Goal: Task Accomplishment & Management: Use online tool/utility

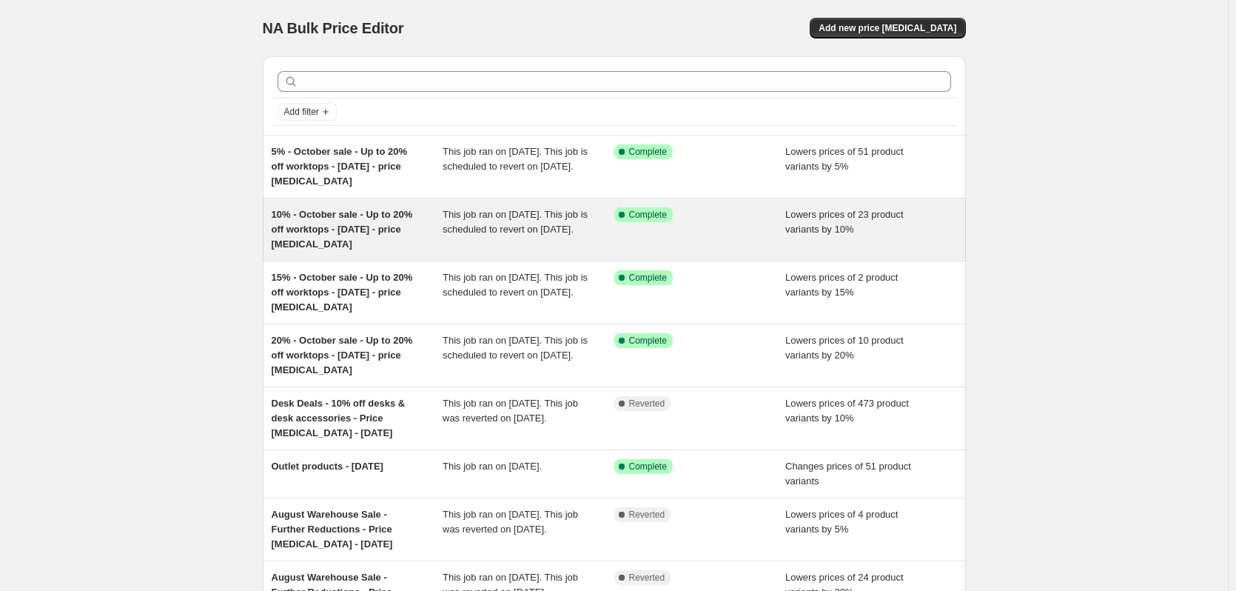
click at [352, 228] on span "10% - October sale - Up to 20% off worktops - [DATE] - price [MEDICAL_DATA]" at bounding box center [342, 229] width 141 height 41
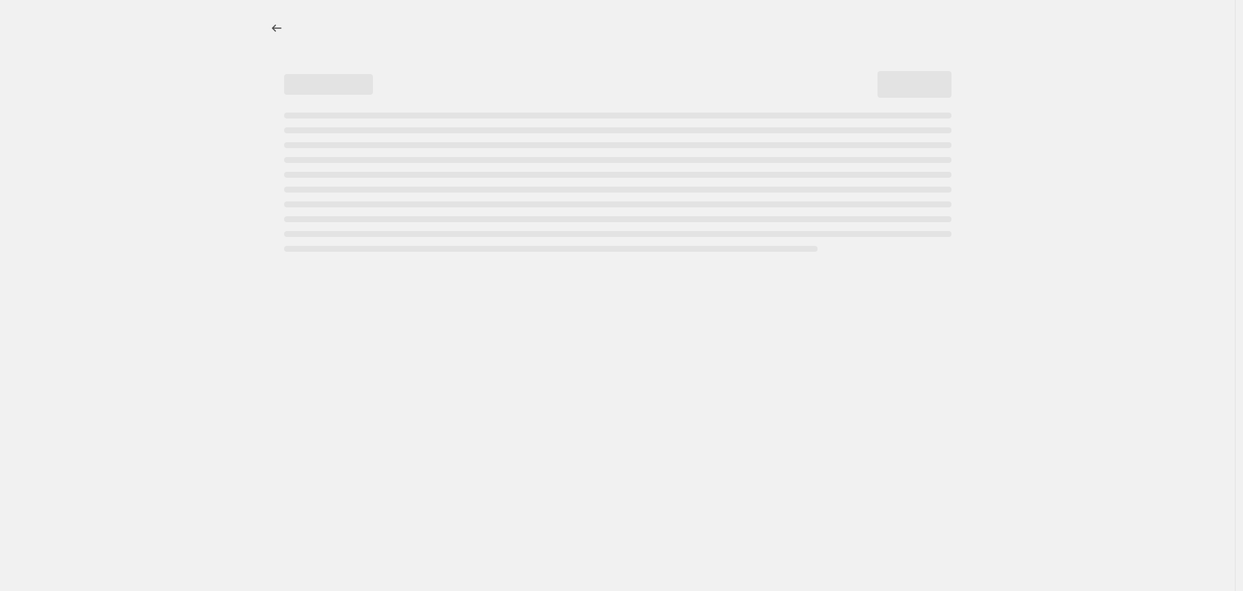
select select "percentage"
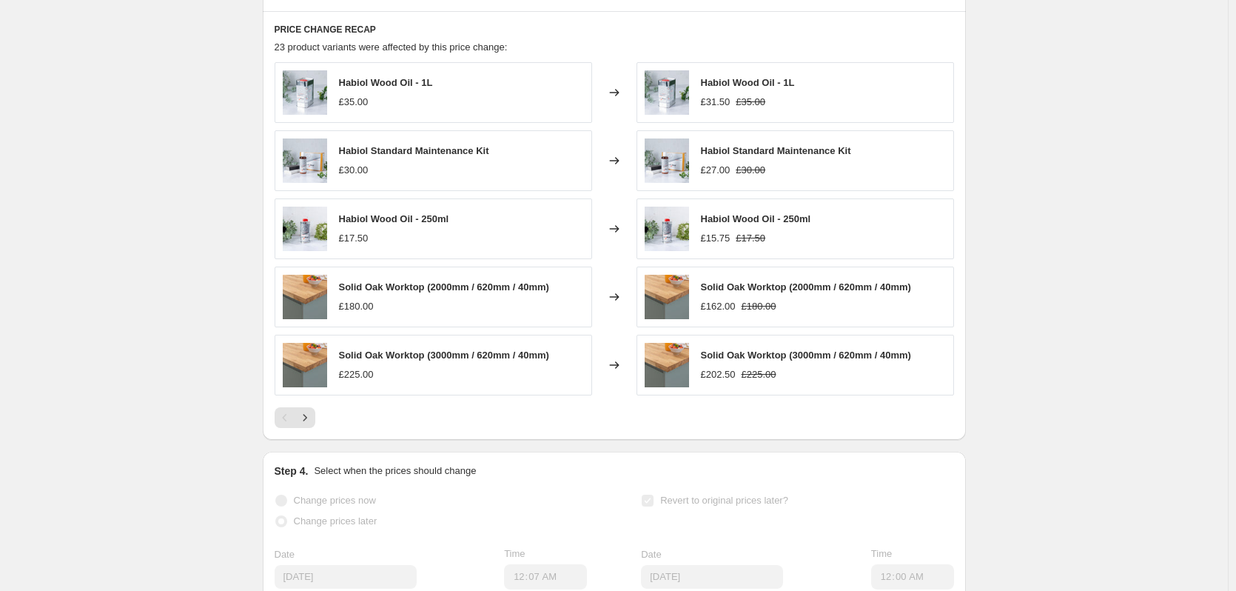
scroll to position [1110, 0]
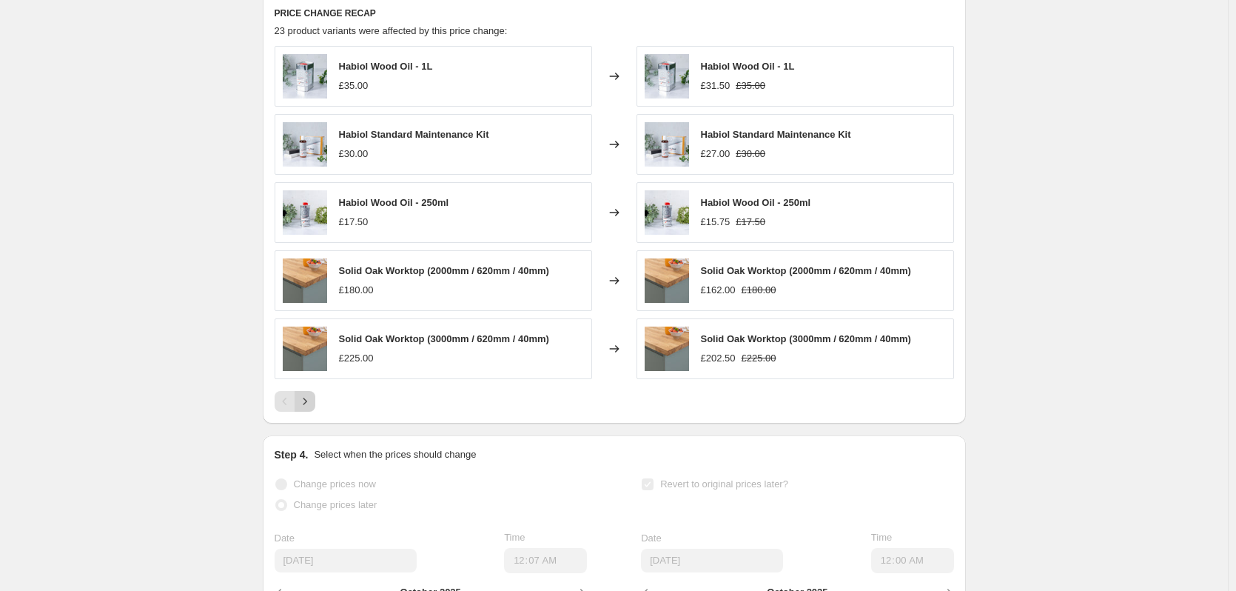
click at [308, 402] on icon "Next" at bounding box center [305, 401] width 15 height 15
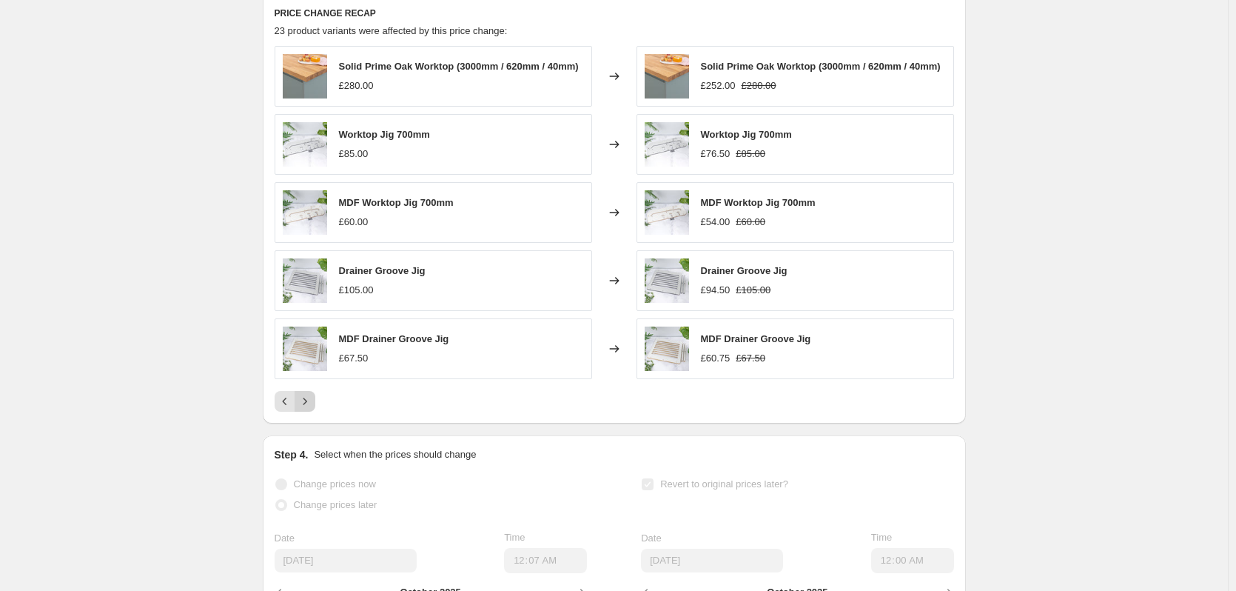
click at [311, 403] on icon "Next" at bounding box center [305, 401] width 15 height 15
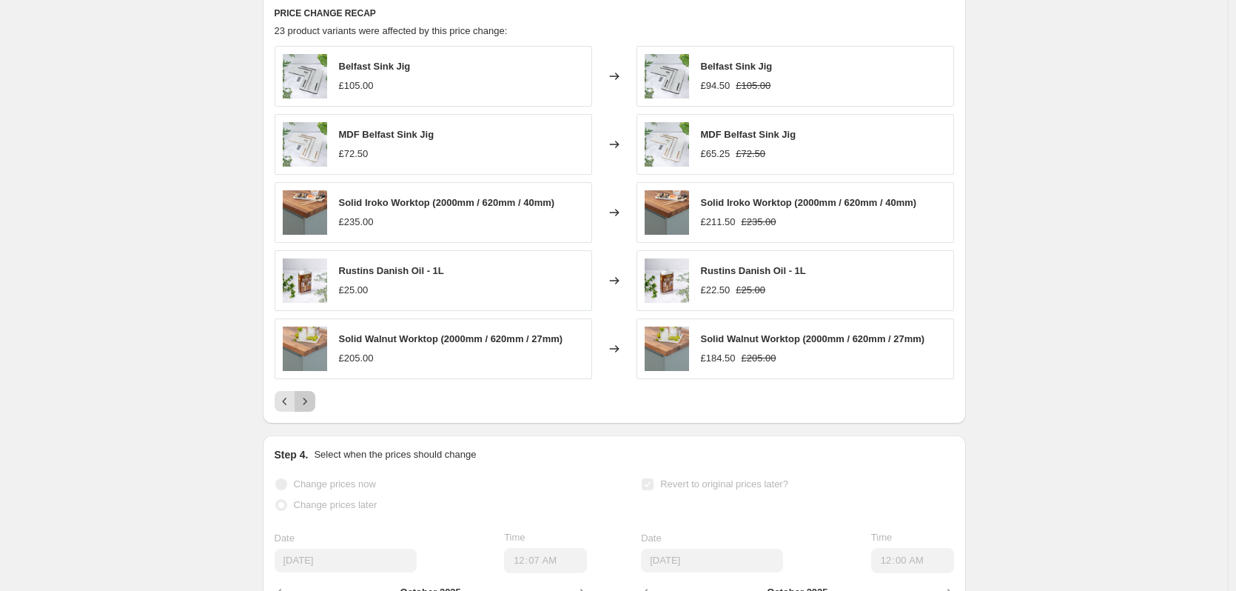
click at [311, 403] on icon "Next" at bounding box center [305, 401] width 15 height 15
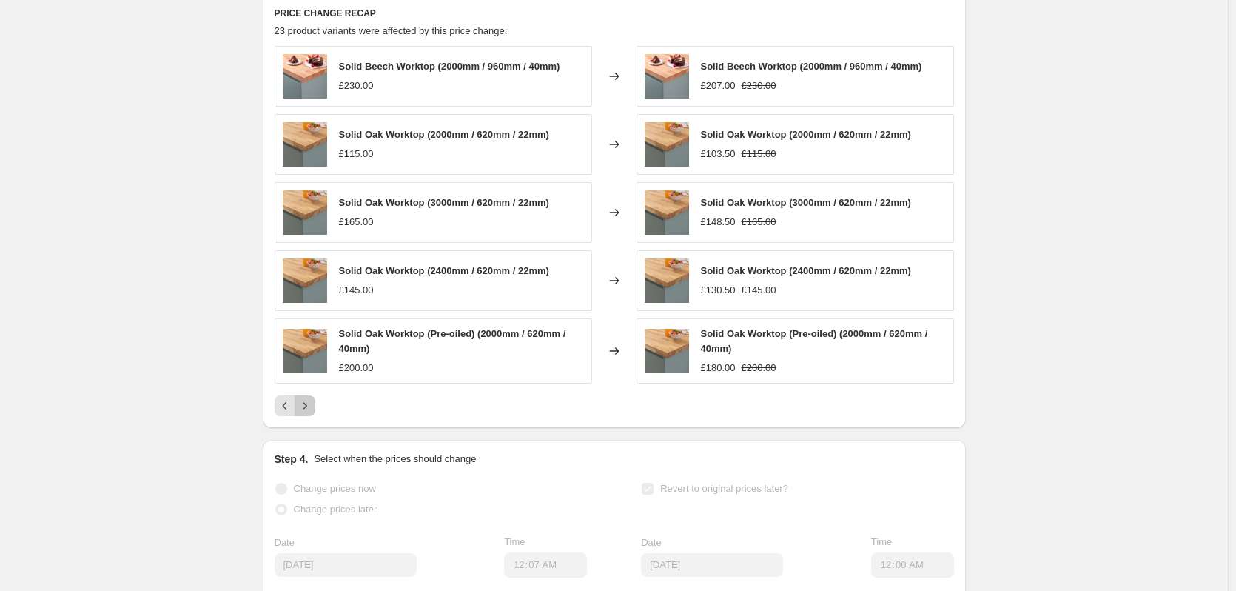
click at [311, 403] on icon "Next" at bounding box center [305, 405] width 15 height 15
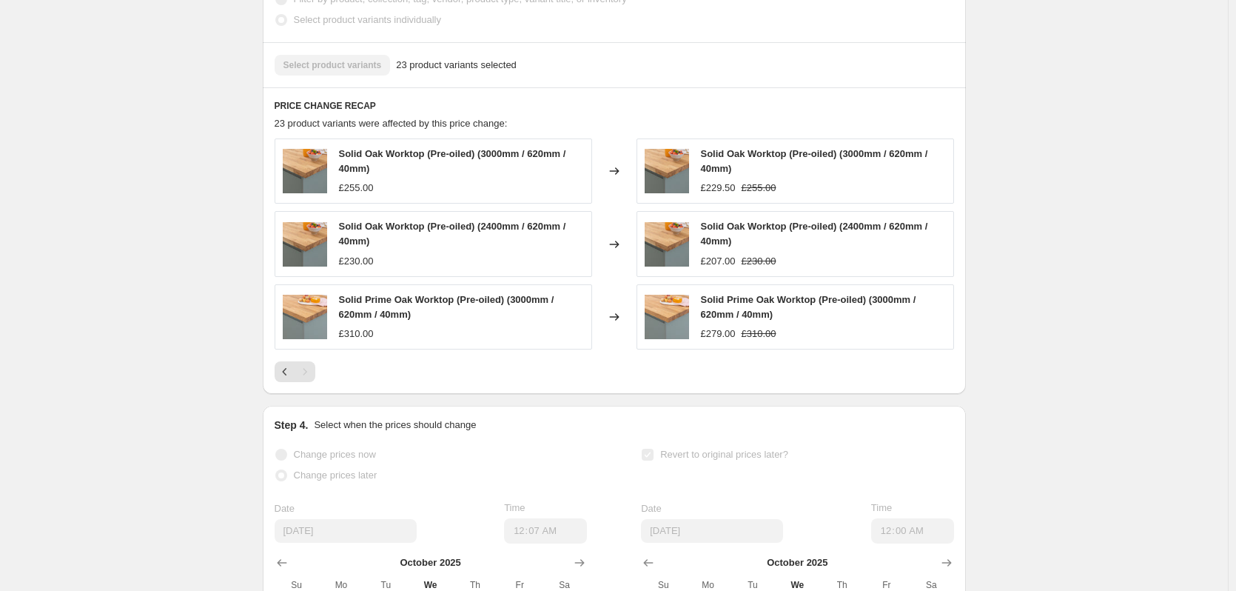
scroll to position [1036, 0]
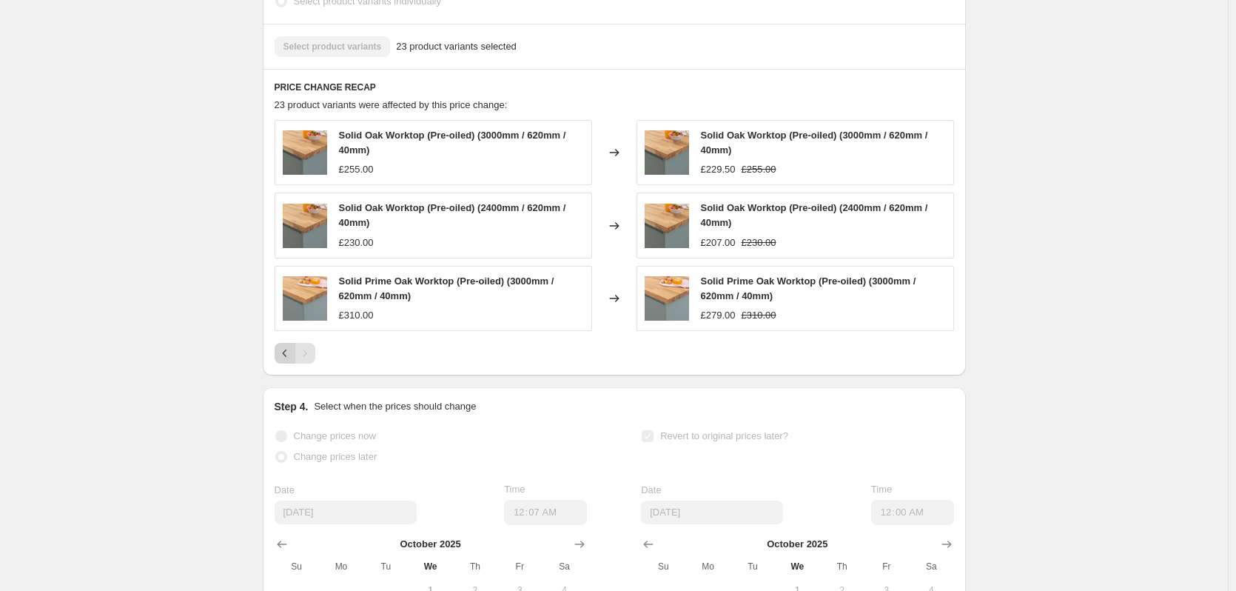
click at [289, 360] on icon "Previous" at bounding box center [285, 353] width 15 height 15
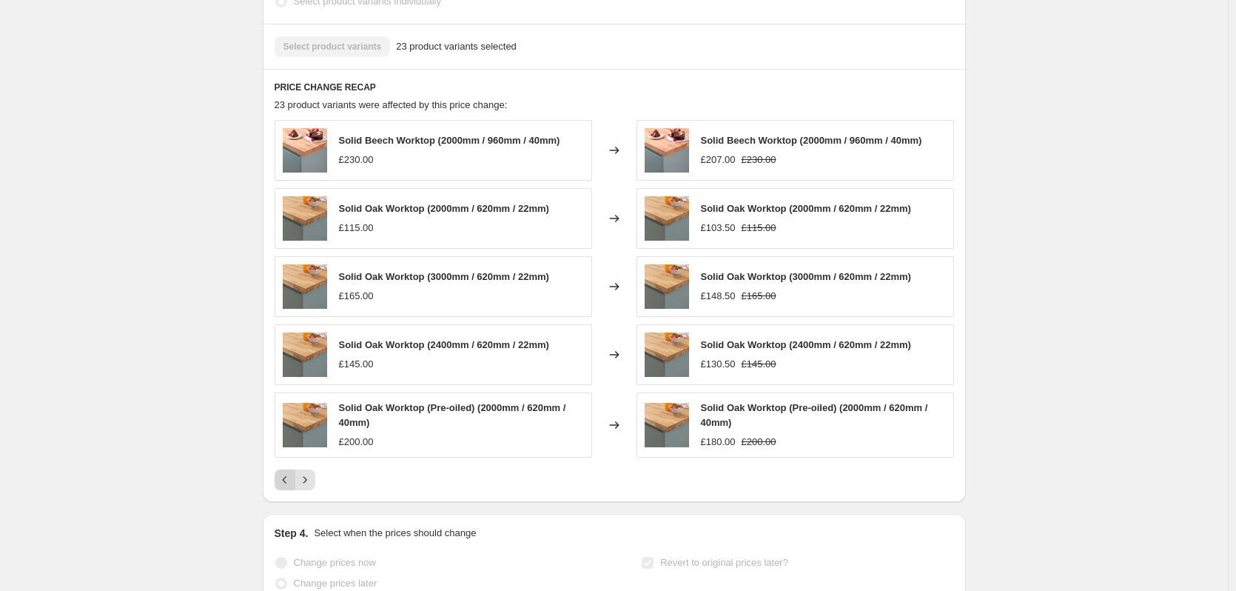
click at [292, 486] on icon "Previous" at bounding box center [285, 479] width 15 height 15
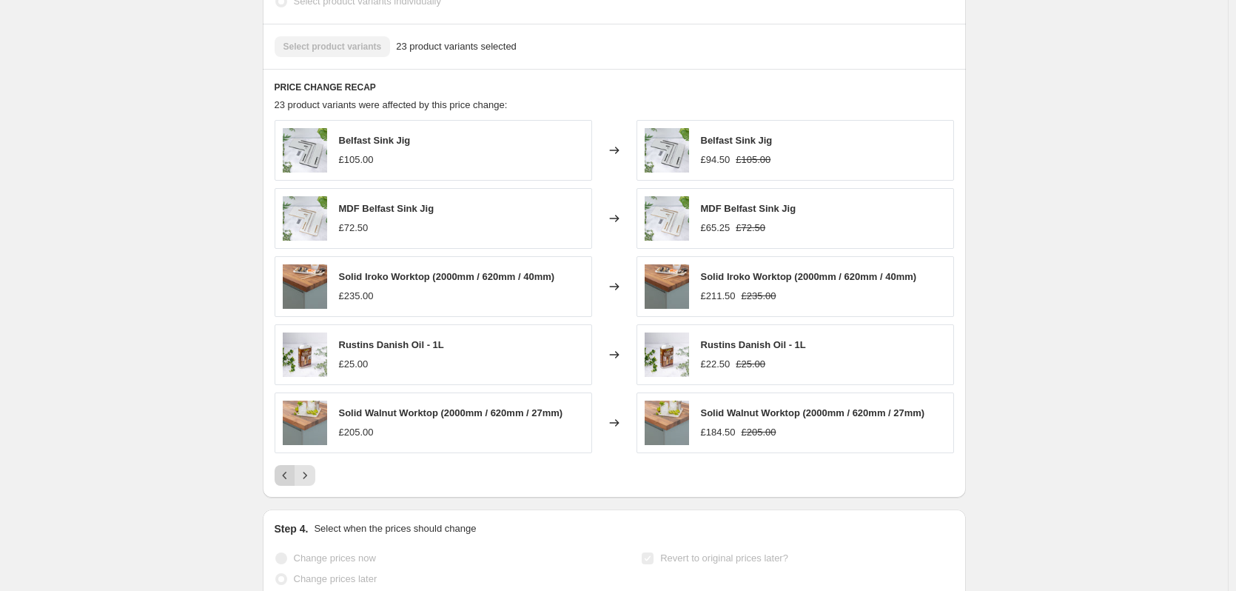
click at [292, 483] on icon "Previous" at bounding box center [285, 475] width 15 height 15
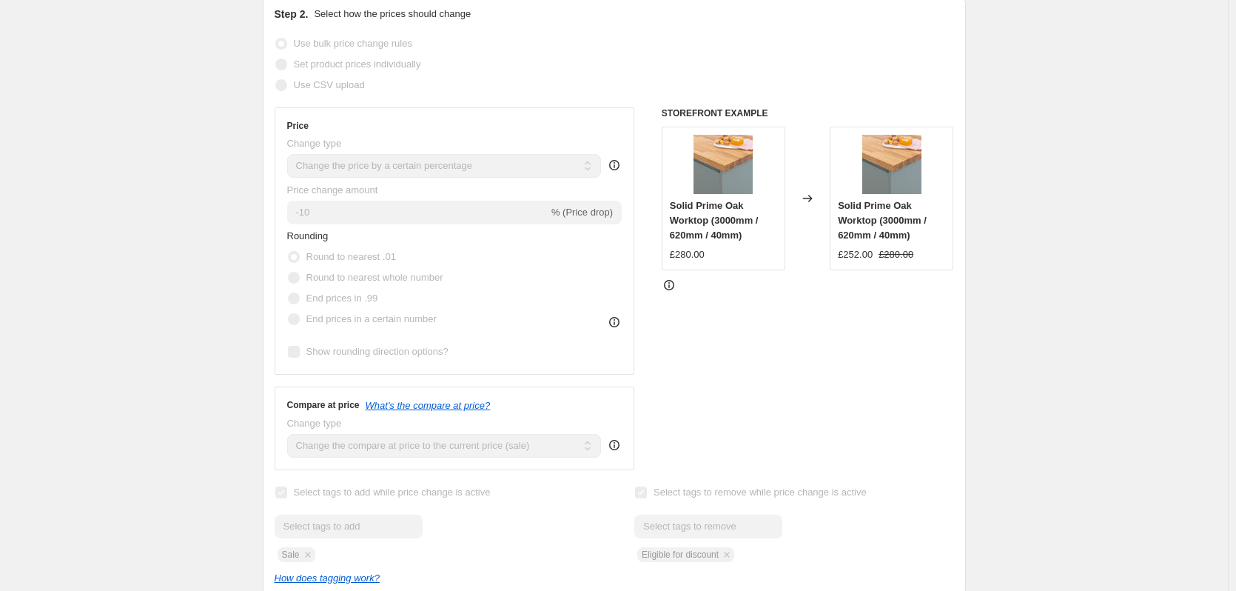
scroll to position [0, 0]
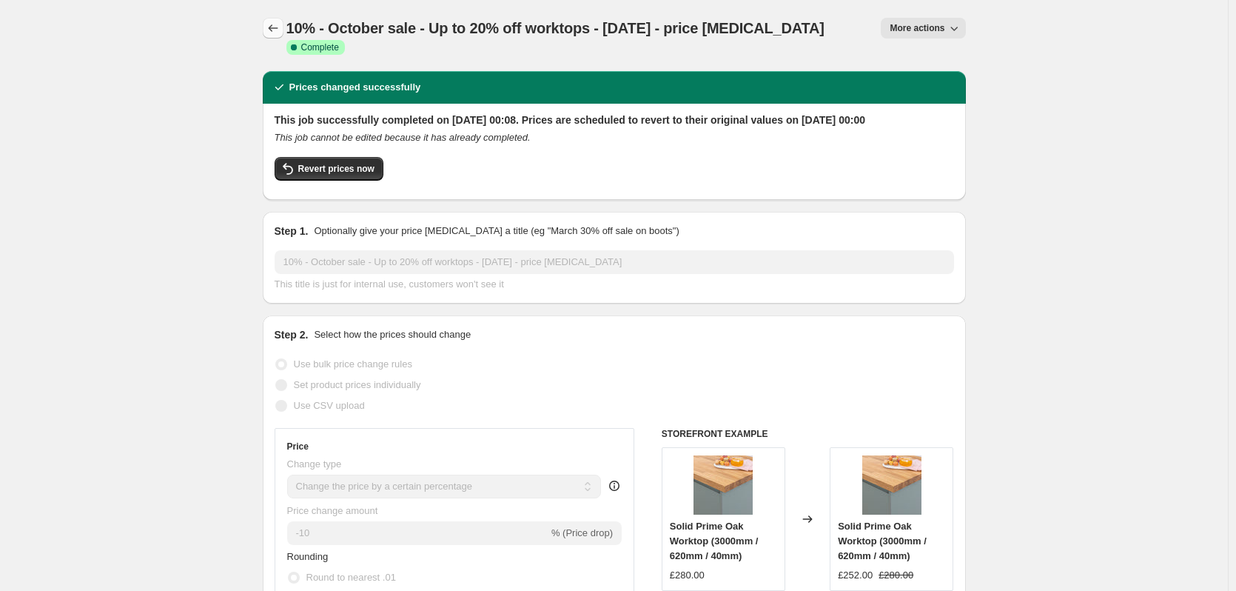
click at [281, 26] on icon "Price change jobs" at bounding box center [273, 28] width 15 height 15
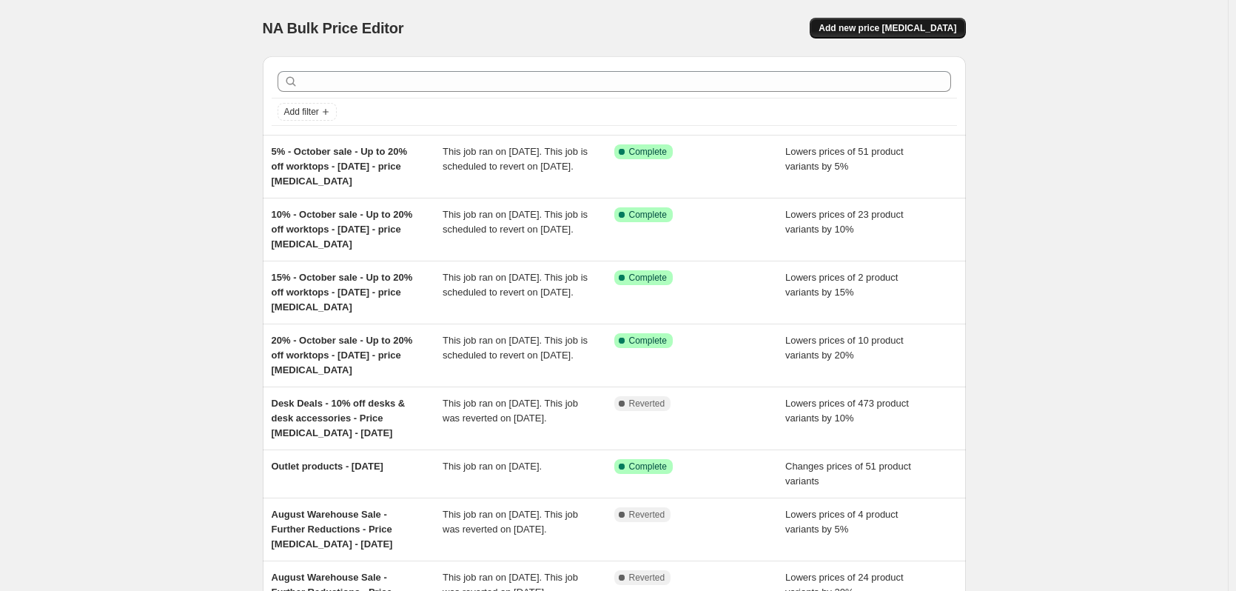
click at [877, 30] on span "Add new price [MEDICAL_DATA]" at bounding box center [888, 28] width 138 height 12
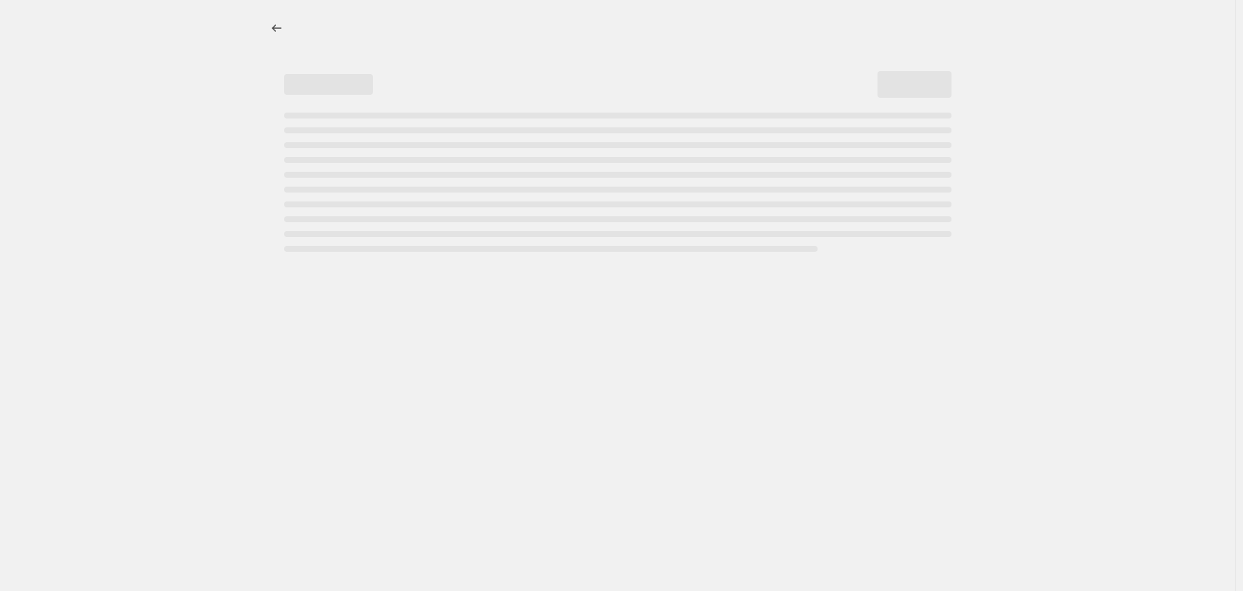
select select "percentage"
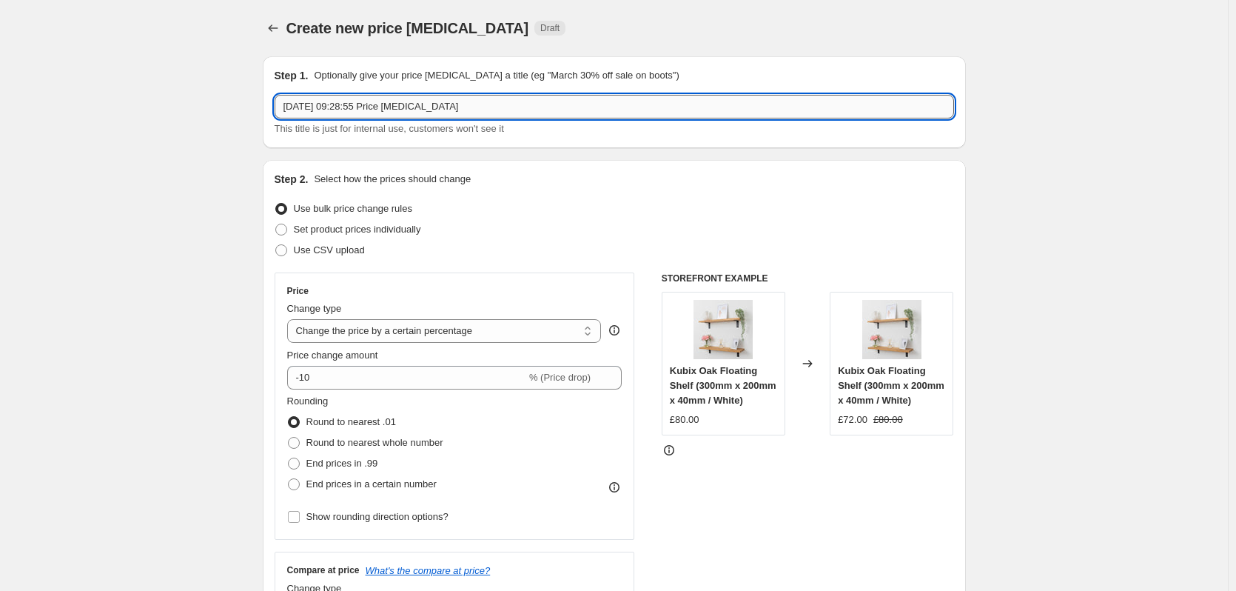
click at [535, 108] on input "1 Oct 2025, 09:28:55 Price change job" at bounding box center [614, 107] width 679 height 24
click at [535, 107] on input "1 Oct 2025, 09:28:55 Price change job" at bounding box center [614, 107] width 679 height 24
paste input "0% - October sale - Up to 20% off worktops - 01 10 2025 - p"
click at [306, 107] on input "10% - October sale - Up to 20% off worktops - [DATE] - price [MEDICAL_DATA]" at bounding box center [614, 107] width 679 height 24
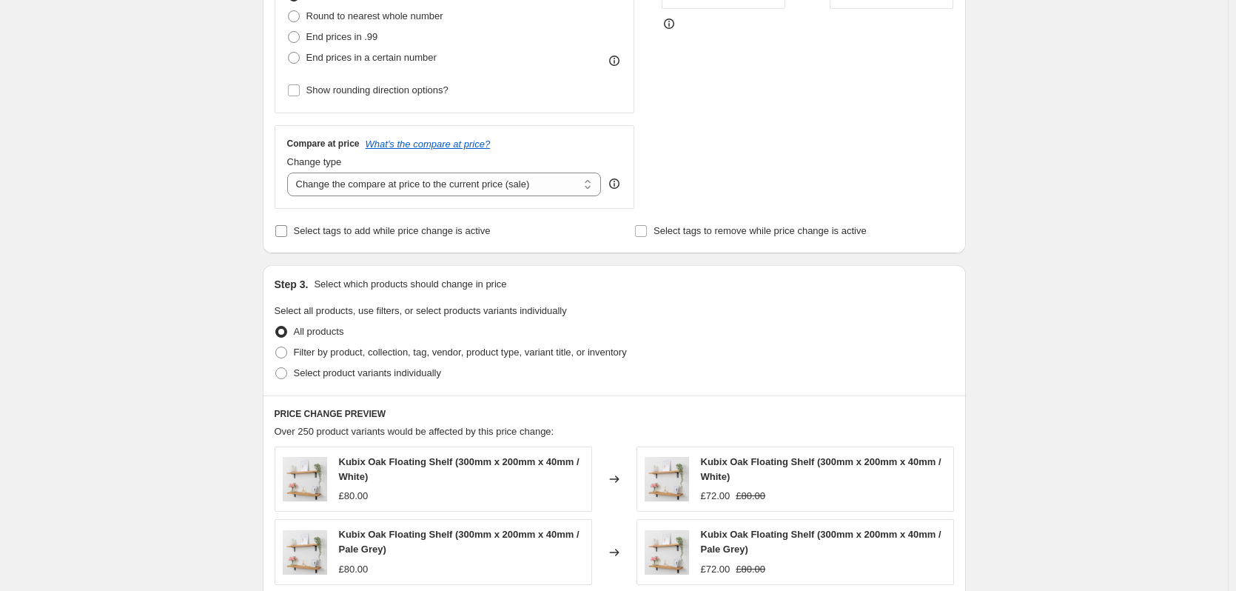
scroll to position [444, 0]
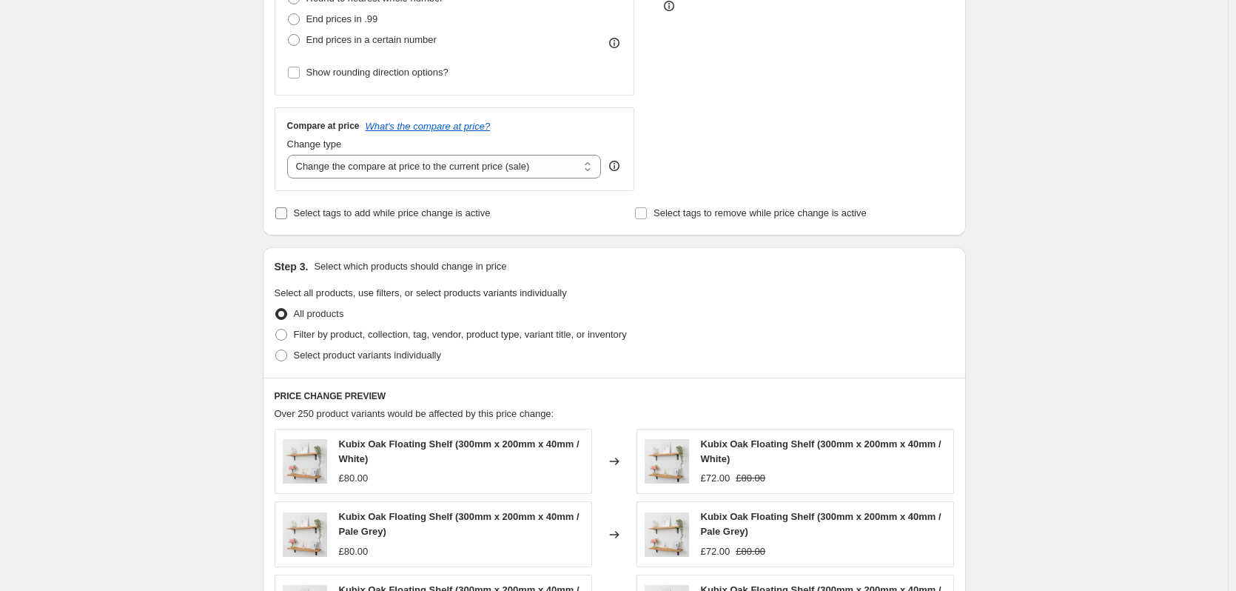
type input "10% Osmo - October sale - Up to 20% off worktops - [DATE] - price [MEDICAL_DATA]"
click at [412, 214] on span "Select tags to add while price change is active" at bounding box center [392, 212] width 197 height 11
click at [287, 214] on input "Select tags to add while price change is active" at bounding box center [281, 213] width 12 height 12
checkbox input "true"
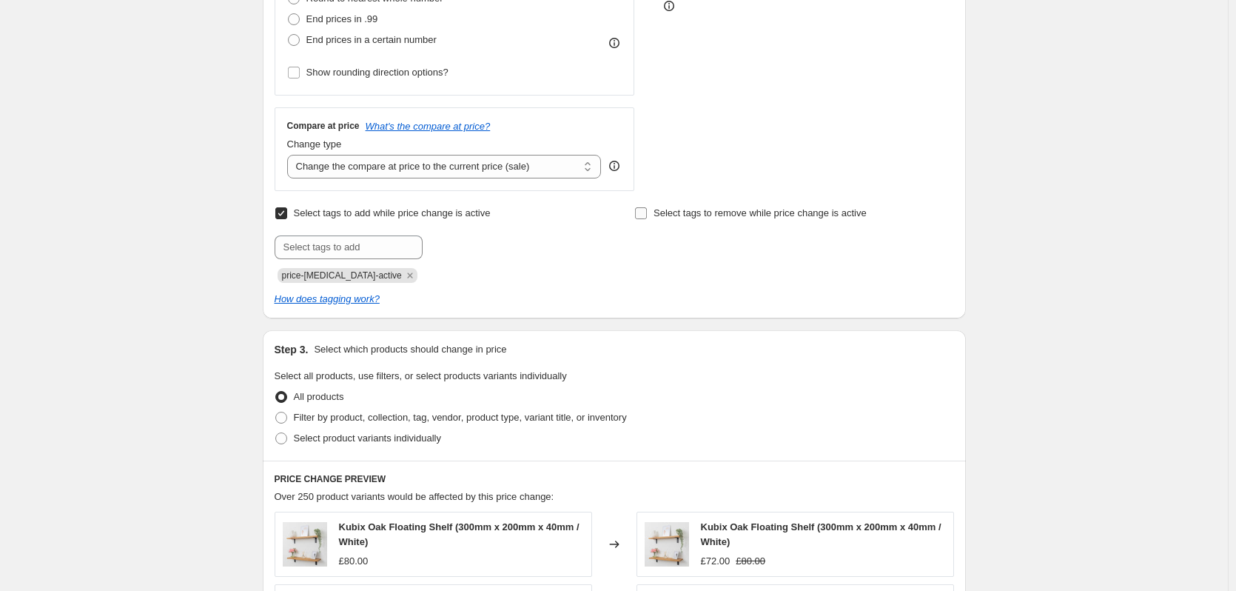
click at [762, 218] on span "Select tags to remove while price change is active" at bounding box center [760, 212] width 213 height 11
click at [647, 219] on input "Select tags to remove while price change is active" at bounding box center [641, 213] width 12 height 12
checkbox input "true"
click at [403, 271] on icon "Remove price-change-job-active" at bounding box center [409, 275] width 13 height 13
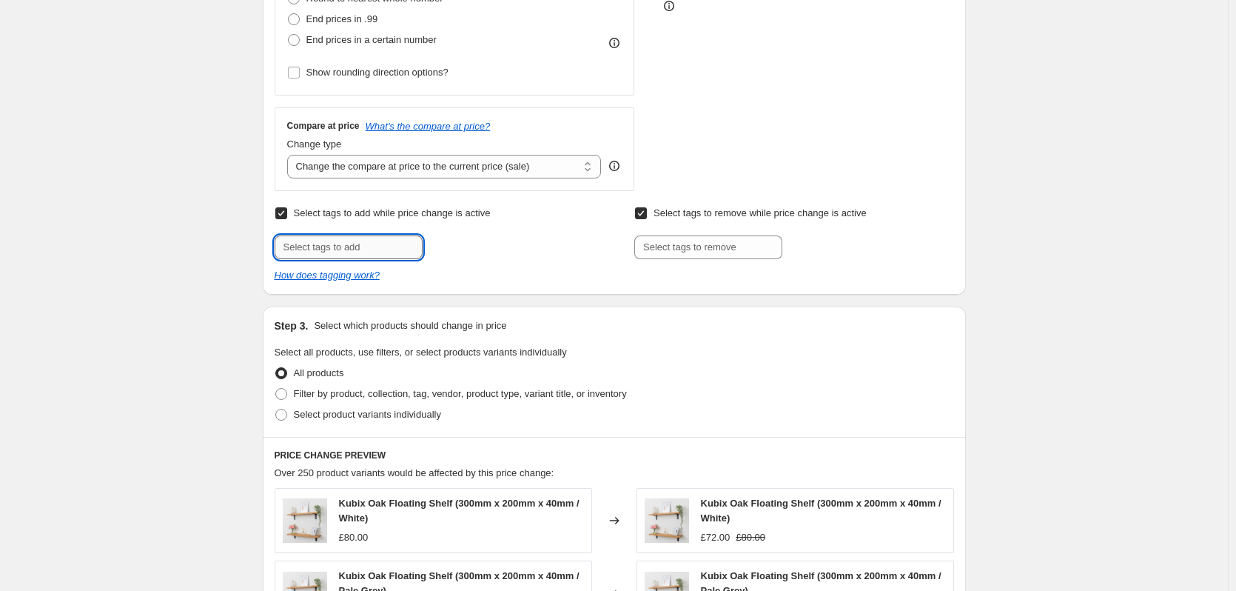
click at [363, 252] on input "text" at bounding box center [349, 247] width 148 height 24
type input "Sale"
click at [440, 246] on b "Add" at bounding box center [443, 246] width 17 height 10
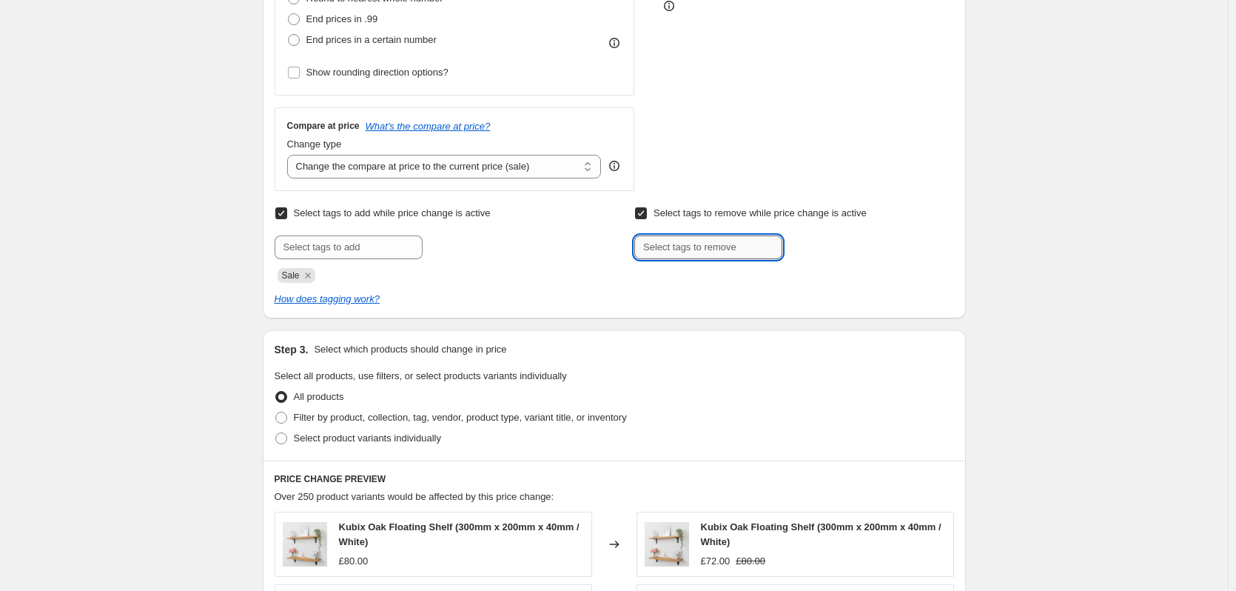
click at [761, 250] on input "text" at bounding box center [708, 247] width 148 height 24
type input "Eligible for discount"
click at [833, 243] on span "Eligible for..." at bounding box center [841, 246] width 53 height 10
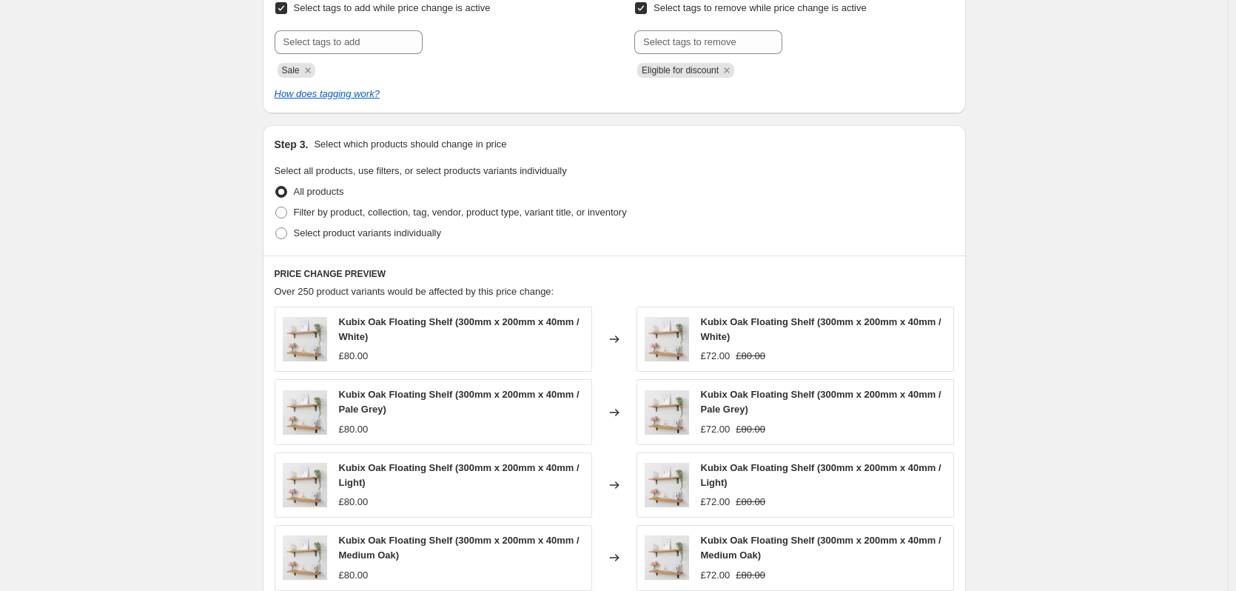
scroll to position [666, 0]
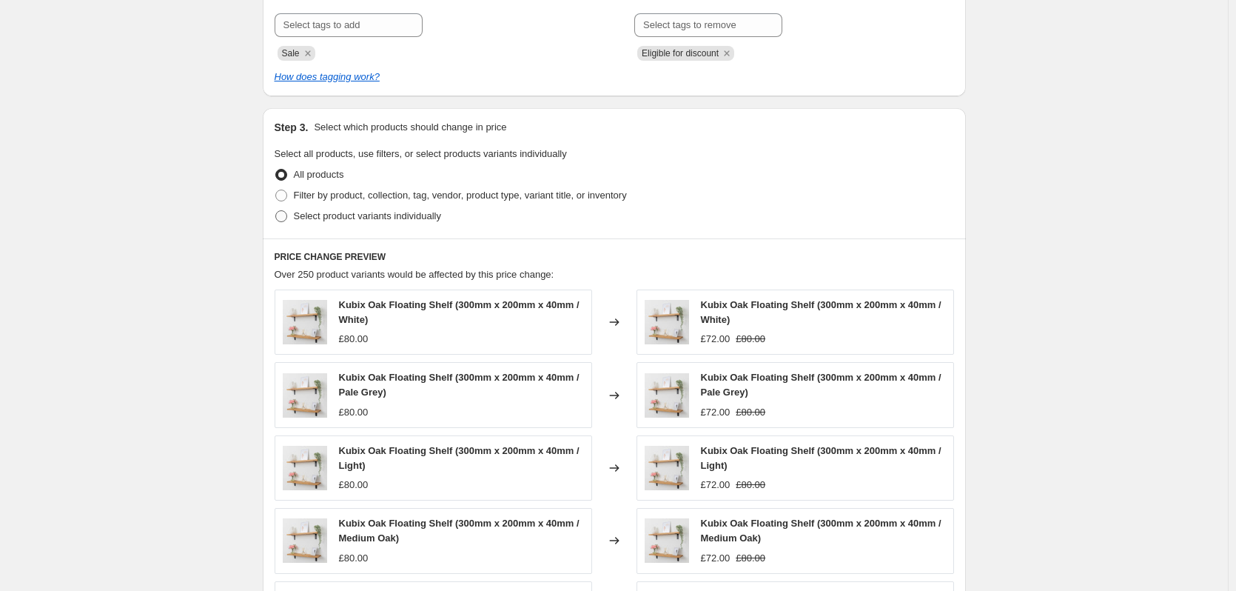
click at [353, 210] on span "Select product variants individually" at bounding box center [367, 215] width 147 height 11
click at [276, 210] on input "Select product variants individually" at bounding box center [275, 210] width 1 height 1
radio input "true"
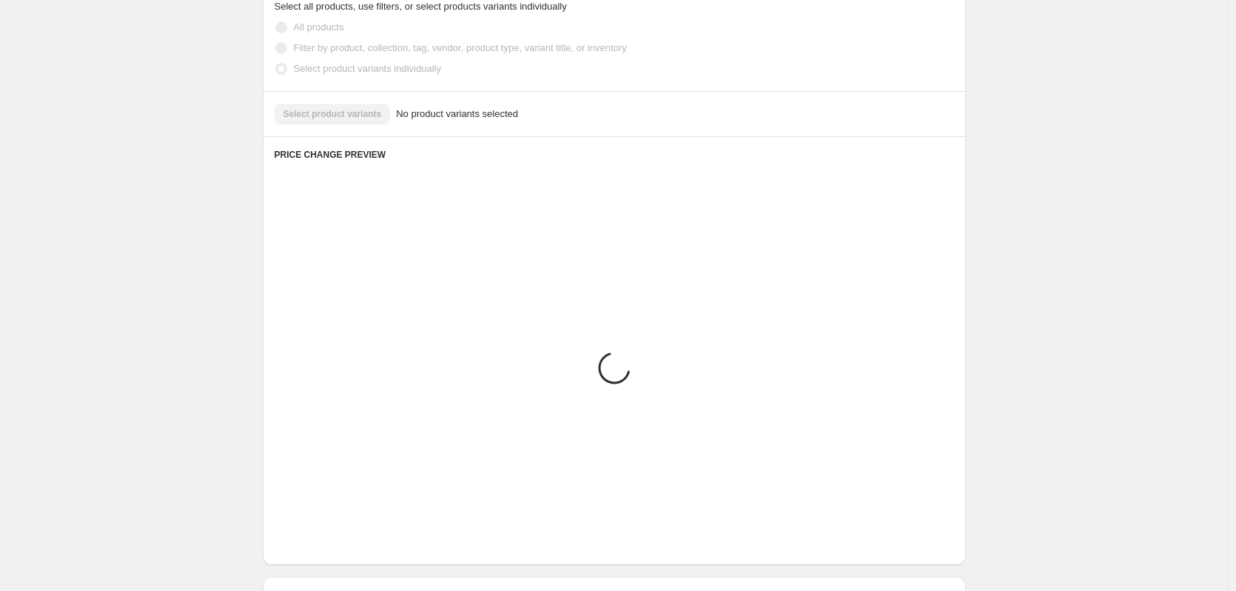
scroll to position [645, 0]
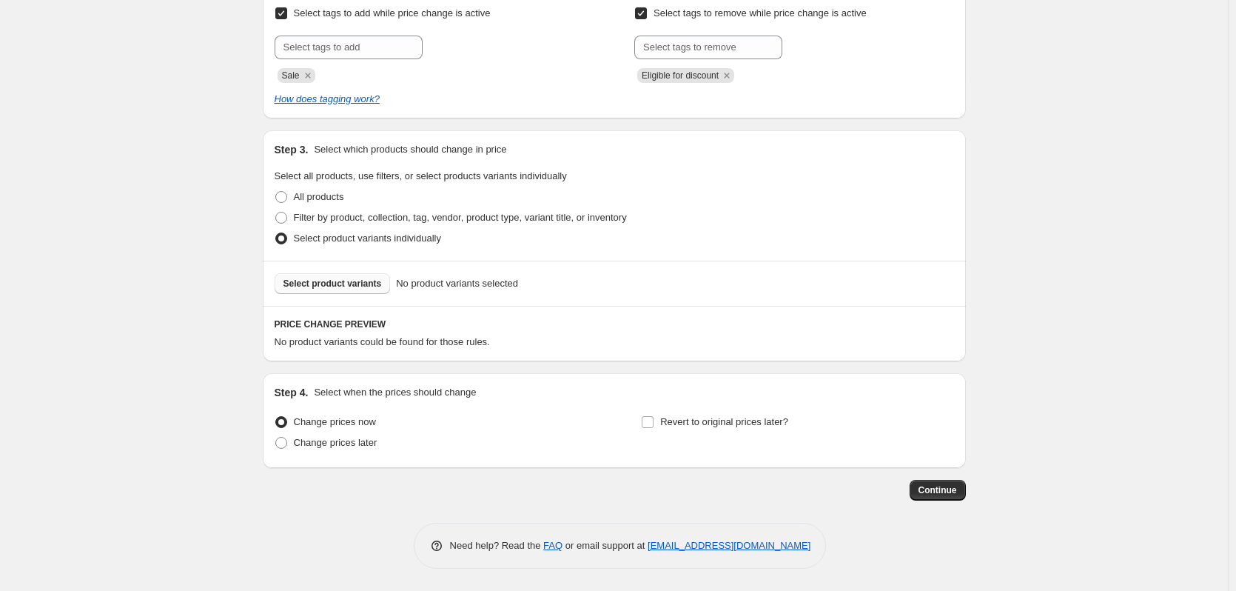
click at [352, 286] on span "Select product variants" at bounding box center [332, 284] width 98 height 12
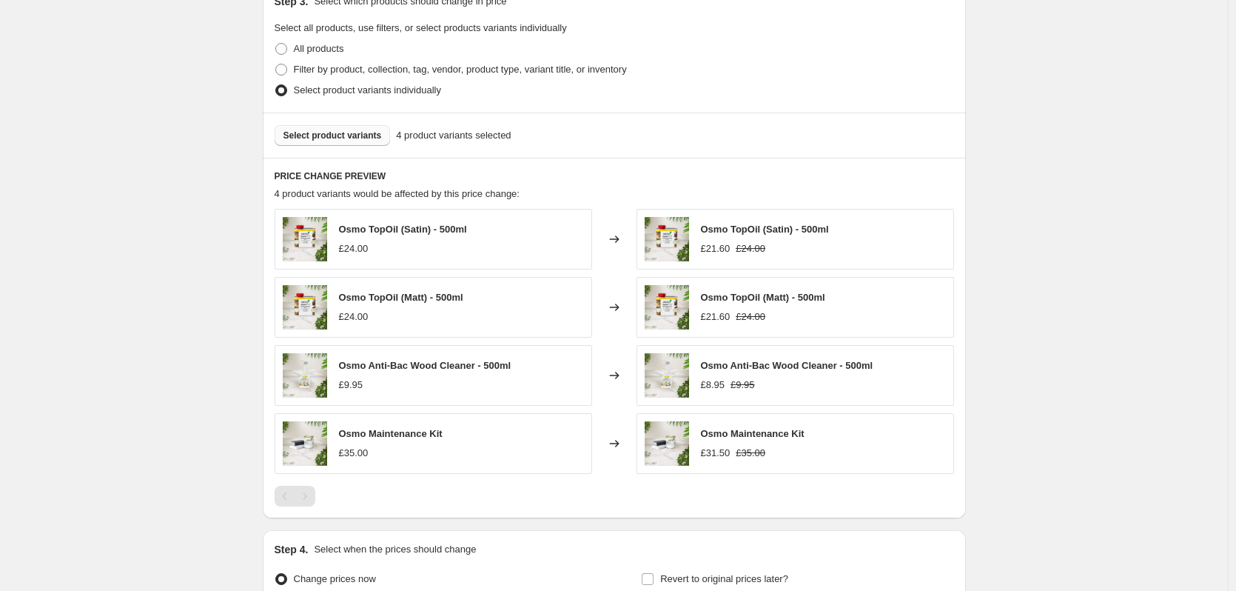
scroll to position [867, 0]
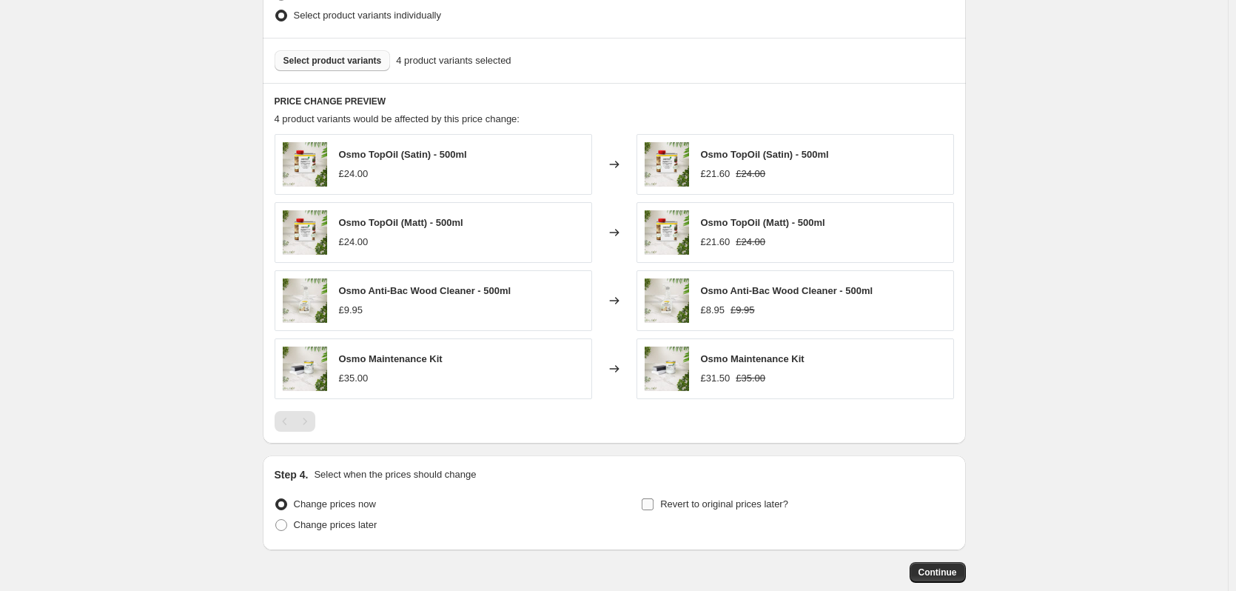
click at [758, 500] on span "Revert to original prices later?" at bounding box center [724, 503] width 128 height 11
click at [654, 500] on input "Revert to original prices later?" at bounding box center [648, 504] width 12 height 12
checkbox input "true"
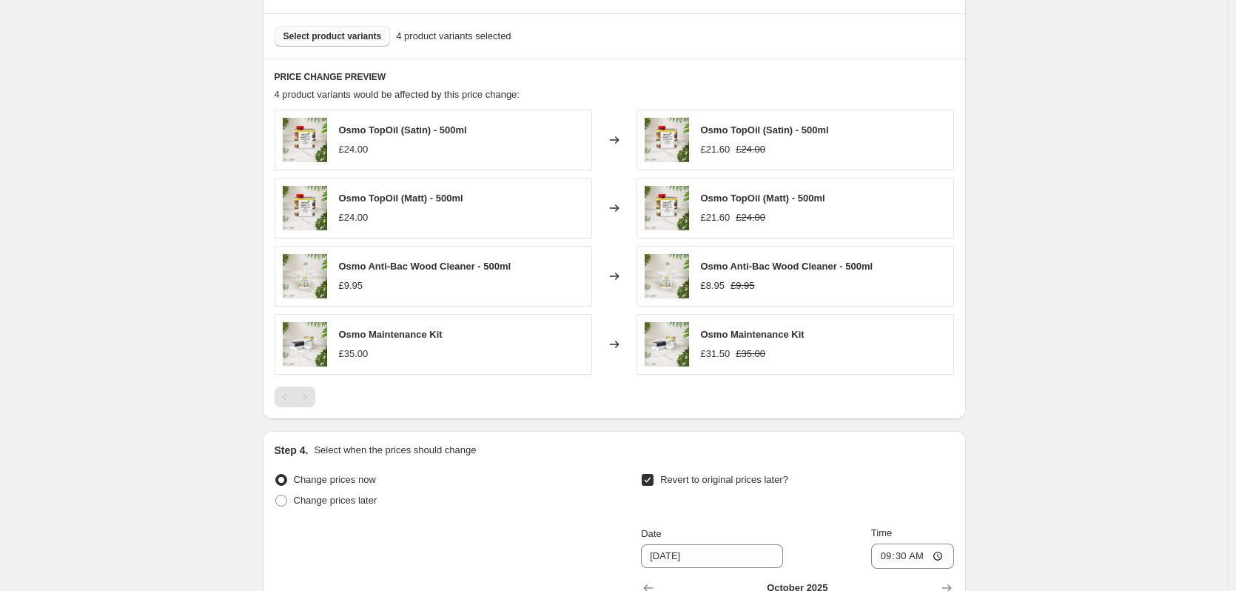
scroll to position [1089, 0]
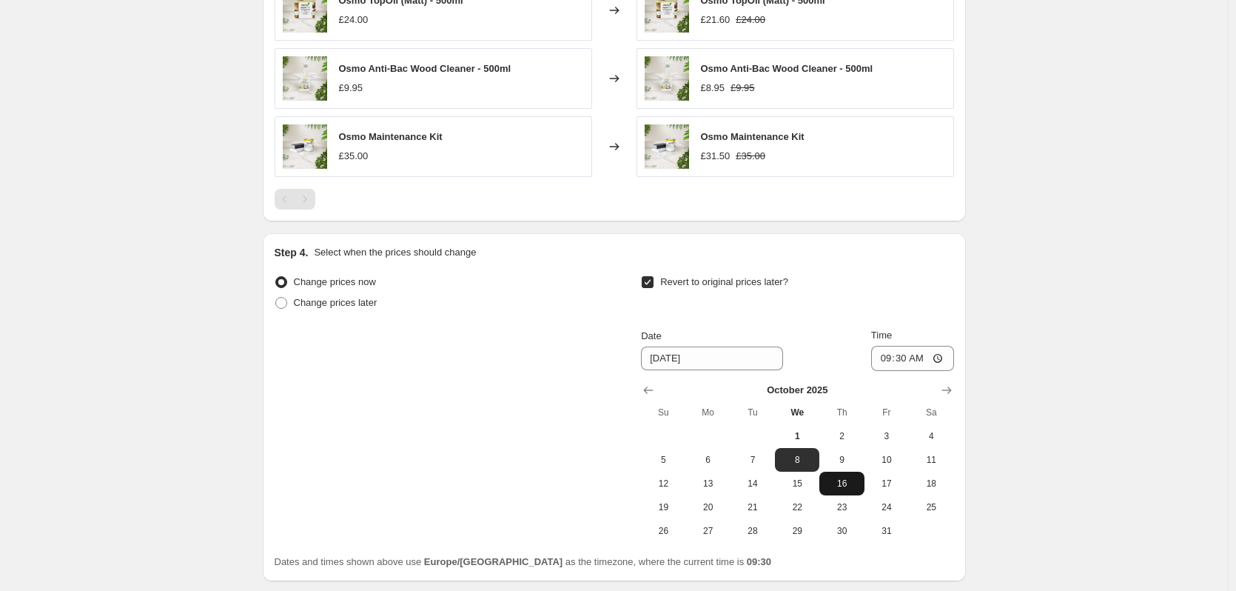
click at [843, 486] on span "16" at bounding box center [841, 483] width 33 height 12
type input "[DATE]"
click at [906, 363] on input "09:30" at bounding box center [912, 358] width 83 height 25
type input "00:00"
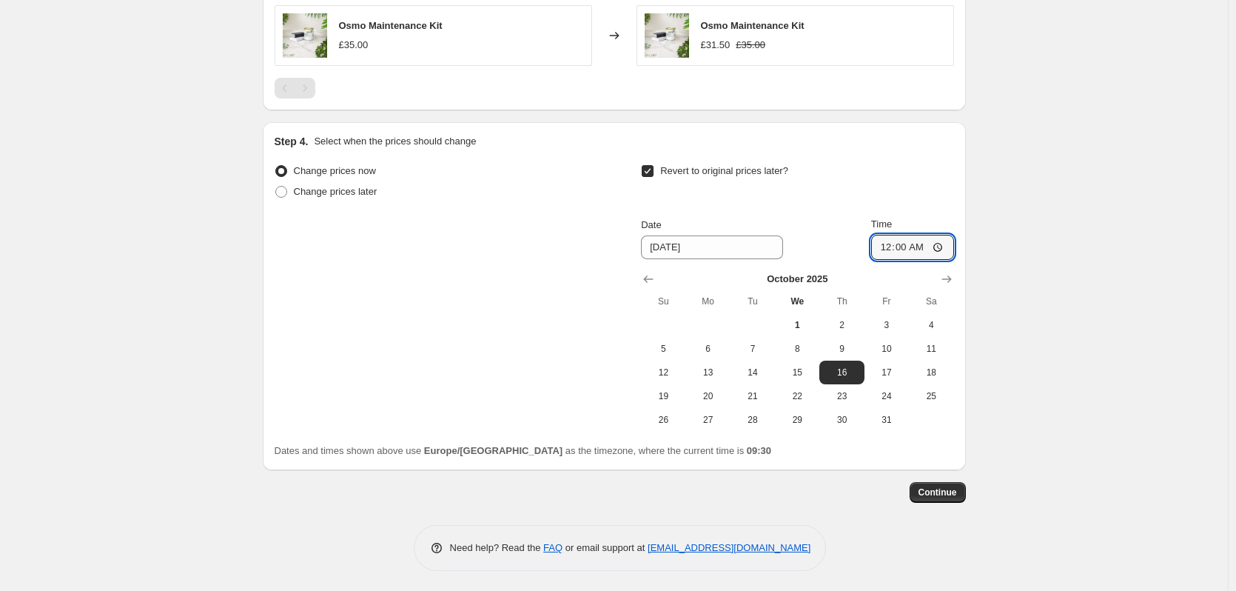
scroll to position [1203, 0]
click at [953, 485] on span "Continue" at bounding box center [937, 490] width 38 height 12
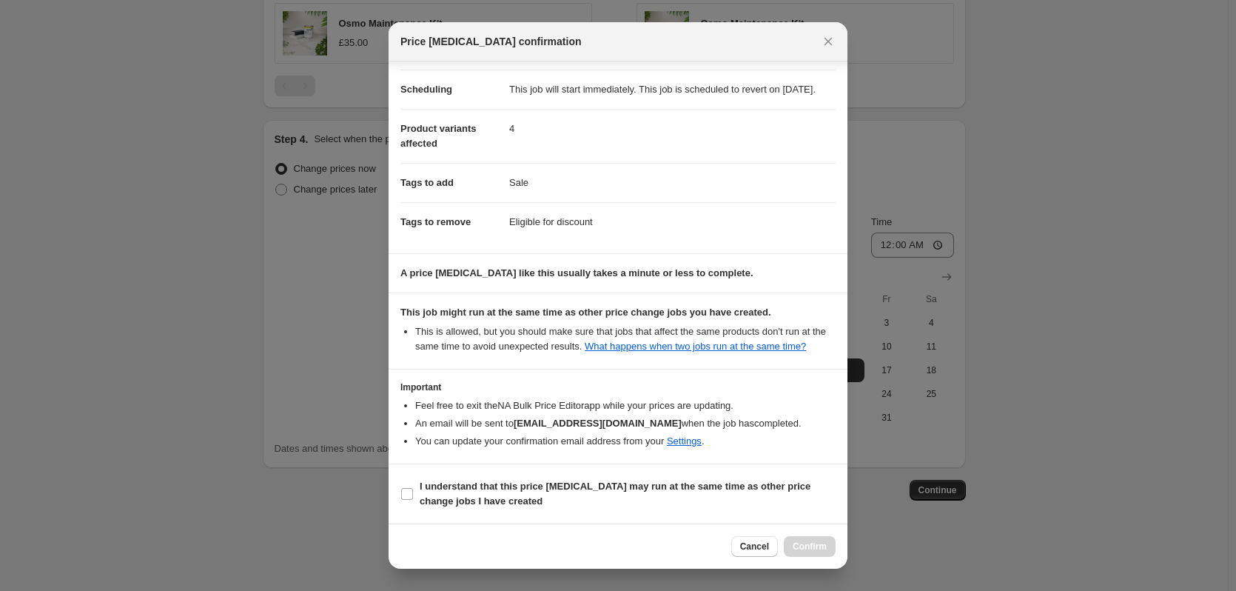
scroll to position [141, 0]
click at [577, 504] on span "I understand that this price [MEDICAL_DATA] may run at the same time as other p…" at bounding box center [628, 494] width 416 height 30
click at [413, 500] on input "I understand that this price [MEDICAL_DATA] may run at the same time as other p…" at bounding box center [407, 494] width 12 height 12
checkbox input "true"
click at [823, 542] on span "Confirm" at bounding box center [810, 546] width 34 height 12
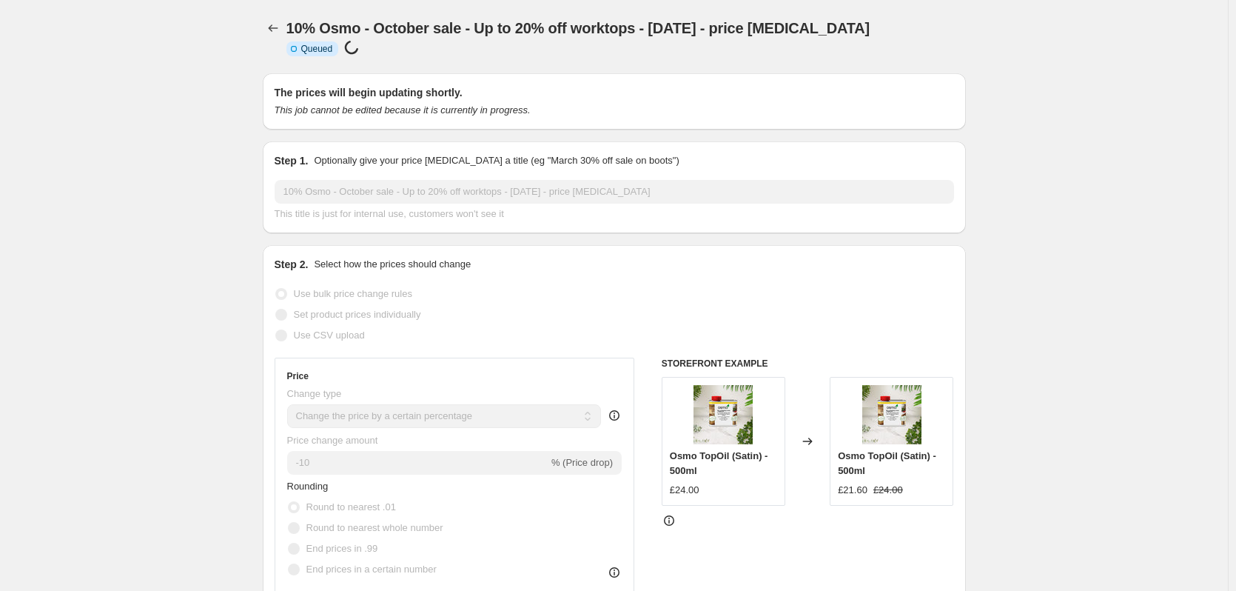
scroll to position [1203, 0]
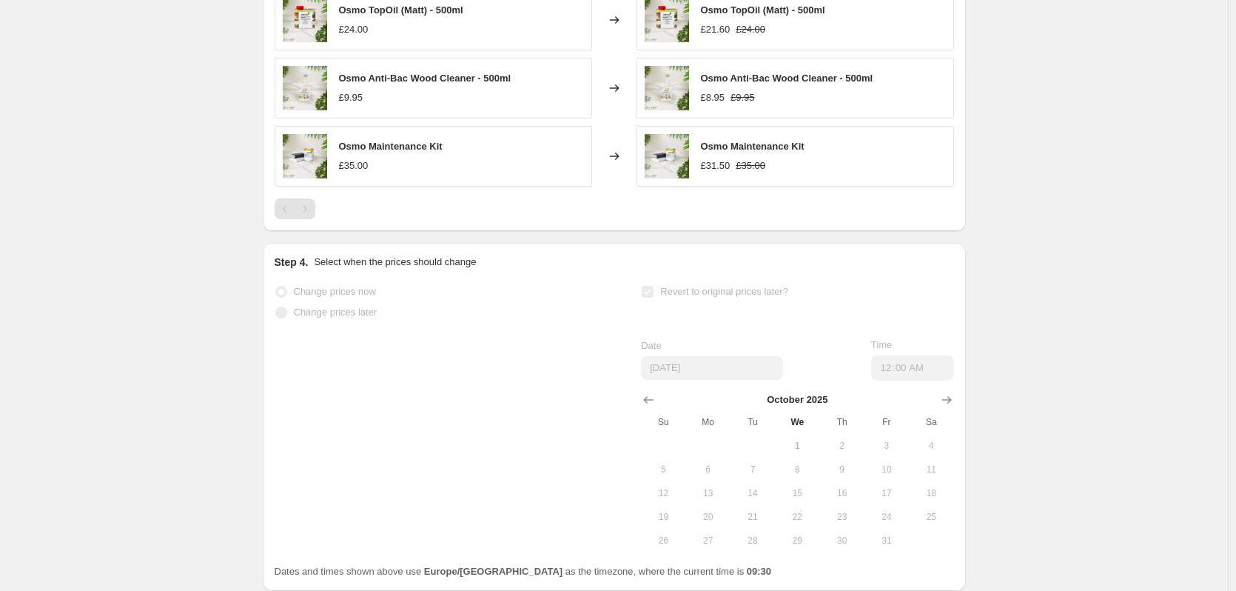
select select "percentage"
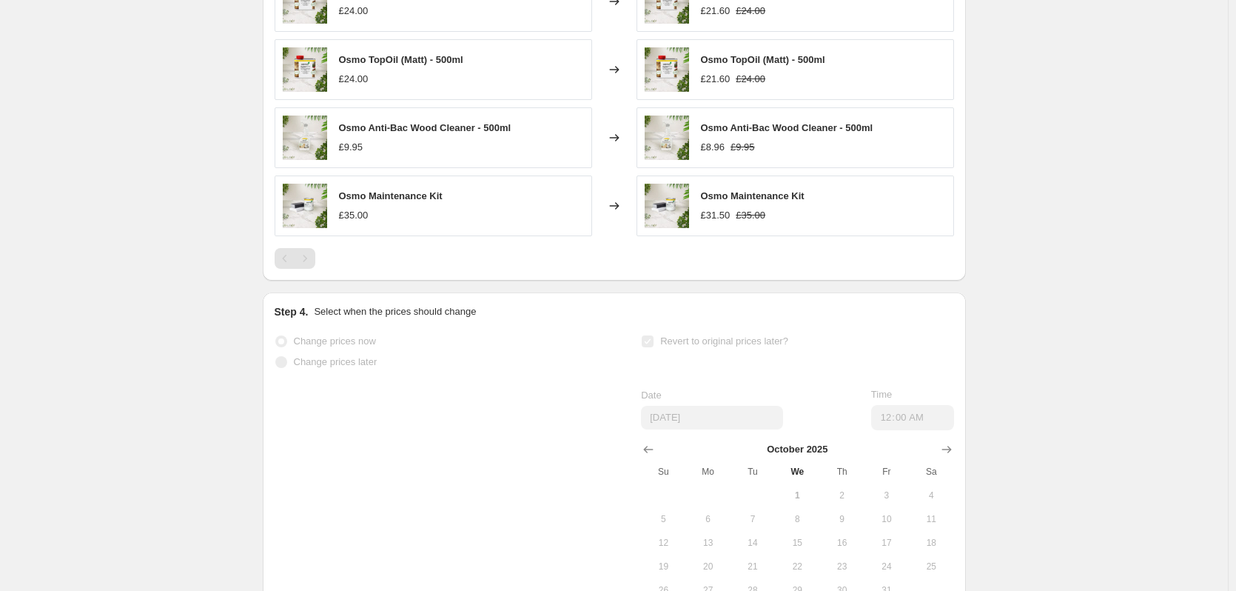
scroll to position [0, 0]
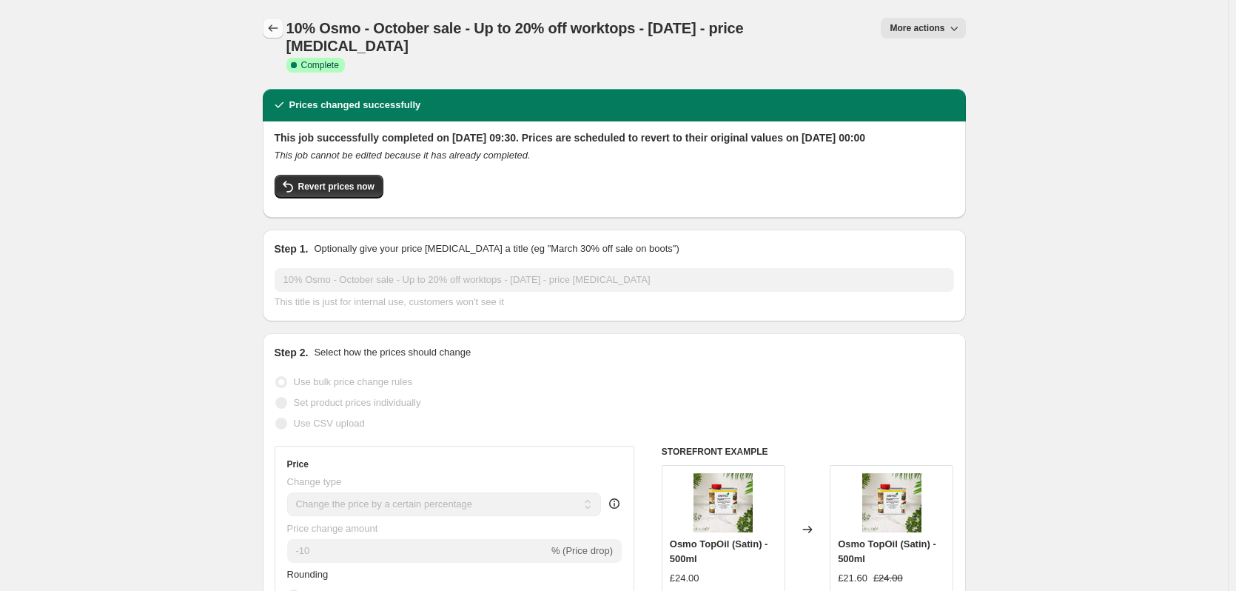
click at [275, 37] on button "Price change jobs" at bounding box center [273, 28] width 21 height 21
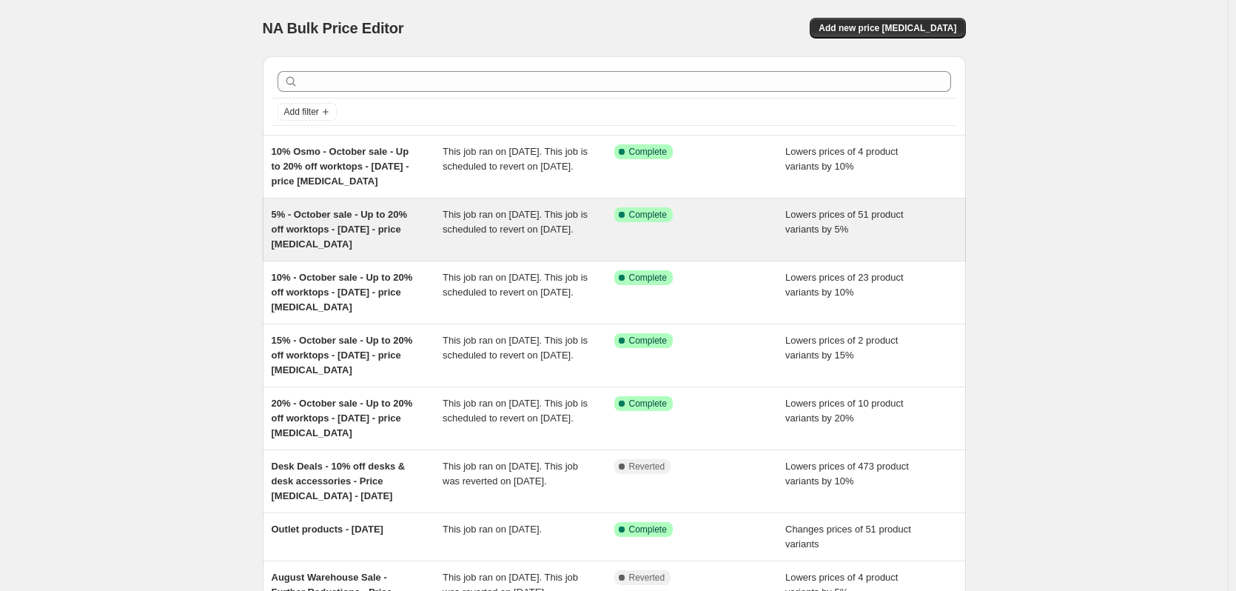
click at [315, 244] on span "5% - October sale - Up to 20% off worktops - [DATE] - price [MEDICAL_DATA]" at bounding box center [340, 229] width 136 height 41
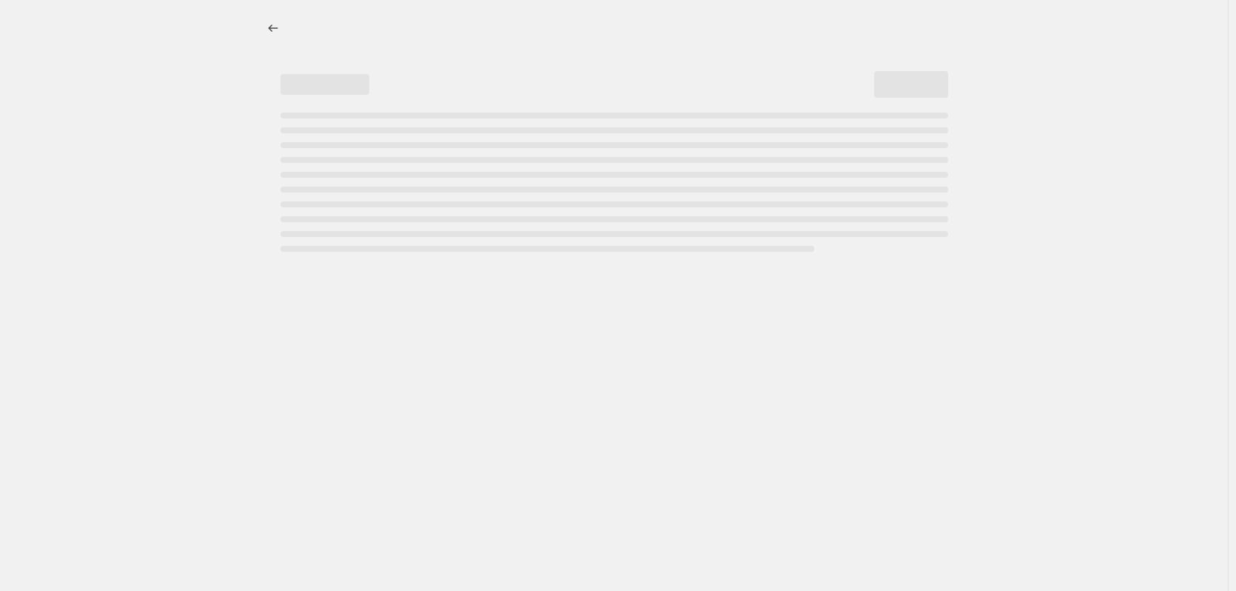
select select "percentage"
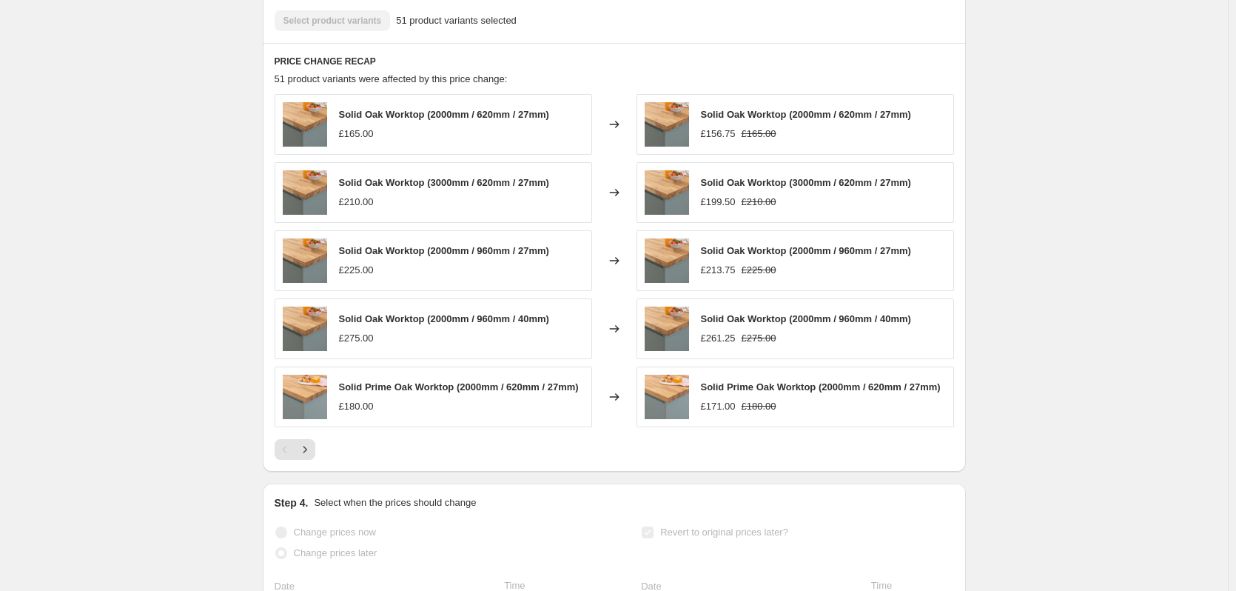
scroll to position [1110, 0]
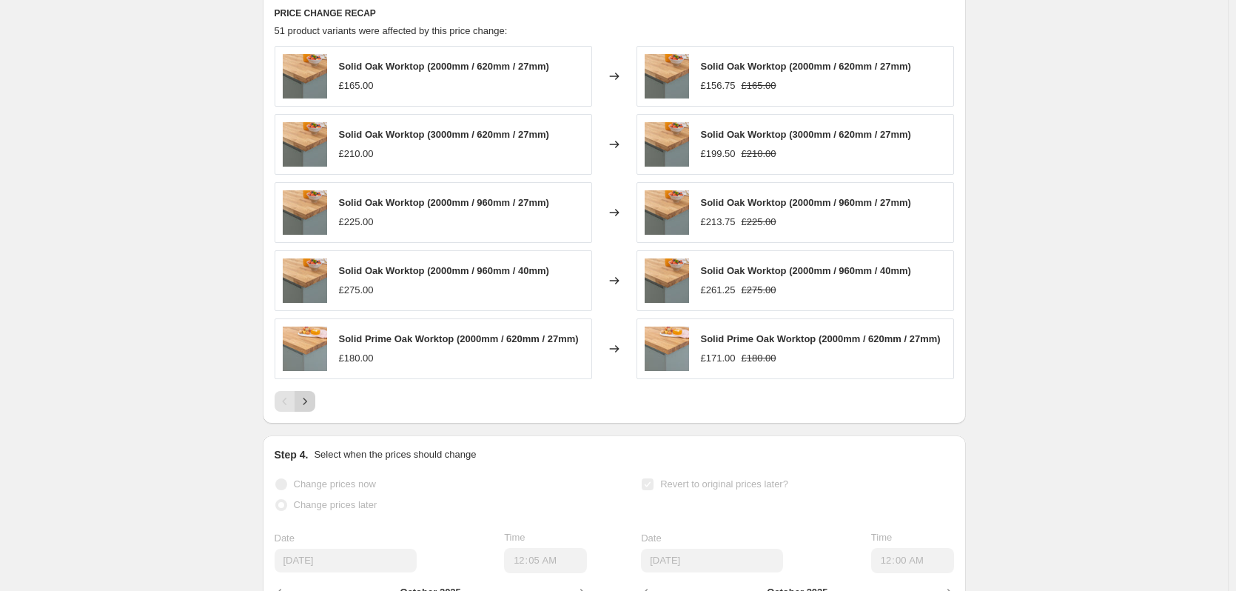
click at [307, 407] on icon "Next" at bounding box center [305, 401] width 15 height 15
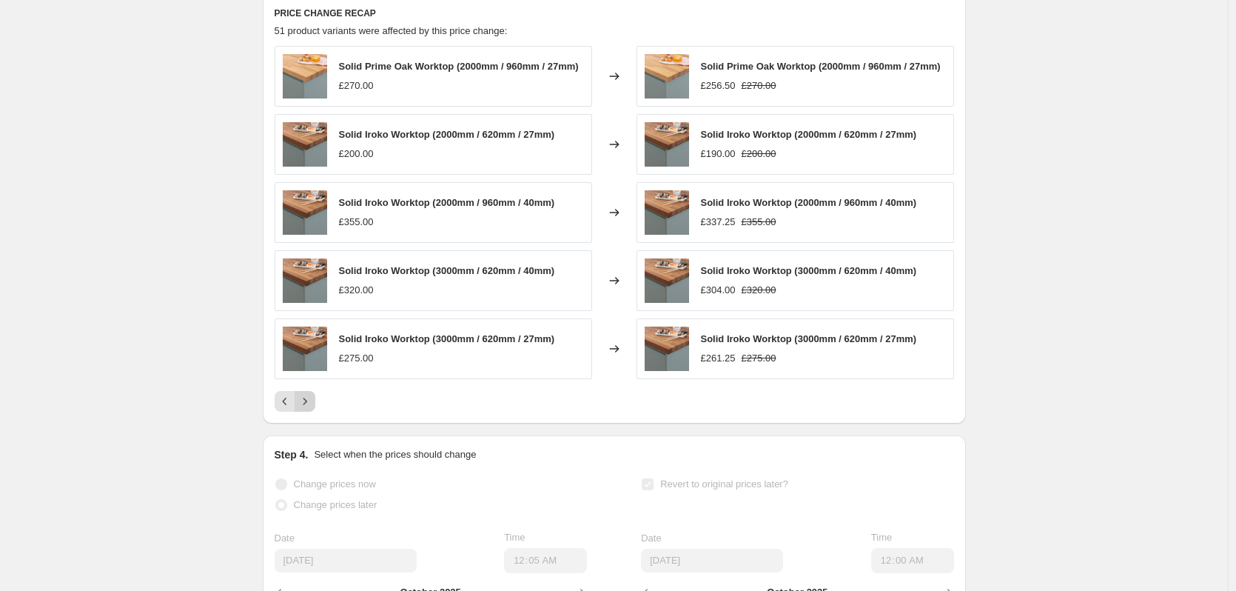
click at [312, 409] on icon "Next" at bounding box center [305, 401] width 15 height 15
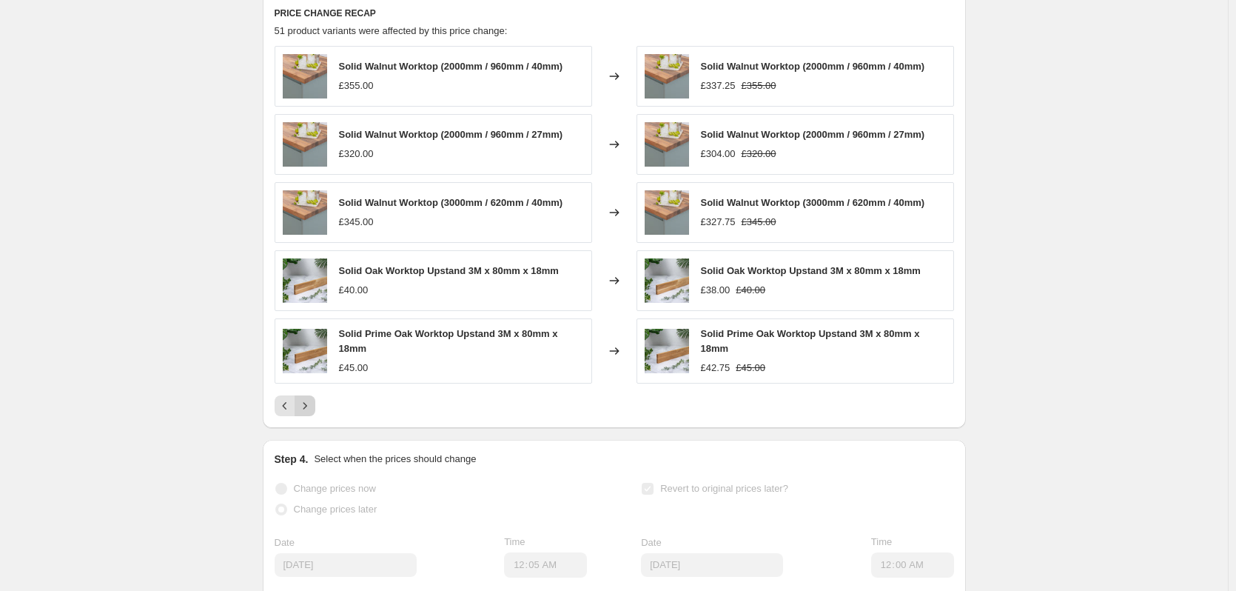
click at [312, 411] on icon "Next" at bounding box center [305, 405] width 15 height 15
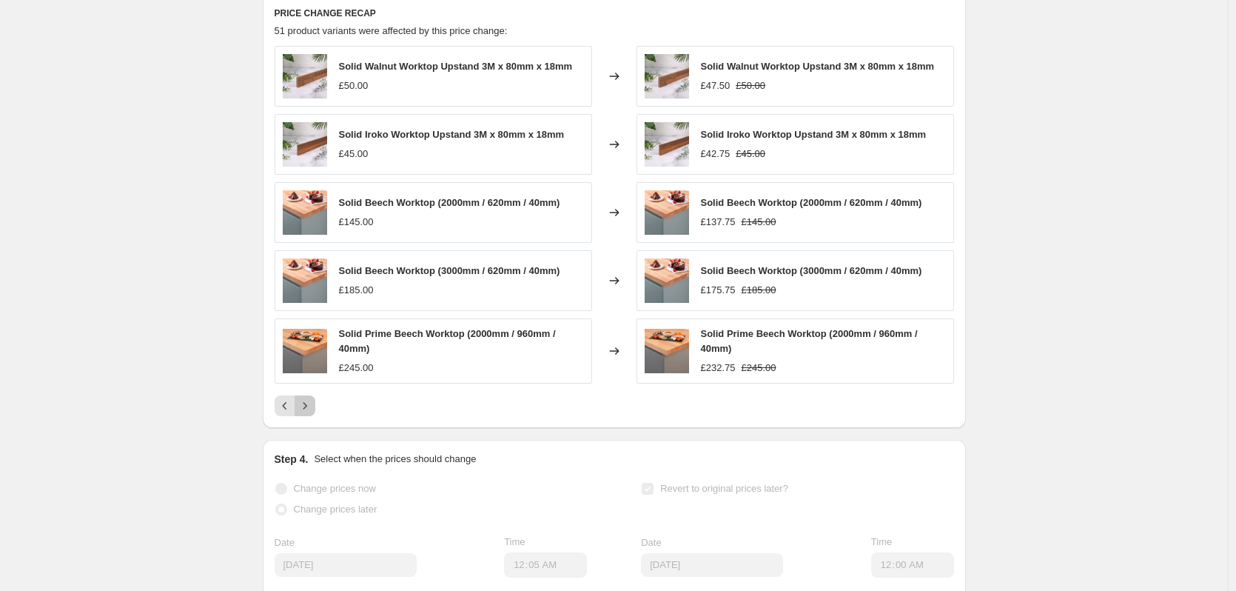
click at [312, 411] on icon "Next" at bounding box center [305, 405] width 15 height 15
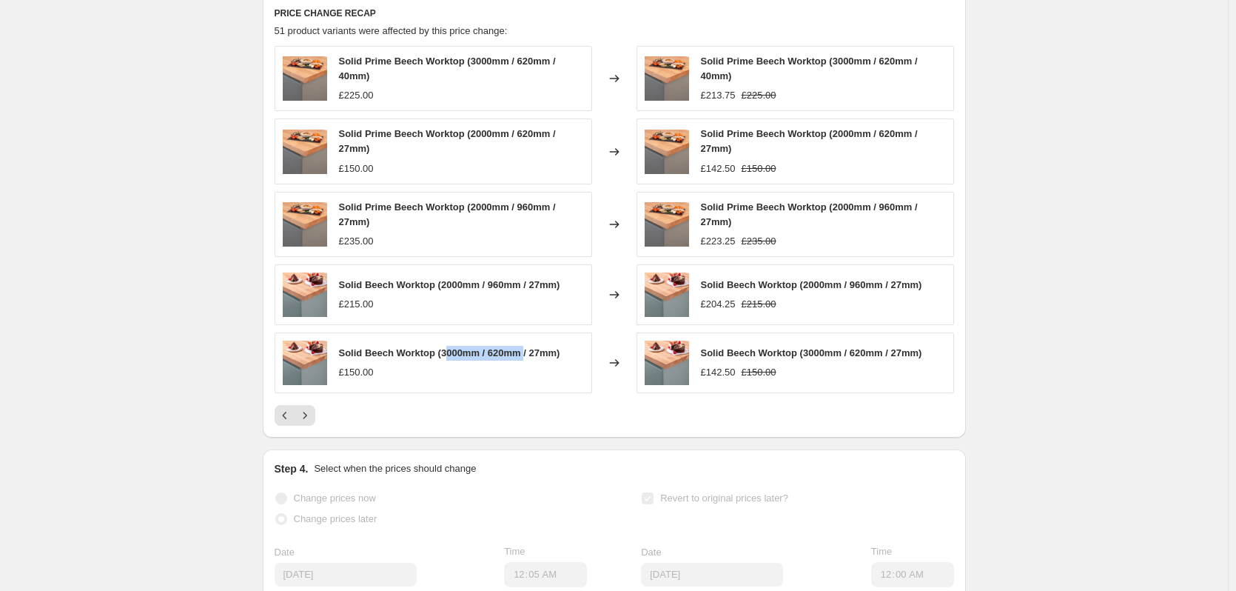
drag, startPoint x: 528, startPoint y: 357, endPoint x: 446, endPoint y: 349, distance: 82.6
click at [446, 349] on span "Solid Beech Worktop (3000mm / 620mm / 27mm)" at bounding box center [449, 352] width 221 height 11
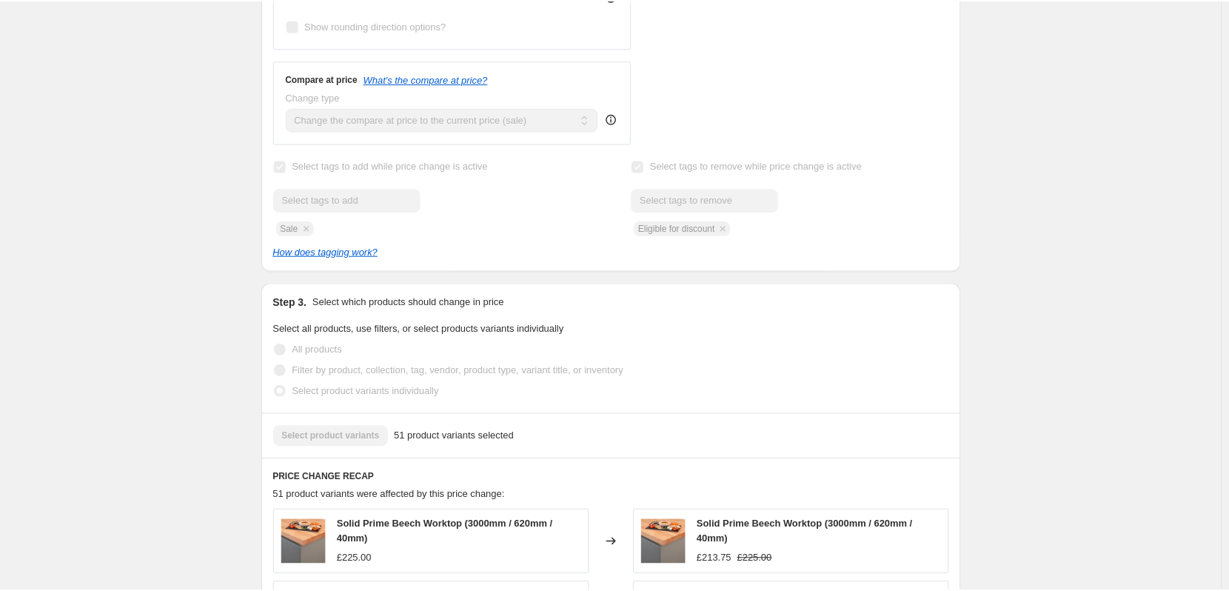
scroll to position [592, 0]
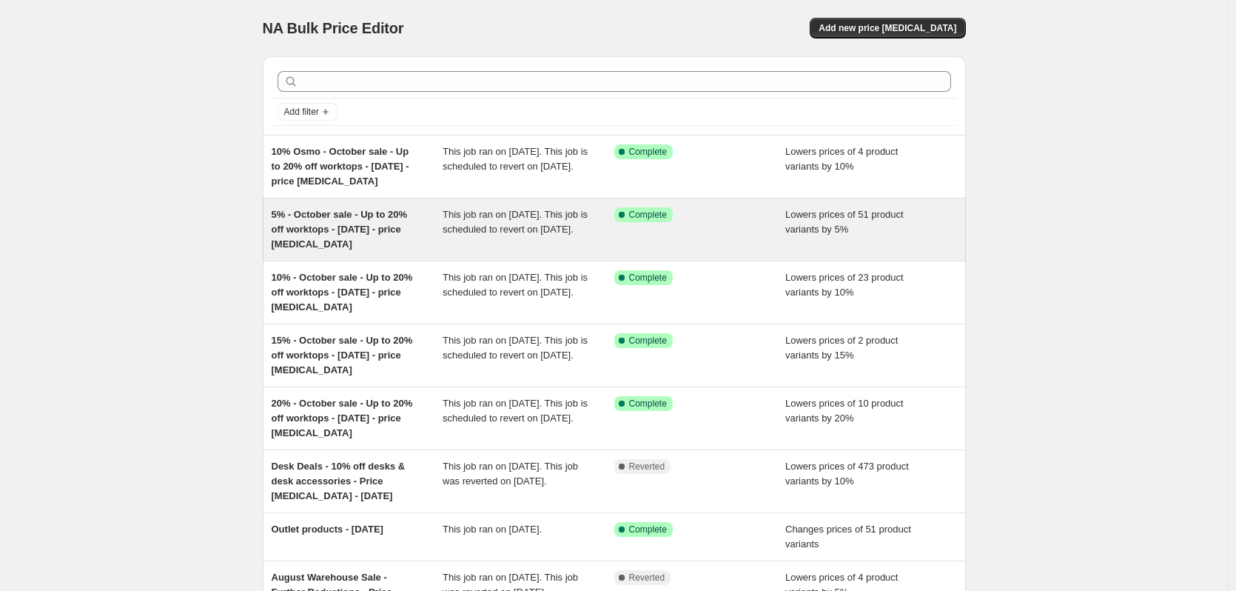
click at [340, 227] on span "5% - October sale - Up to 20% off worktops - [DATE] - price [MEDICAL_DATA]" at bounding box center [340, 229] width 136 height 41
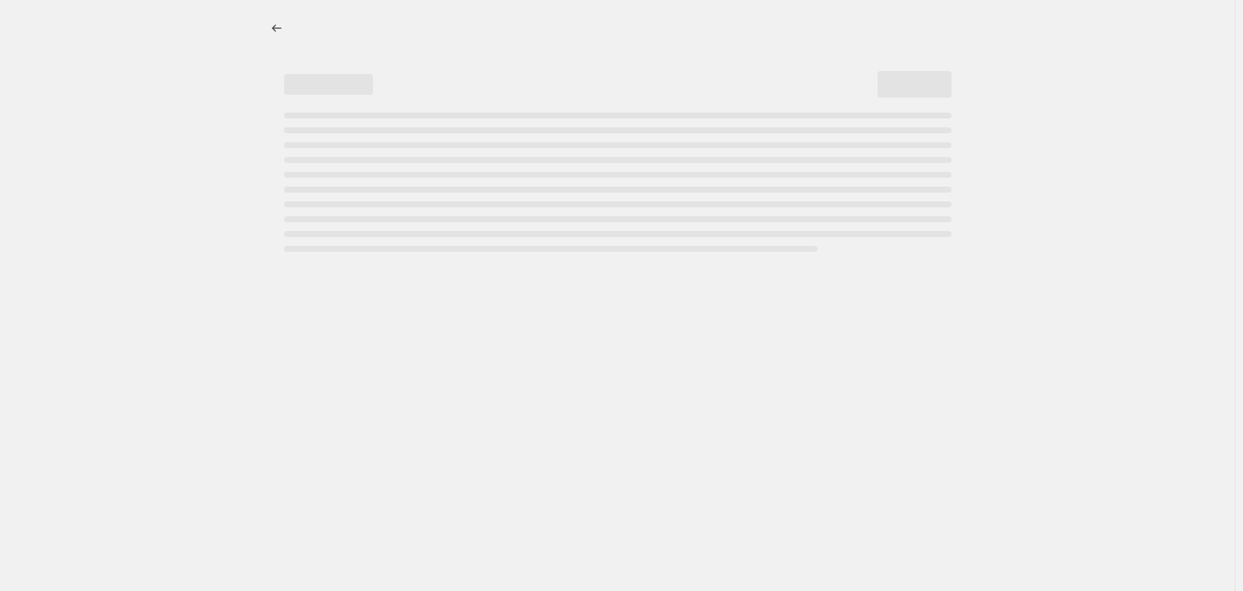
select select "percentage"
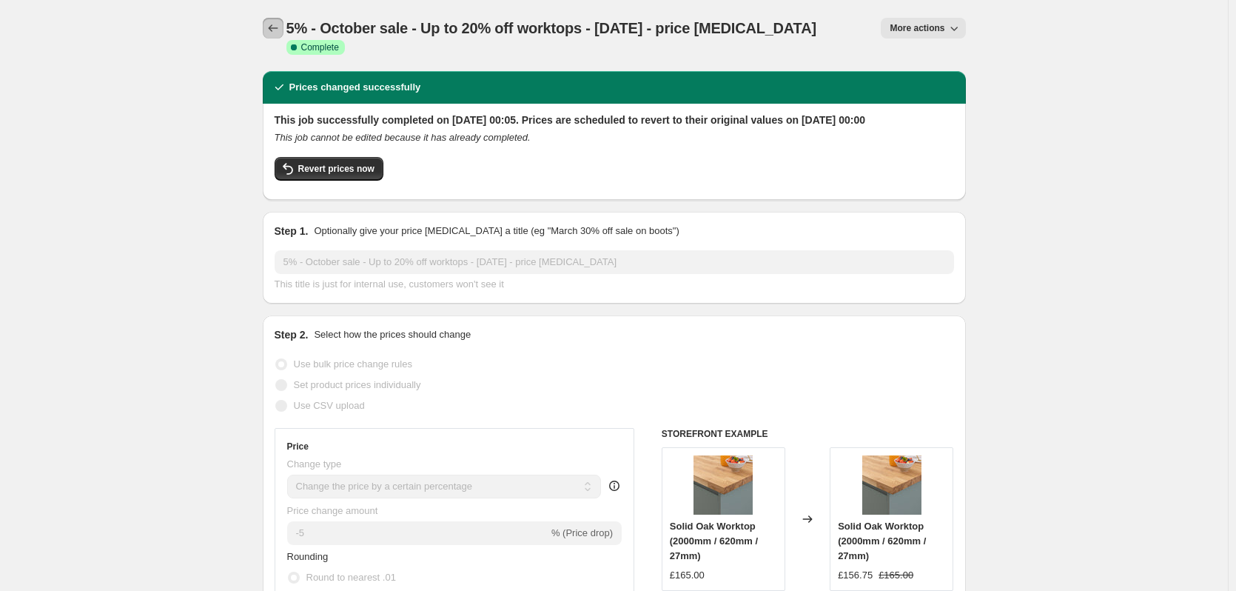
click at [281, 27] on icon "Price change jobs" at bounding box center [273, 28] width 15 height 15
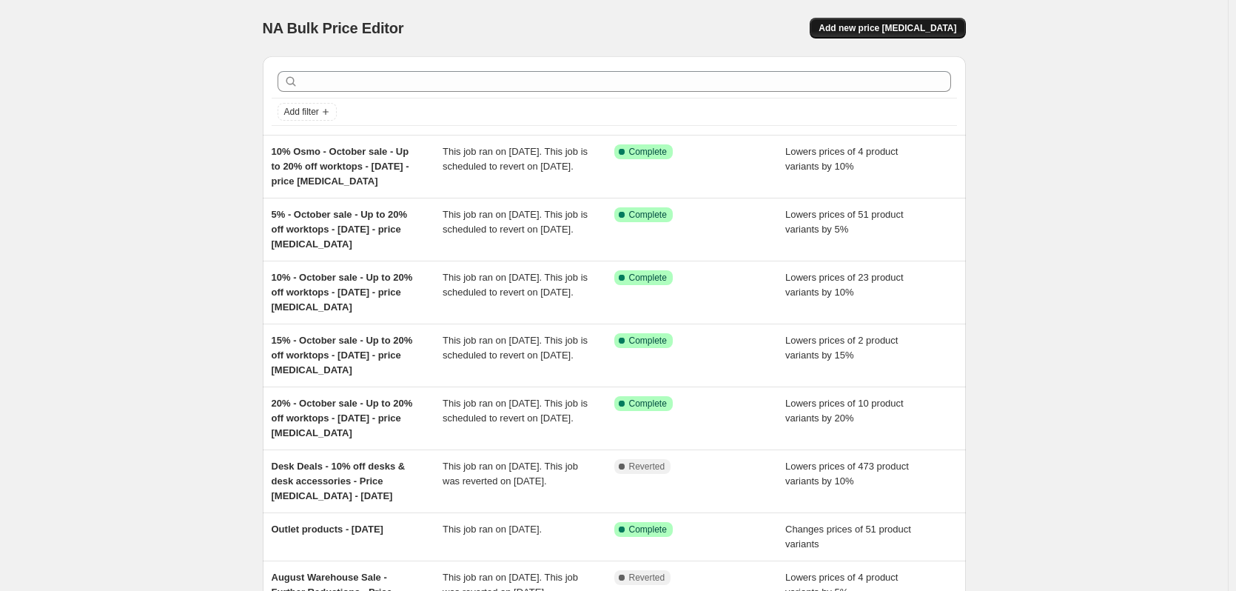
click at [944, 30] on span "Add new price [MEDICAL_DATA]" at bounding box center [888, 28] width 138 height 12
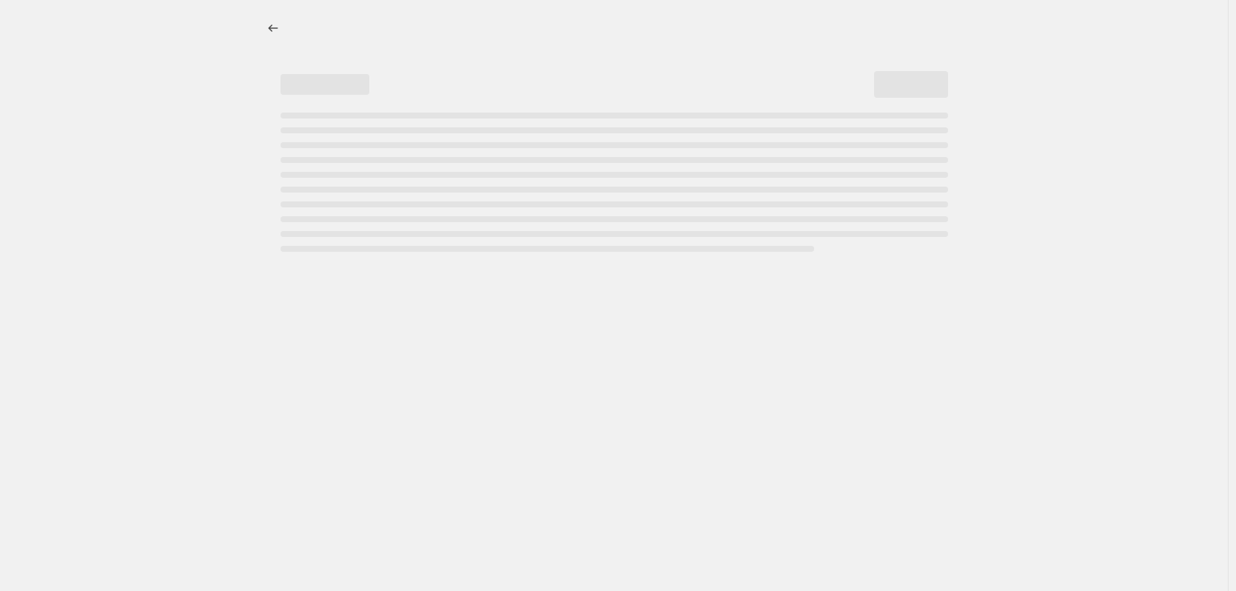
select select "percentage"
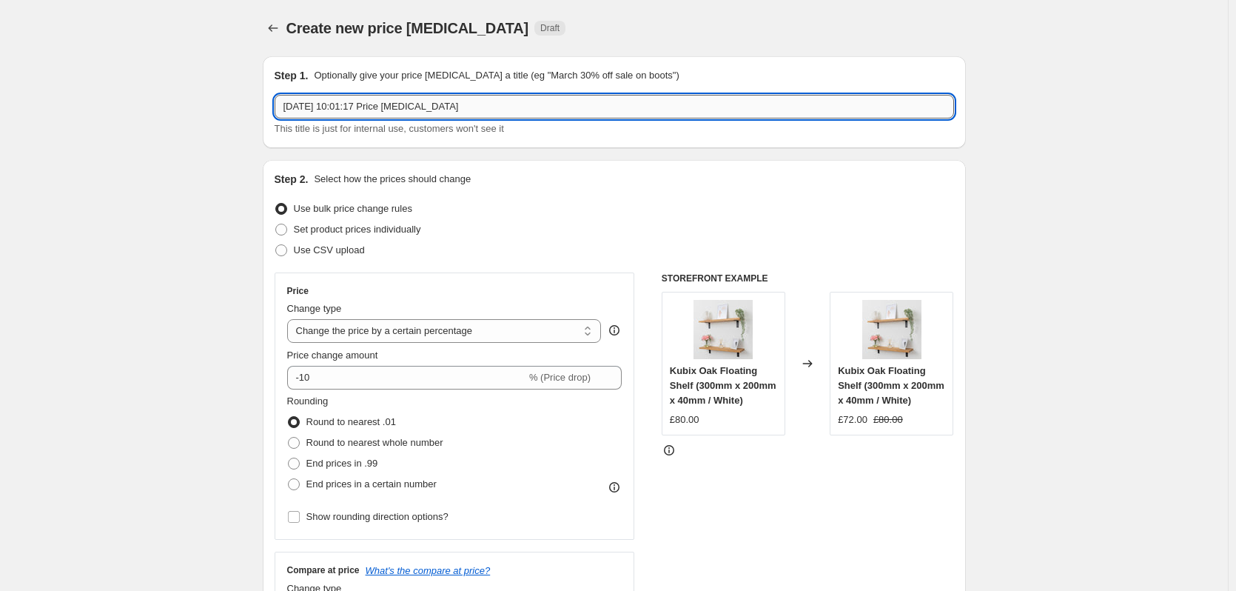
click at [357, 101] on input "1 Oct 2025, 10:01:17 Price change job" at bounding box center [614, 107] width 679 height 24
paste input "5% - October sale - Up to 20% off worktops - 01 10 2025 - p"
click at [298, 104] on input "5% - October sale - Up to 20% off worktops - [DATE] - price [MEDICAL_DATA]" at bounding box center [614, 107] width 679 height 24
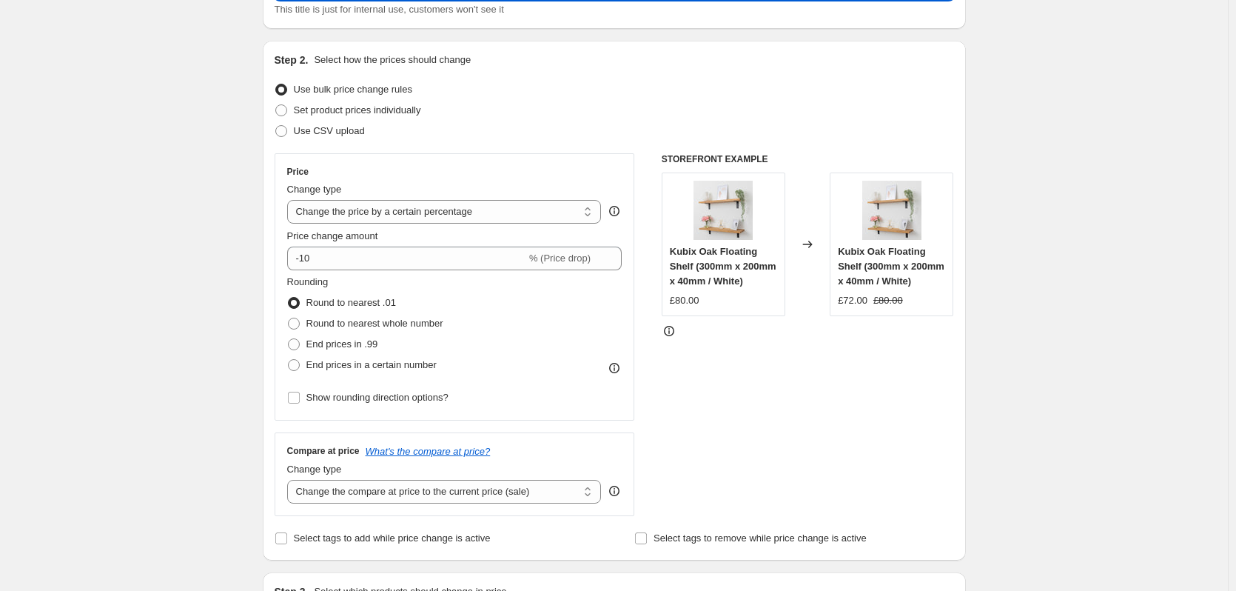
scroll to position [148, 0]
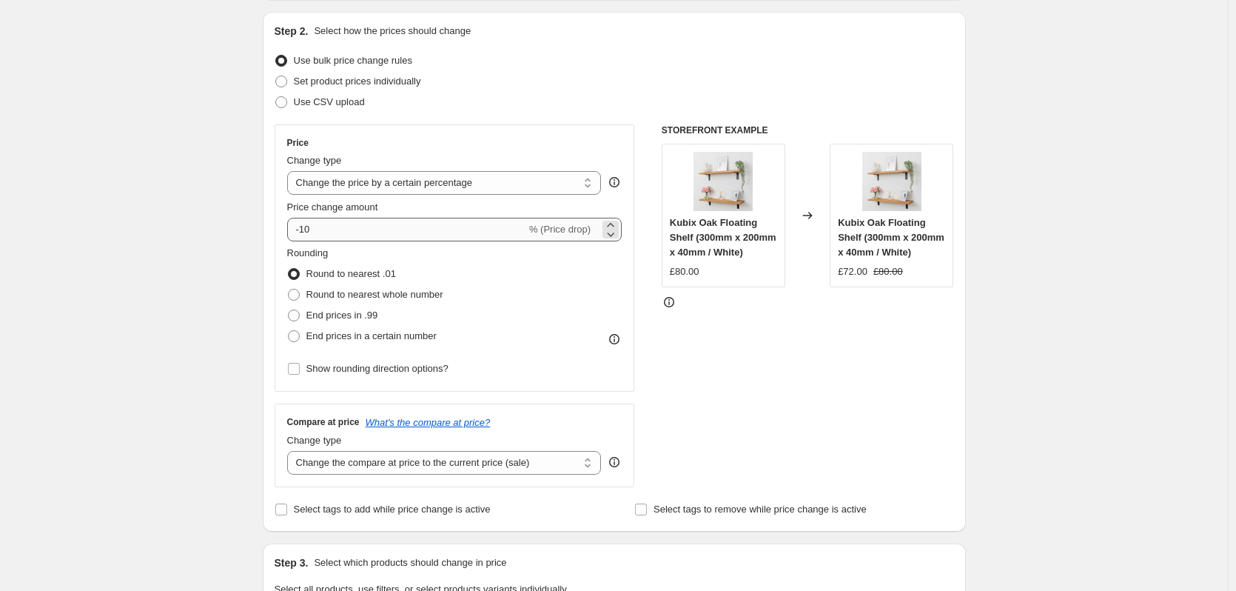
type input "5% missing sizes - October sale - Up to 20% off worktops - [DATE] - price [MEDI…"
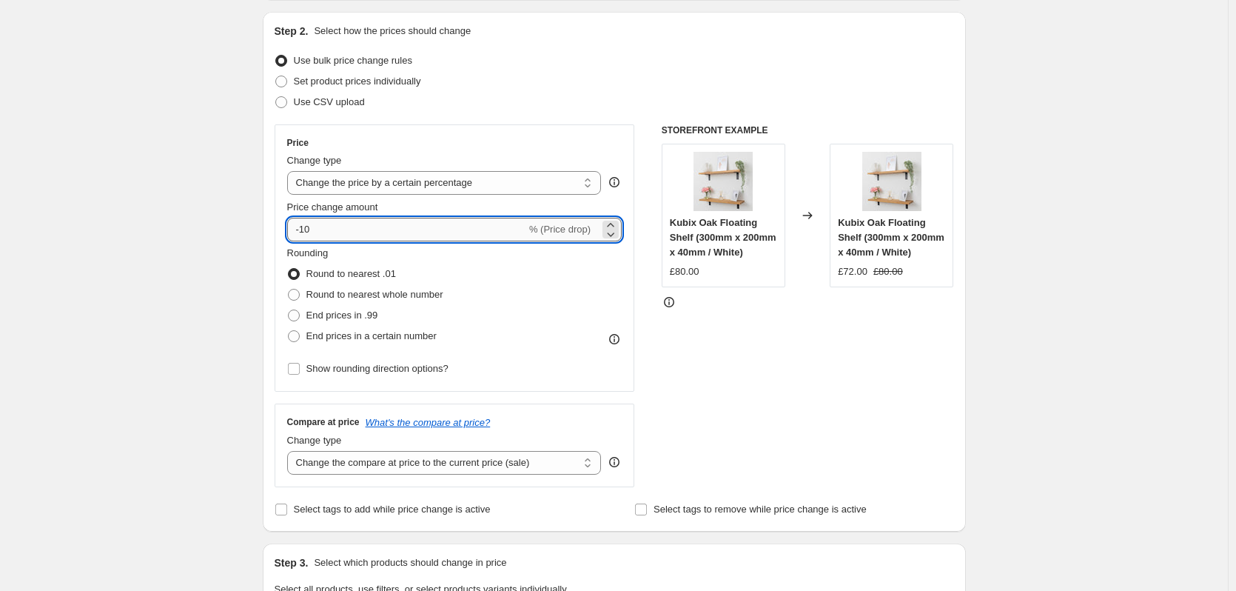
click at [374, 234] on input "-10" at bounding box center [406, 230] width 239 height 24
drag, startPoint x: 374, startPoint y: 234, endPoint x: 300, endPoint y: 235, distance: 73.3
click at [300, 235] on input "-10" at bounding box center [406, 230] width 239 height 24
drag, startPoint x: 304, startPoint y: 231, endPoint x: 379, endPoint y: 233, distance: 74.8
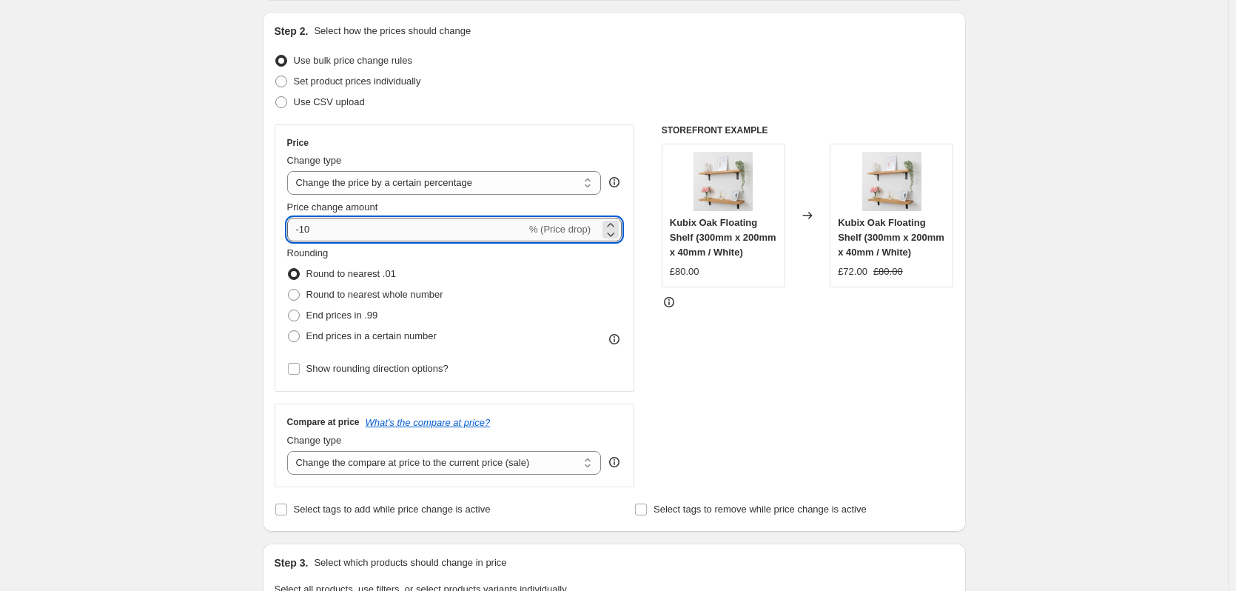
click at [379, 233] on input "-10" at bounding box center [406, 230] width 239 height 24
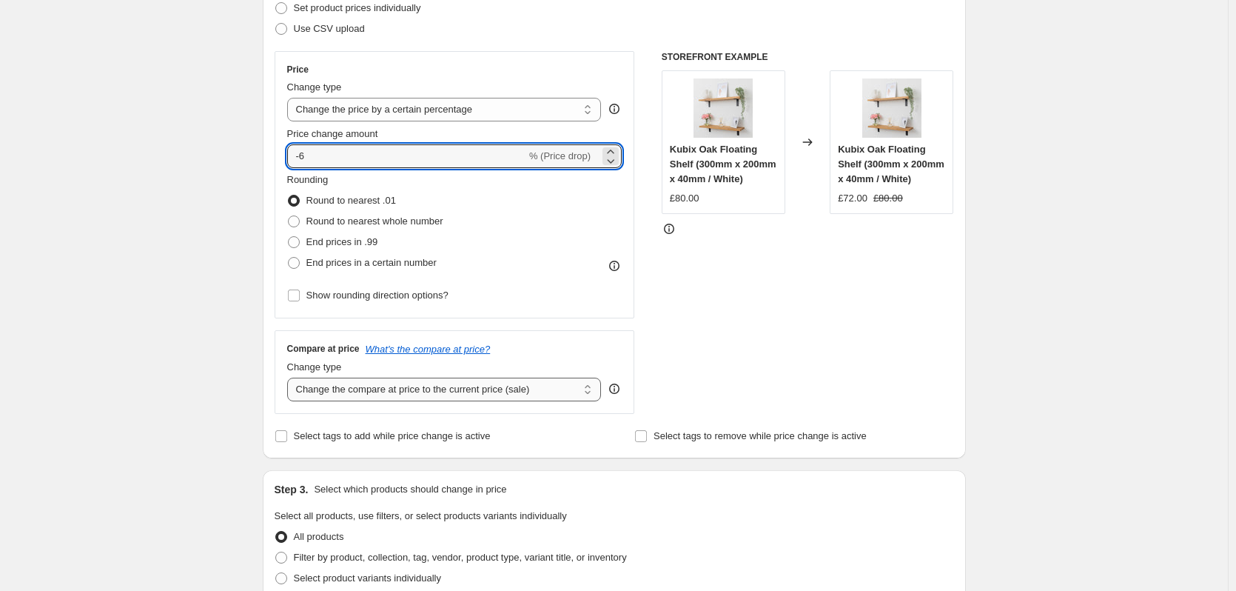
scroll to position [222, 0]
type input "-6"
click at [451, 439] on span "Select tags to add while price change is active" at bounding box center [392, 434] width 197 height 11
click at [287, 439] on input "Select tags to add while price change is active" at bounding box center [281, 435] width 12 height 12
checkbox input "true"
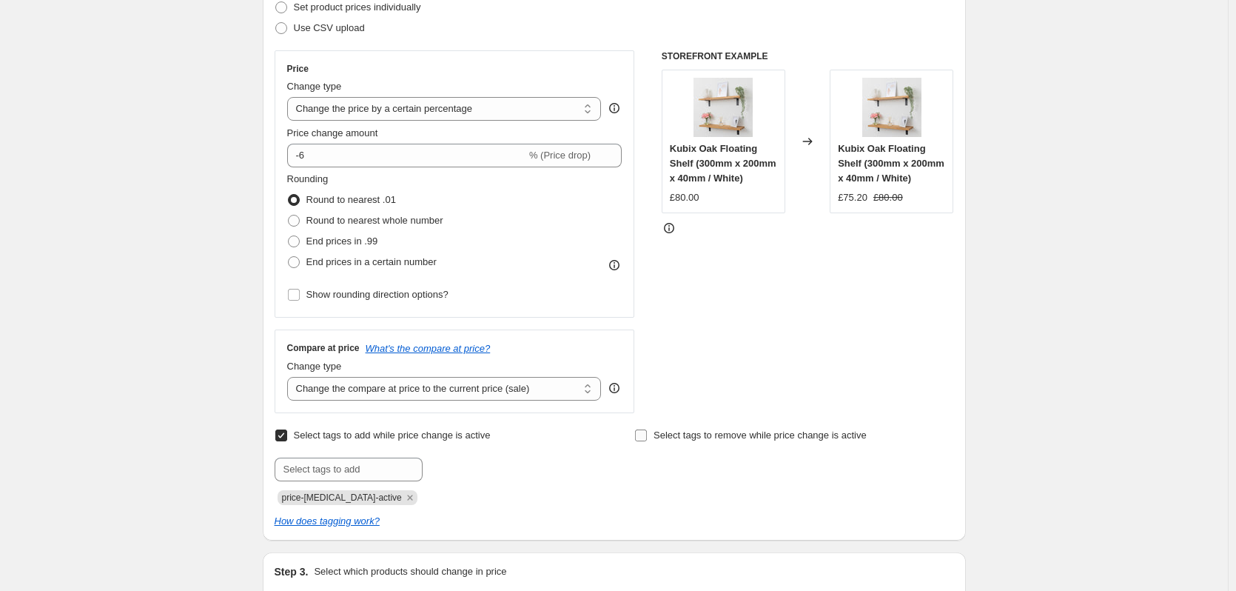
click at [684, 437] on span "Select tags to remove while price change is active" at bounding box center [760, 434] width 213 height 11
click at [647, 437] on input "Select tags to remove while price change is active" at bounding box center [641, 435] width 12 height 12
checkbox input "true"
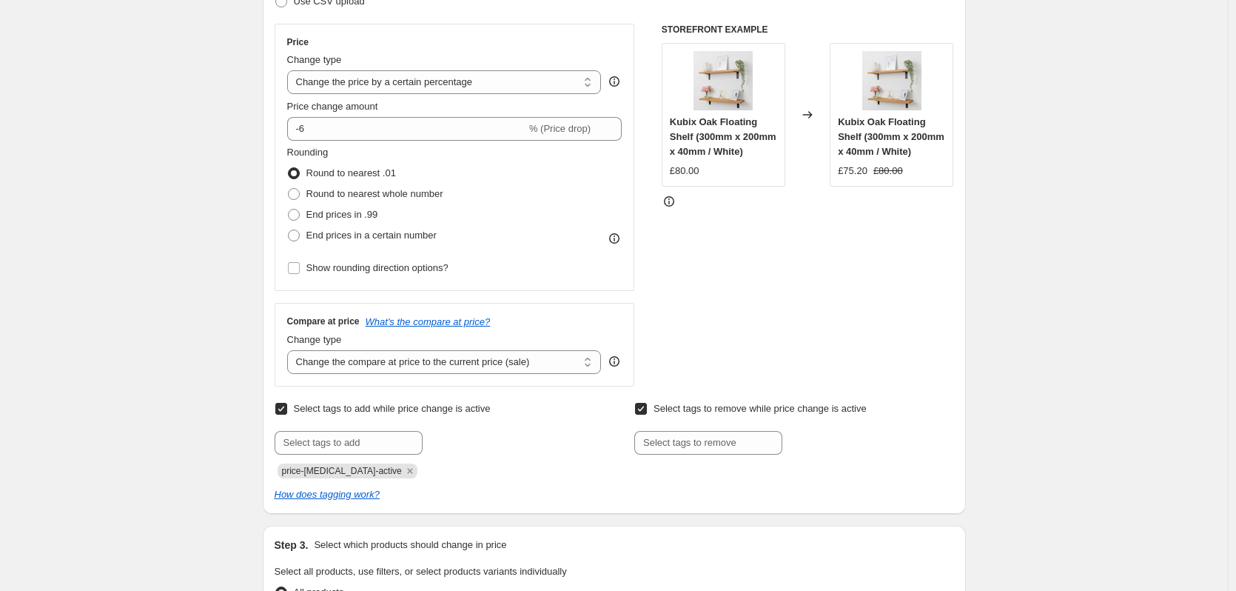
scroll to position [370, 0]
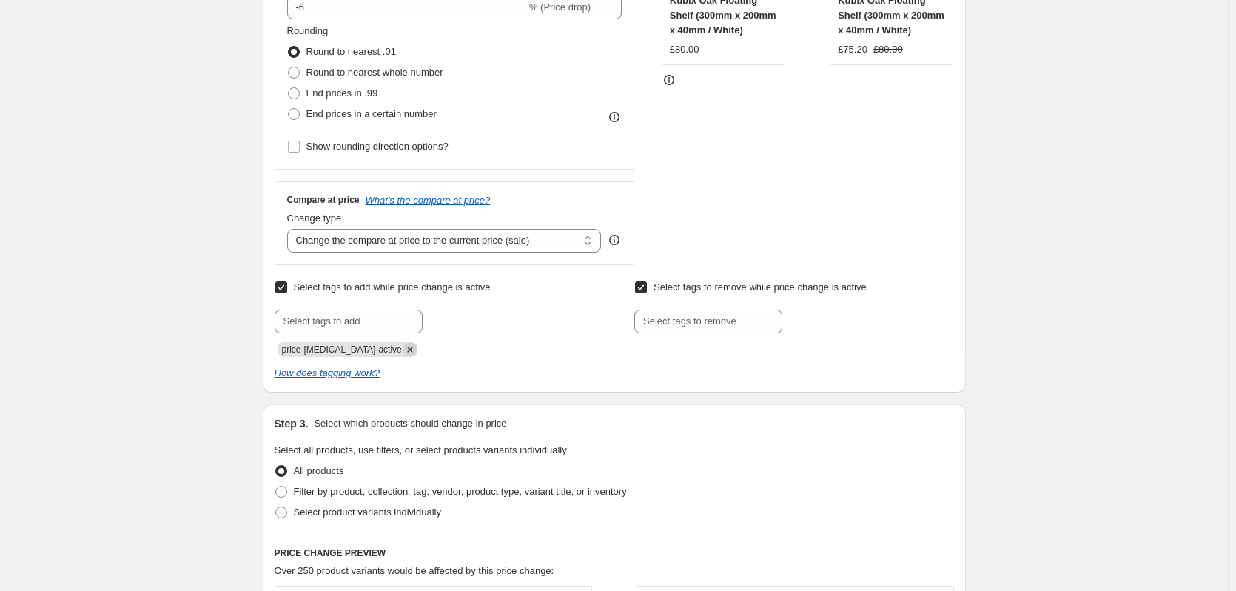
click at [403, 350] on icon "Remove price-change-job-active" at bounding box center [409, 349] width 13 height 13
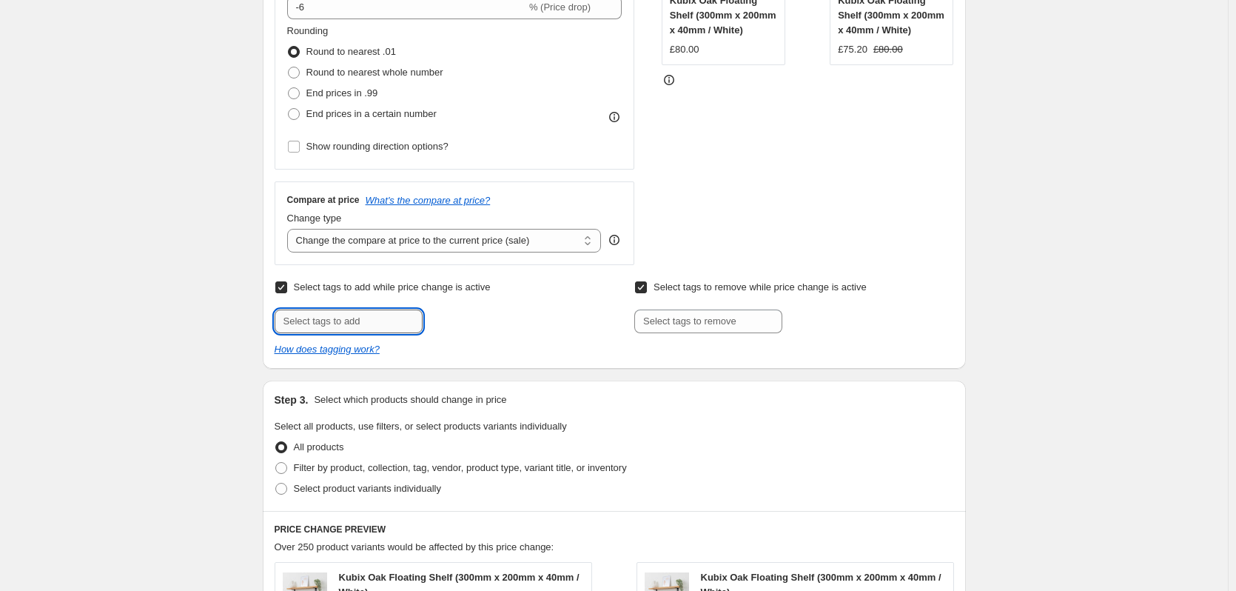
click at [358, 327] on input "text" at bounding box center [349, 321] width 148 height 24
type input "Sale"
drag, startPoint x: 676, startPoint y: 327, endPoint x: 688, endPoint y: 324, distance: 12.2
click at [676, 327] on input "text" at bounding box center [708, 321] width 148 height 24
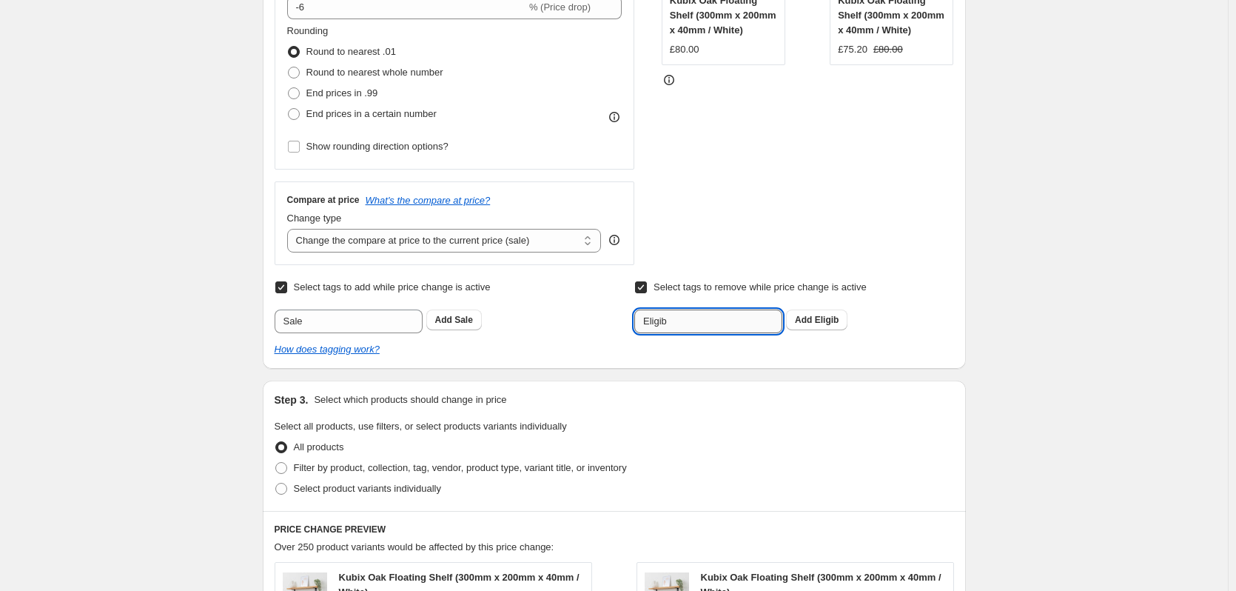
type input "Eligible for discount"
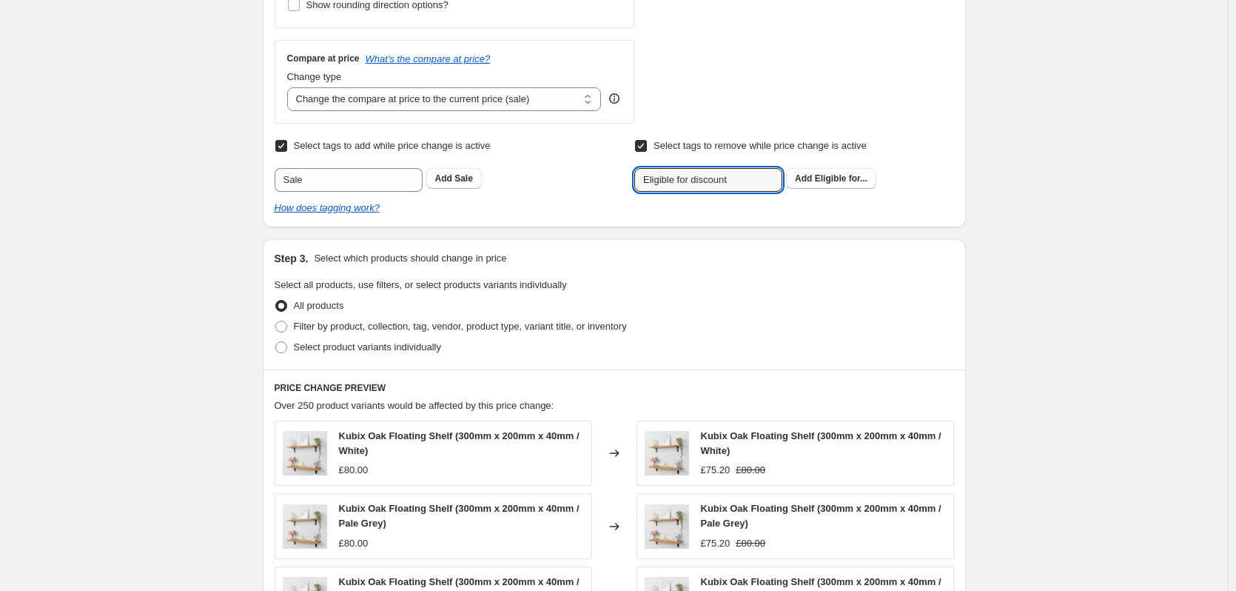
scroll to position [592, 0]
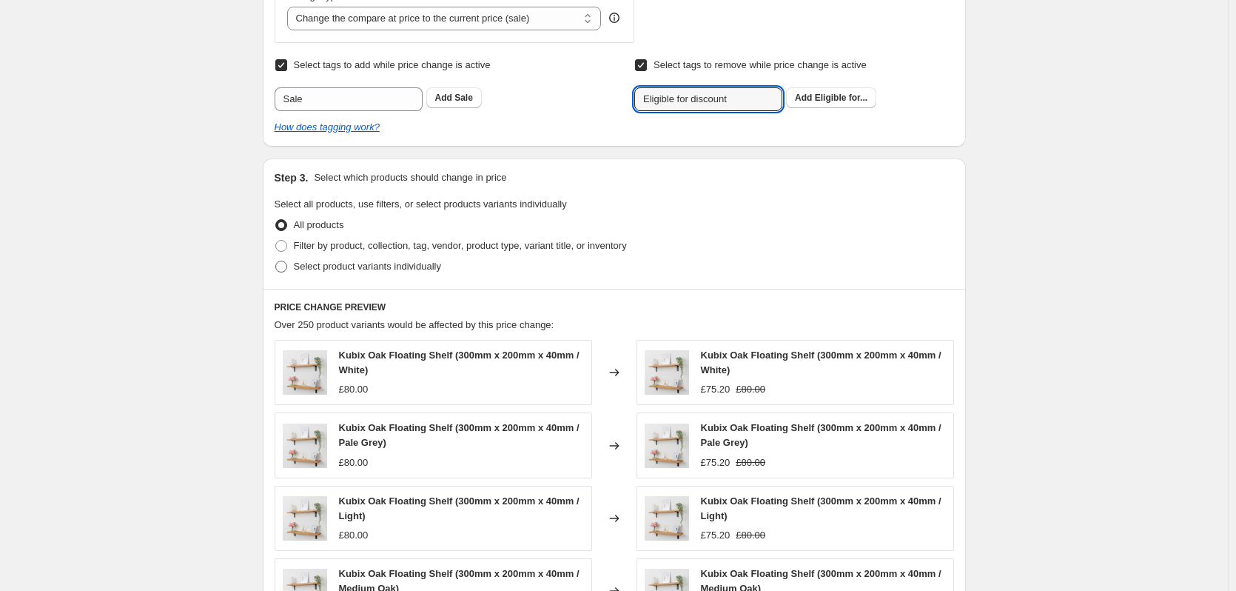
click at [360, 268] on span "Select product variants individually" at bounding box center [367, 266] width 147 height 11
click at [276, 261] on input "Select product variants individually" at bounding box center [275, 261] width 1 height 1
radio input "true"
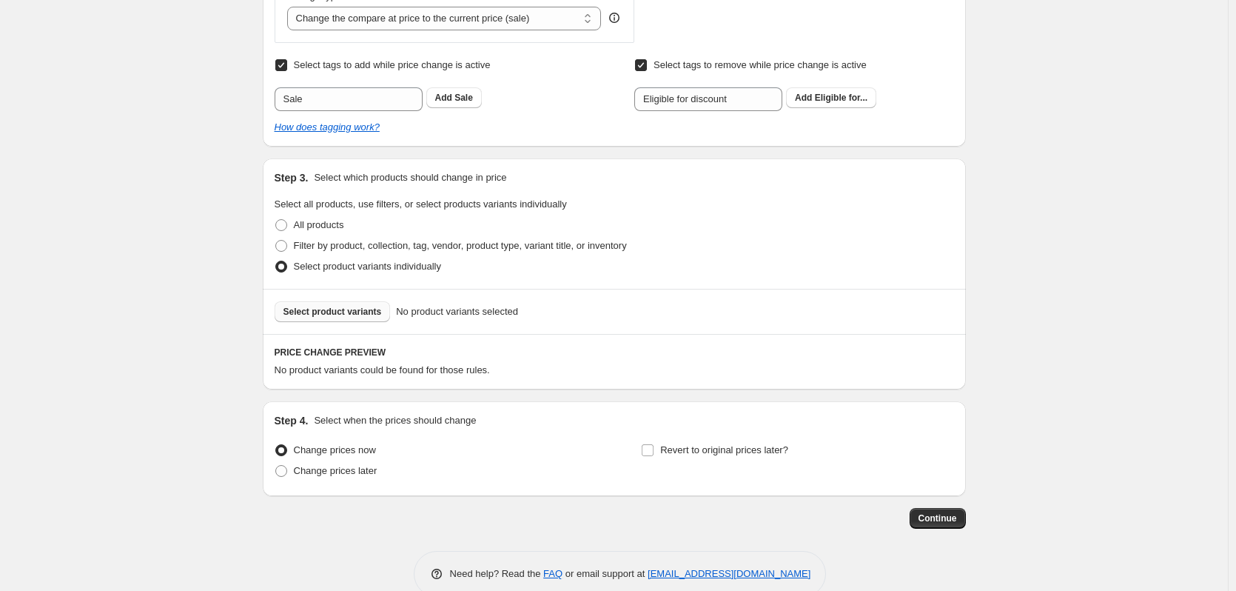
click at [338, 313] on span "Select product variants" at bounding box center [332, 312] width 98 height 12
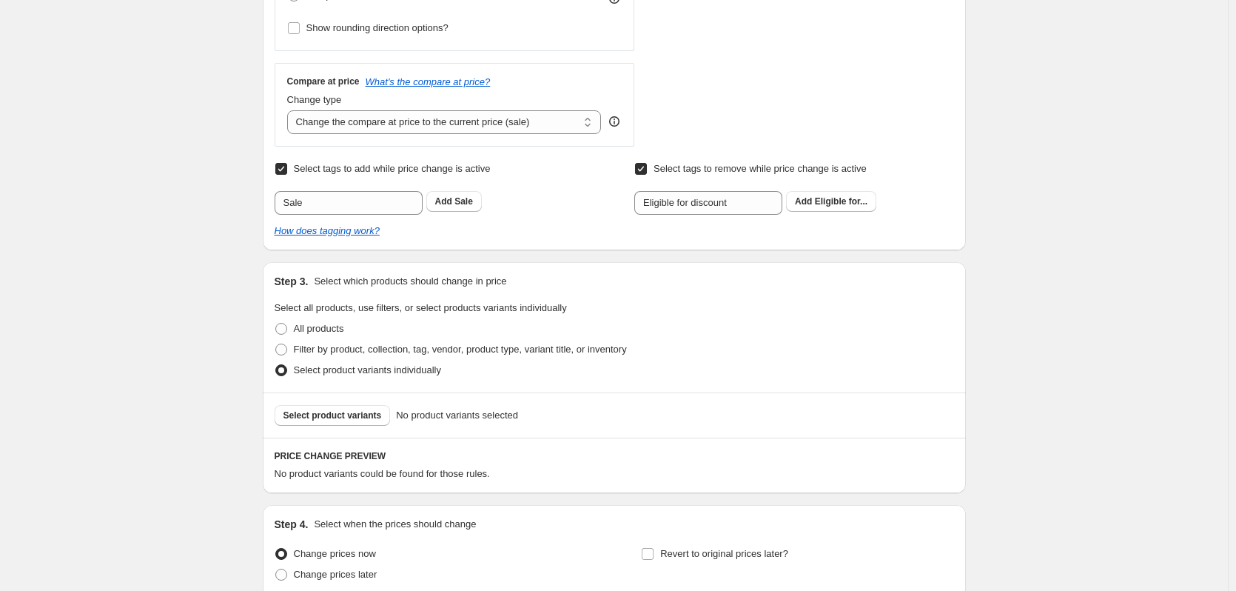
scroll to position [0, 0]
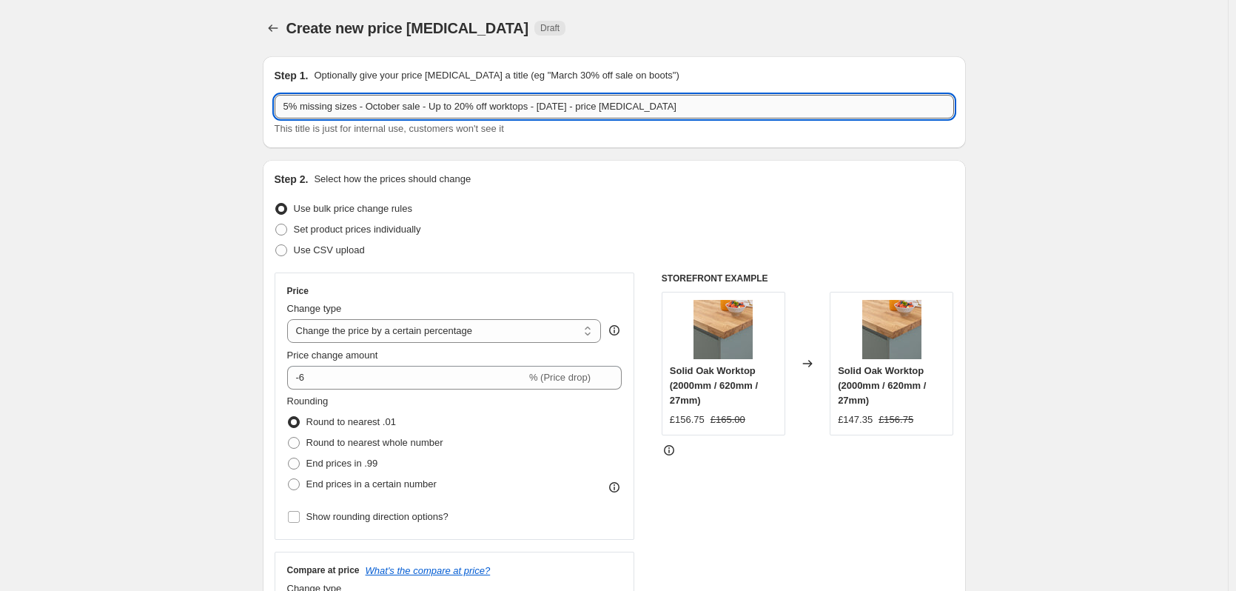
click at [416, 98] on input "5% missing sizes - October sale - Up to 20% off worktops - [DATE] - price [MEDI…" at bounding box center [614, 107] width 679 height 24
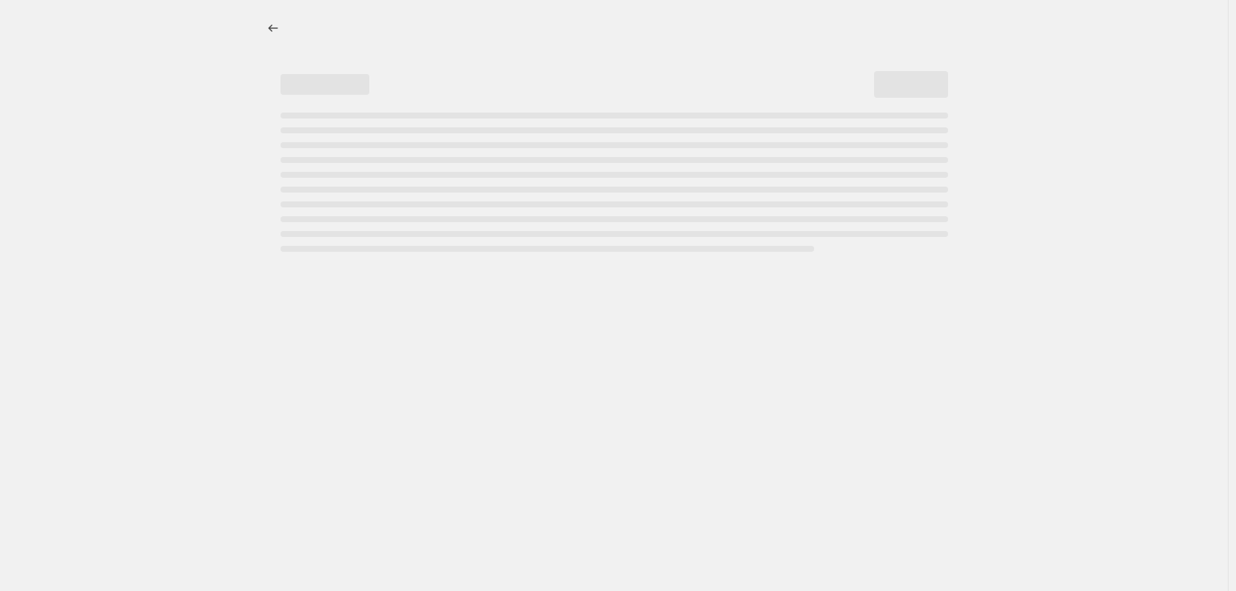
select select "percentage"
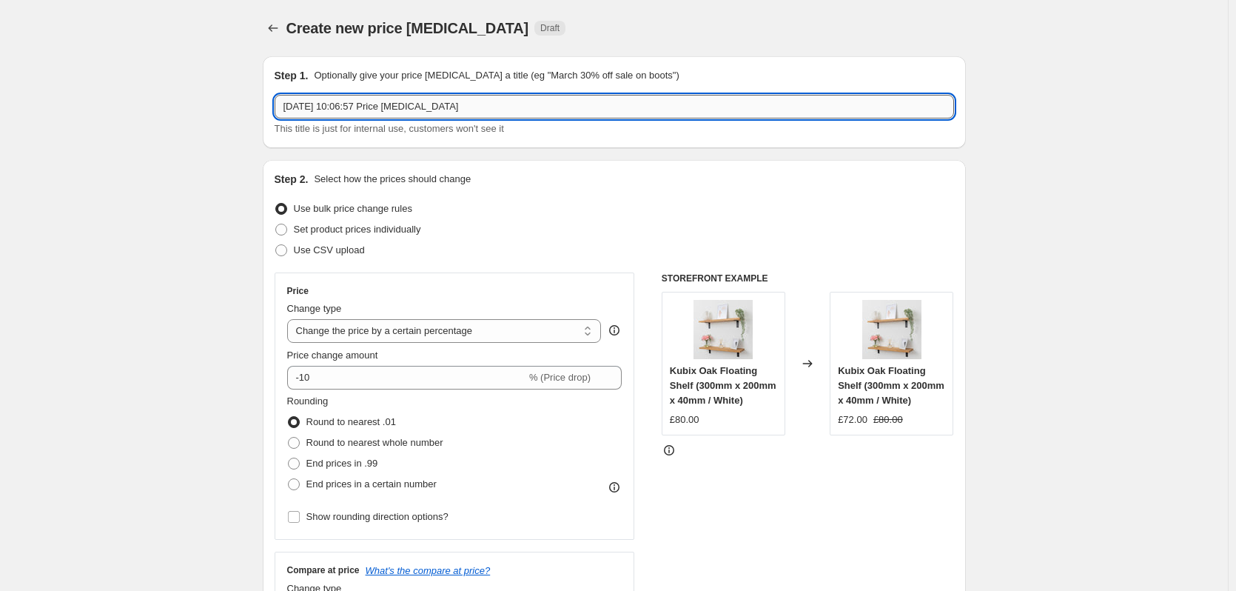
click at [372, 104] on input "1 Oct 2025, 10:06:57 Price change job" at bounding box center [614, 107] width 679 height 24
paste input "5% missing sizes - October sale - Up to 20% off worktops - [DATE] - p"
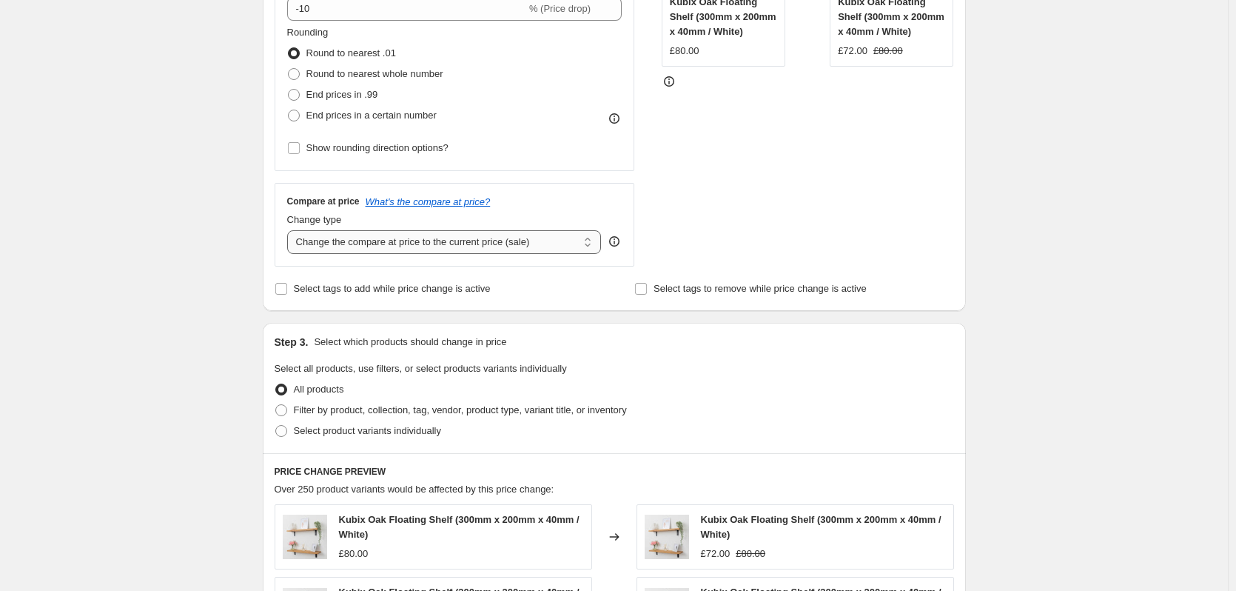
scroll to position [370, 0]
type input "5% missing sizes - October sale - Up to 20% off worktops - [DATE] - price [MEDI…"
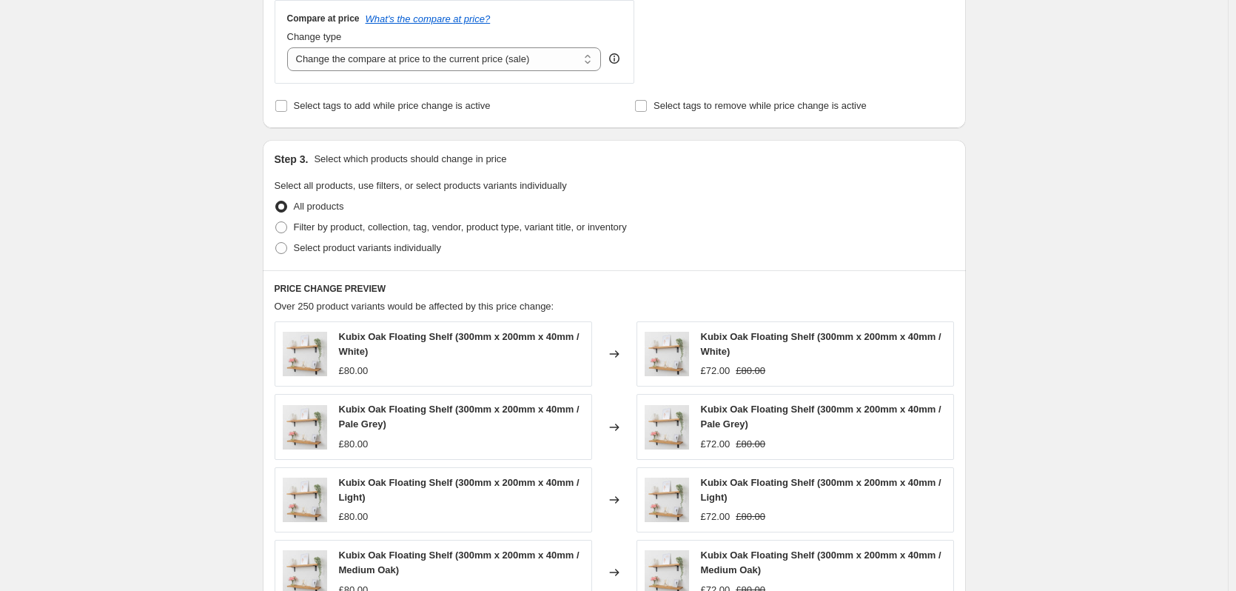
scroll to position [592, 0]
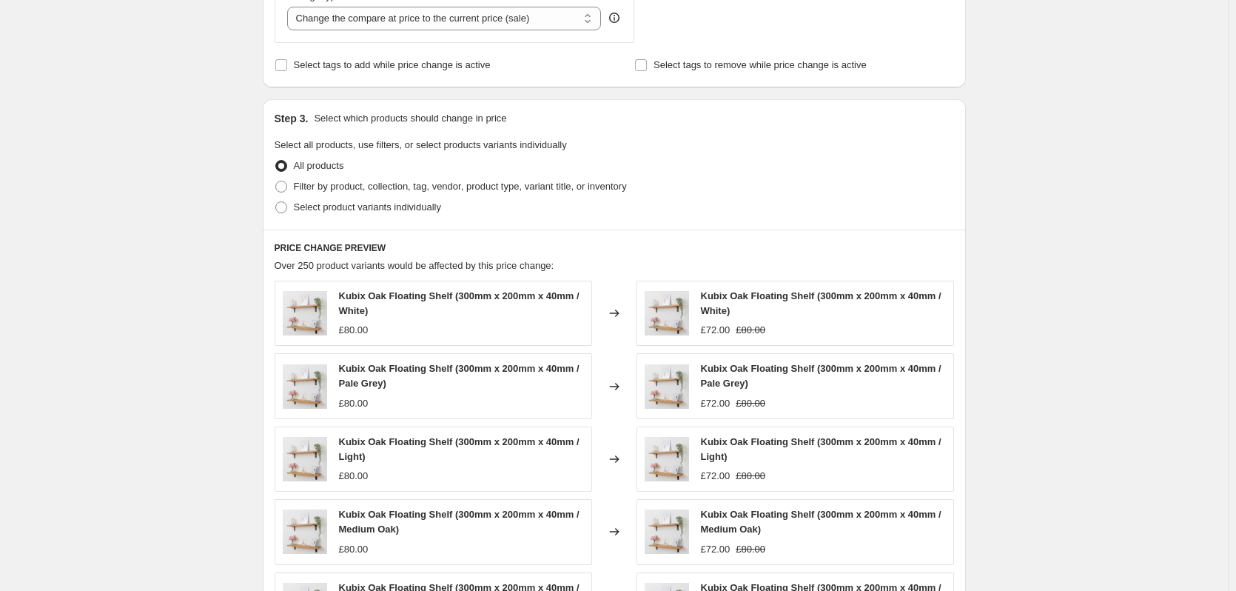
drag, startPoint x: 426, startPoint y: 204, endPoint x: 534, endPoint y: 215, distance: 108.6
click at [426, 204] on span "Select product variants individually" at bounding box center [367, 206] width 147 height 11
click at [276, 202] on input "Select product variants individually" at bounding box center [275, 201] width 1 height 1
radio input "true"
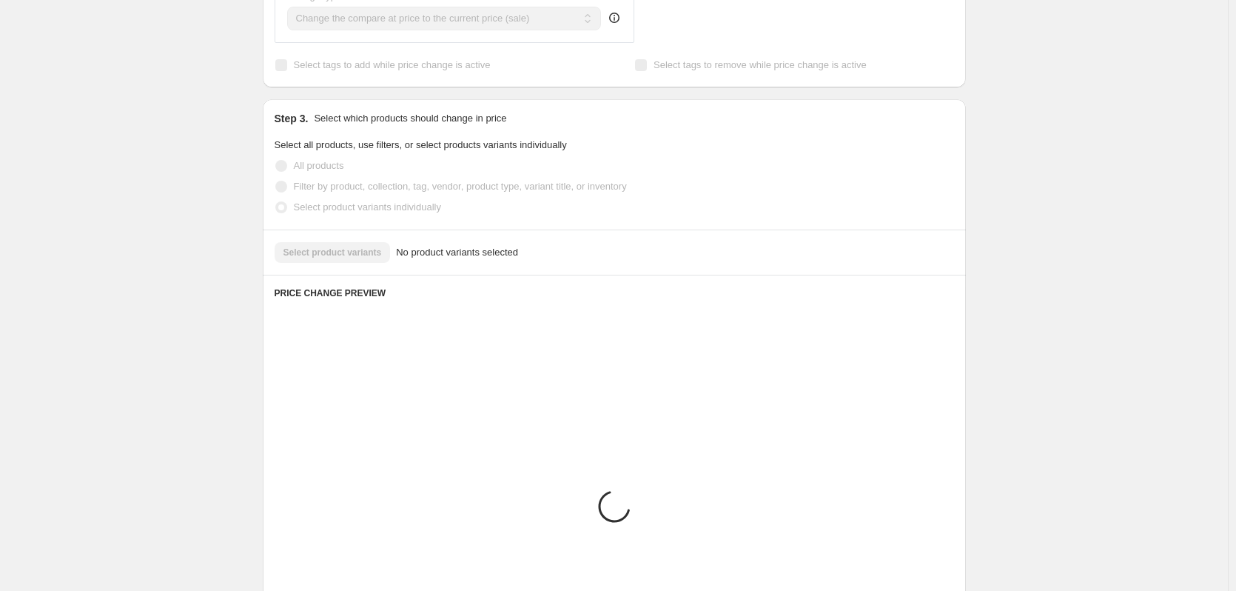
scroll to position [562, 0]
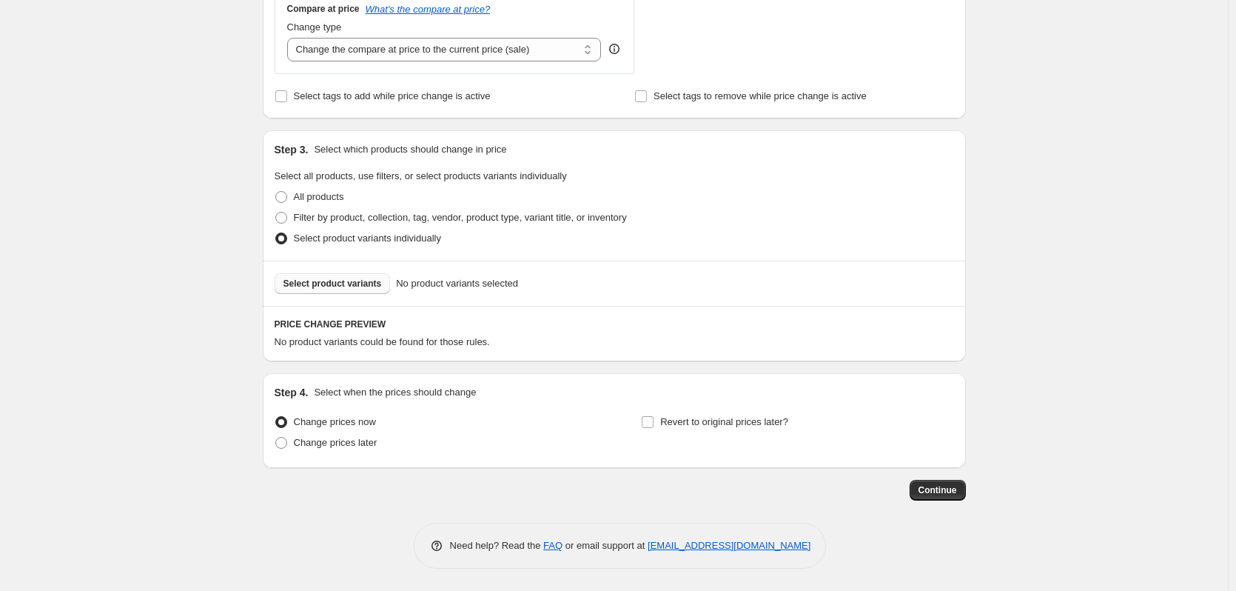
click at [352, 283] on span "Select product variants" at bounding box center [332, 284] width 98 height 12
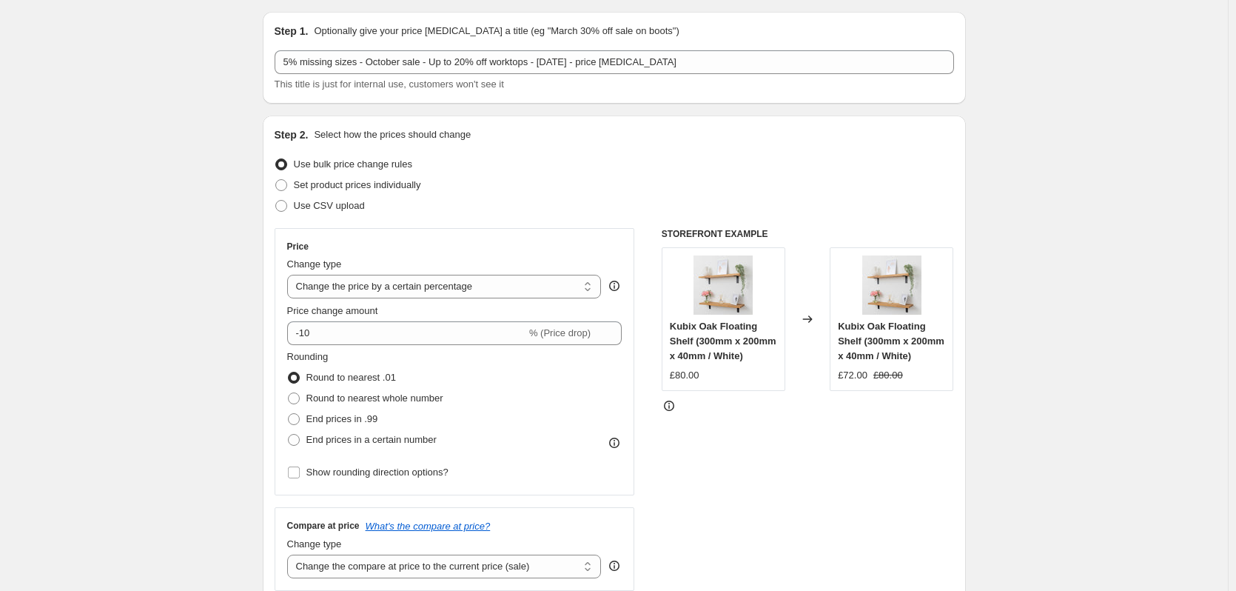
scroll to position [44, 0]
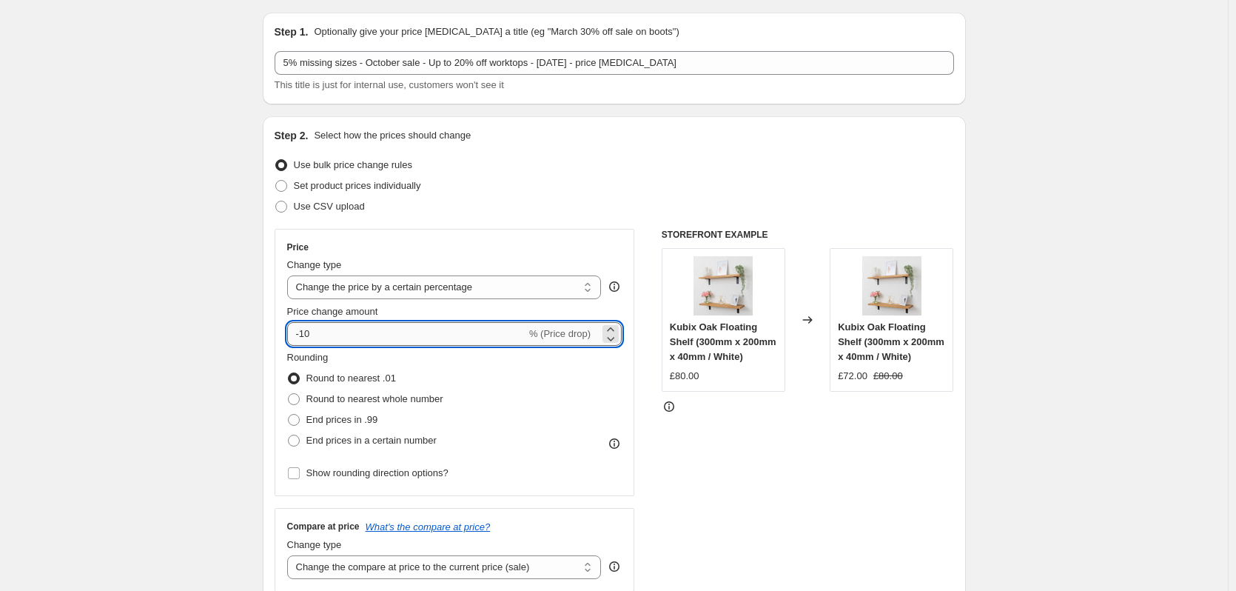
drag, startPoint x: 303, startPoint y: 332, endPoint x: 431, endPoint y: 329, distance: 127.3
click at [431, 330] on input "-10" at bounding box center [406, 334] width 239 height 24
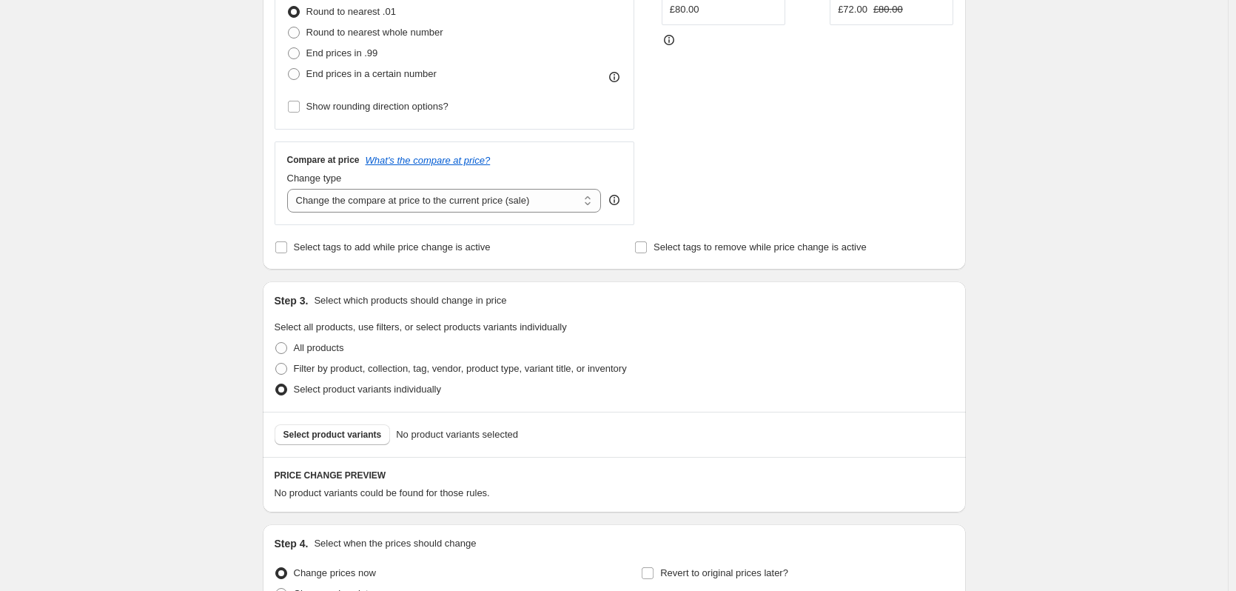
scroll to position [414, 0]
type input "-5"
click at [444, 245] on span "Select tags to add while price change is active" at bounding box center [392, 243] width 197 height 11
click at [287, 245] on input "Select tags to add while price change is active" at bounding box center [281, 244] width 12 height 12
checkbox input "true"
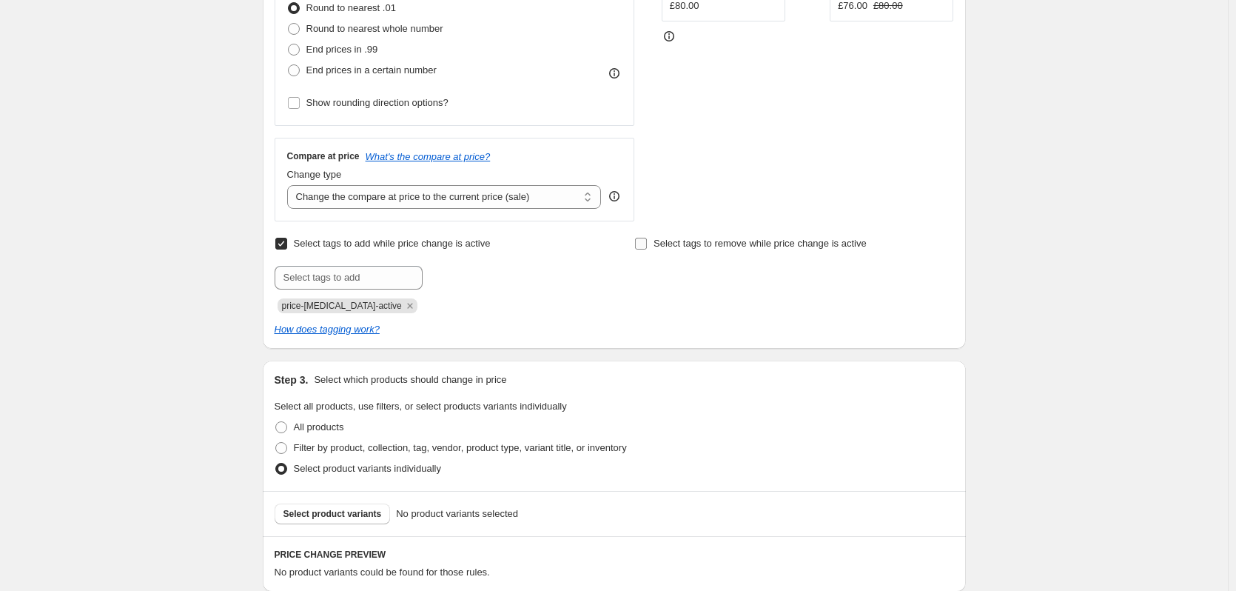
click at [721, 243] on span "Select tags to remove while price change is active" at bounding box center [760, 243] width 213 height 11
click at [647, 243] on input "Select tags to remove while price change is active" at bounding box center [641, 244] width 12 height 12
checkbox input "true"
click at [403, 306] on icon "Remove price-change-job-active" at bounding box center [409, 305] width 13 height 13
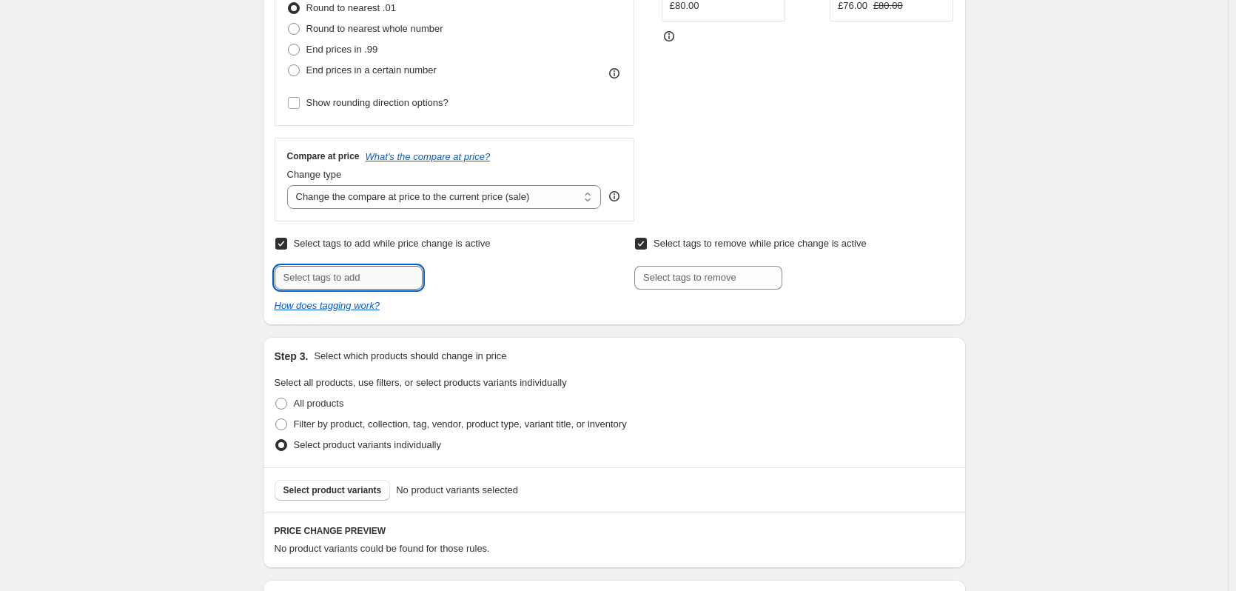
click at [372, 272] on input "text" at bounding box center [349, 278] width 148 height 24
click at [373, 275] on input "s" at bounding box center [349, 278] width 148 height 24
type input "Sale"
click at [448, 281] on b "Add" at bounding box center [443, 276] width 17 height 10
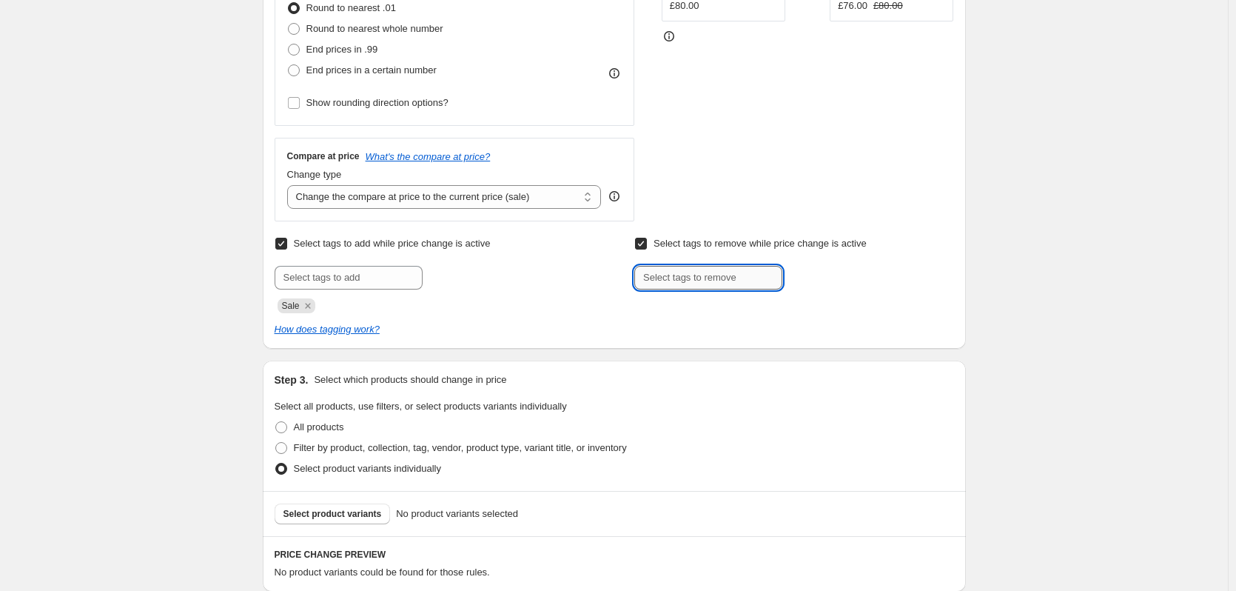
click at [755, 275] on input "text" at bounding box center [708, 278] width 148 height 24
type input "l"
type input "Eligible for discount"
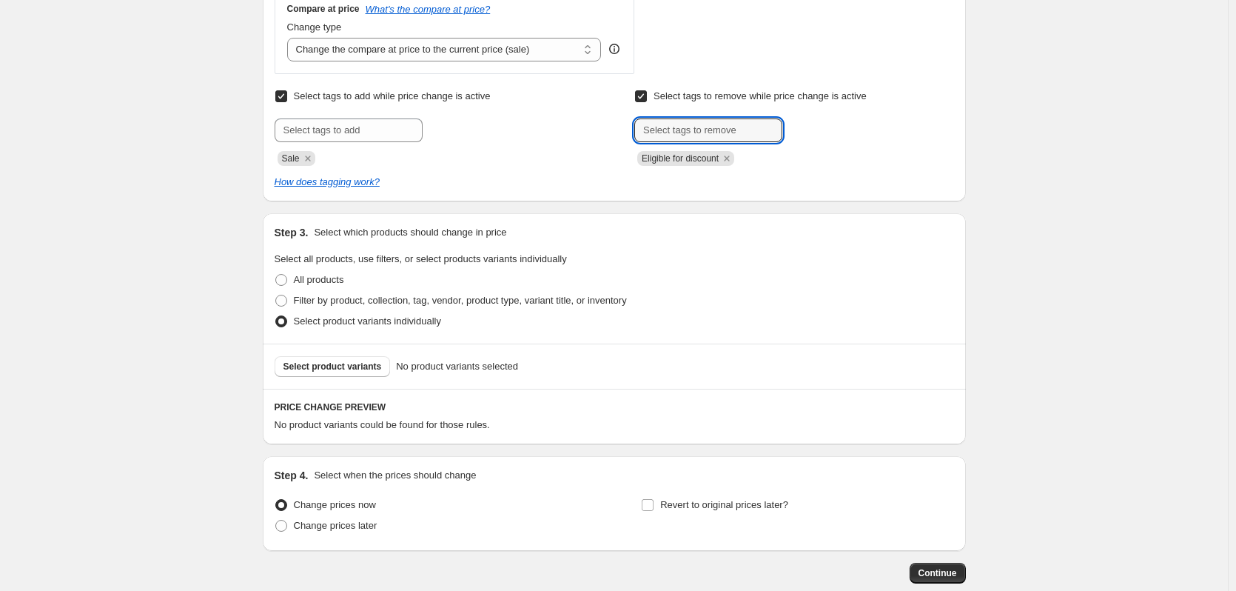
scroll to position [562, 0]
click at [698, 508] on span "Revert to original prices later?" at bounding box center [724, 503] width 128 height 11
click at [654, 508] on input "Revert to original prices later?" at bounding box center [648, 504] width 12 height 12
checkbox input "true"
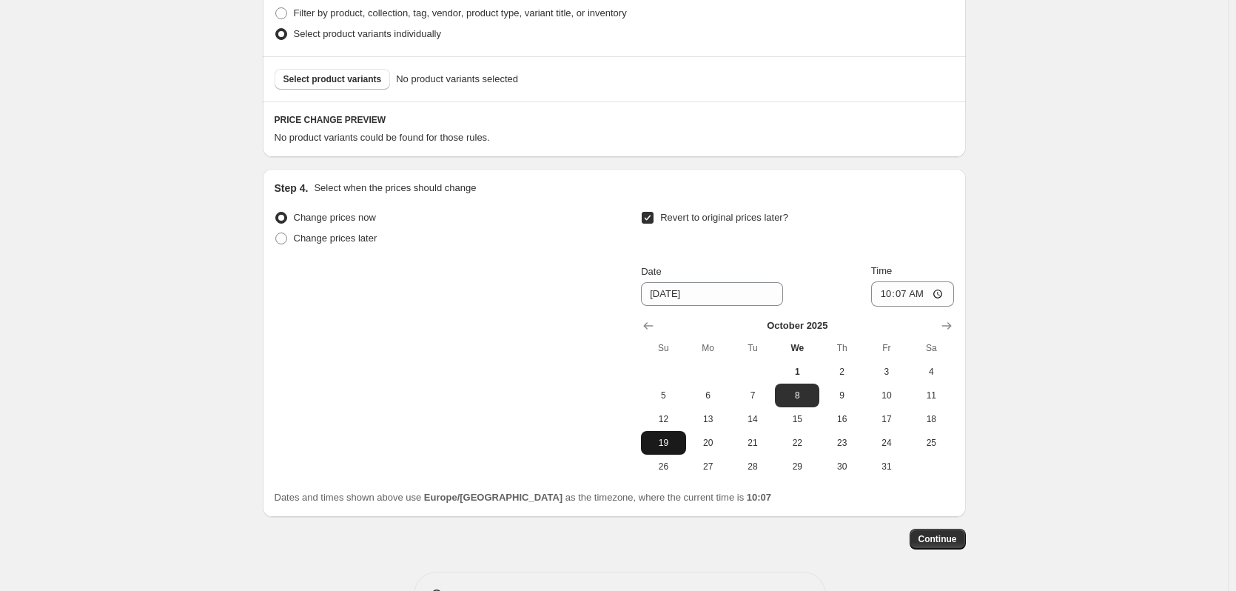
scroll to position [858, 0]
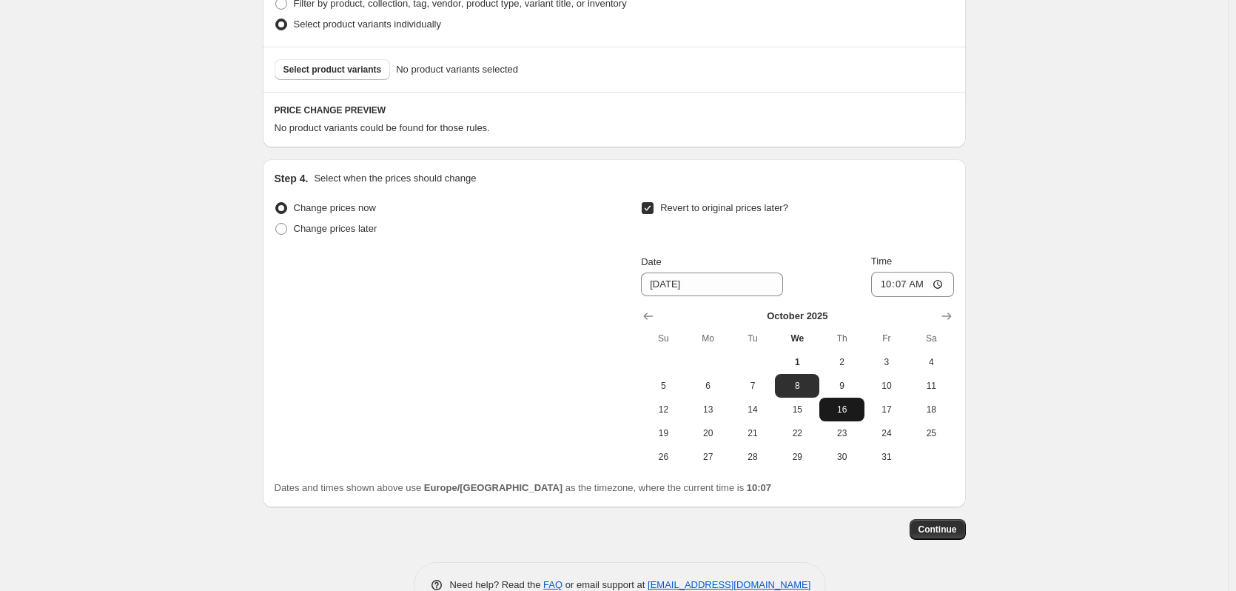
click at [835, 414] on span "16" at bounding box center [841, 409] width 33 height 12
type input "[DATE]"
click at [904, 283] on input "10:07" at bounding box center [912, 284] width 83 height 25
type input "00:00"
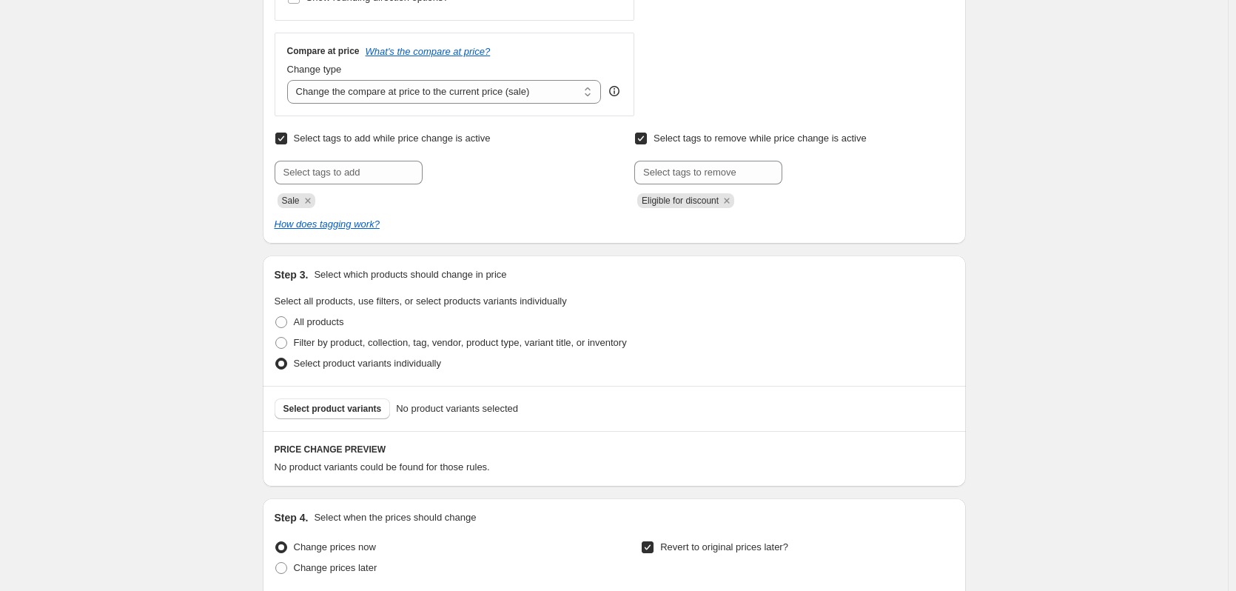
scroll to position [562, 0]
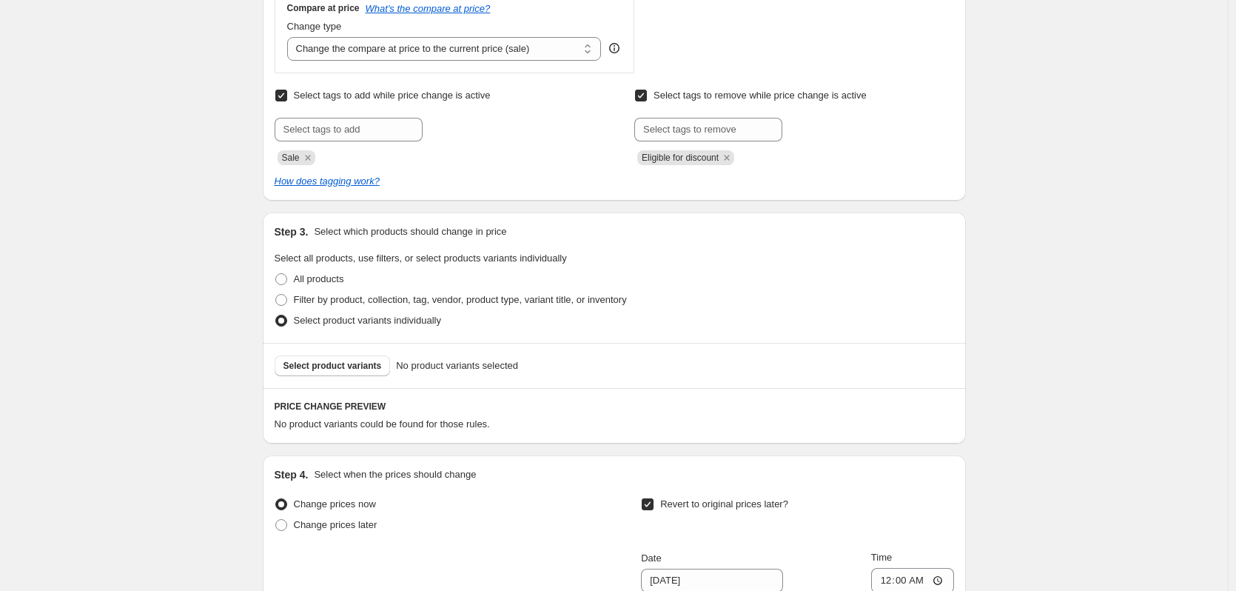
click at [366, 377] on div "Select product variants No product variants selected" at bounding box center [614, 365] width 703 height 45
click at [364, 371] on span "Select product variants" at bounding box center [332, 366] width 98 height 12
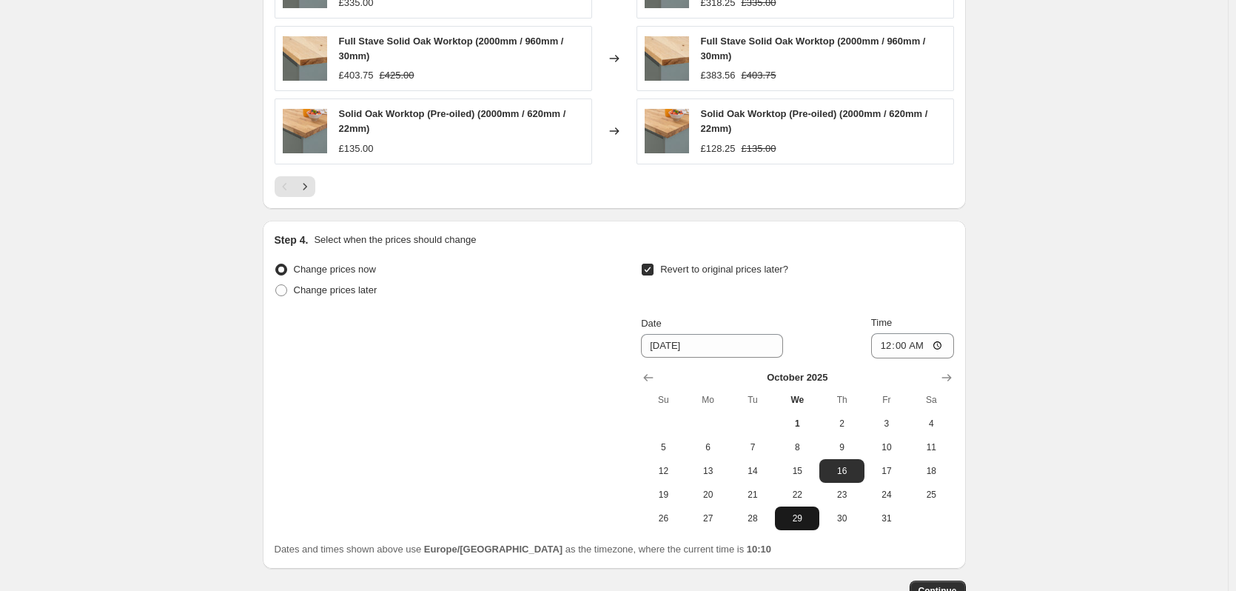
scroll to position [1290, 0]
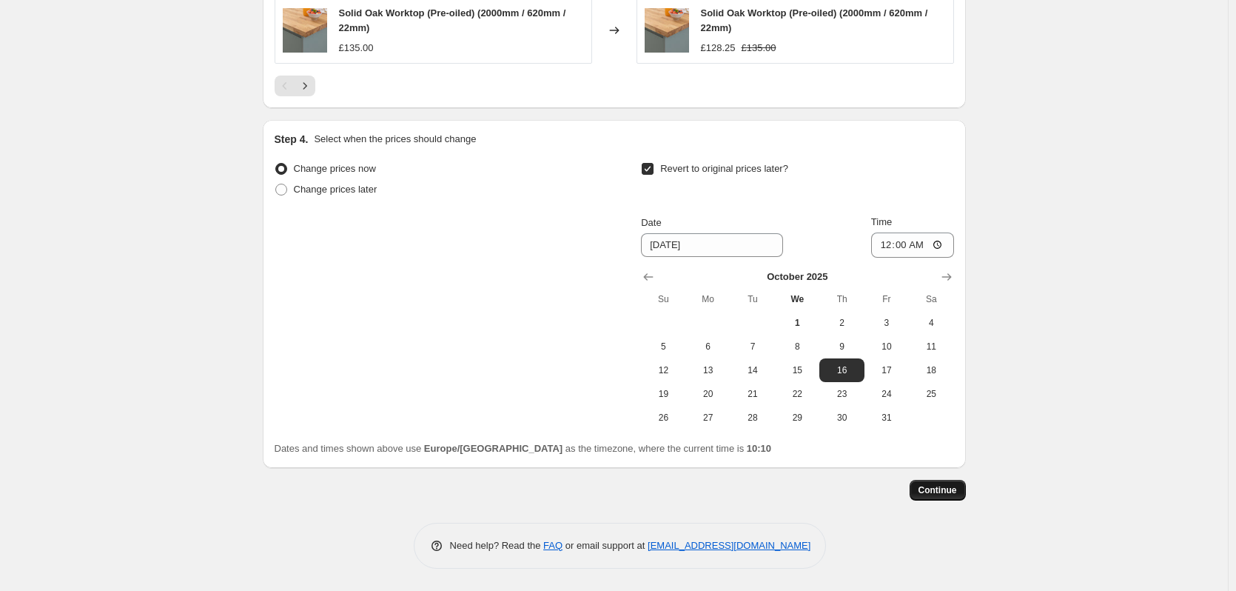
click at [950, 491] on span "Continue" at bounding box center [937, 490] width 38 height 12
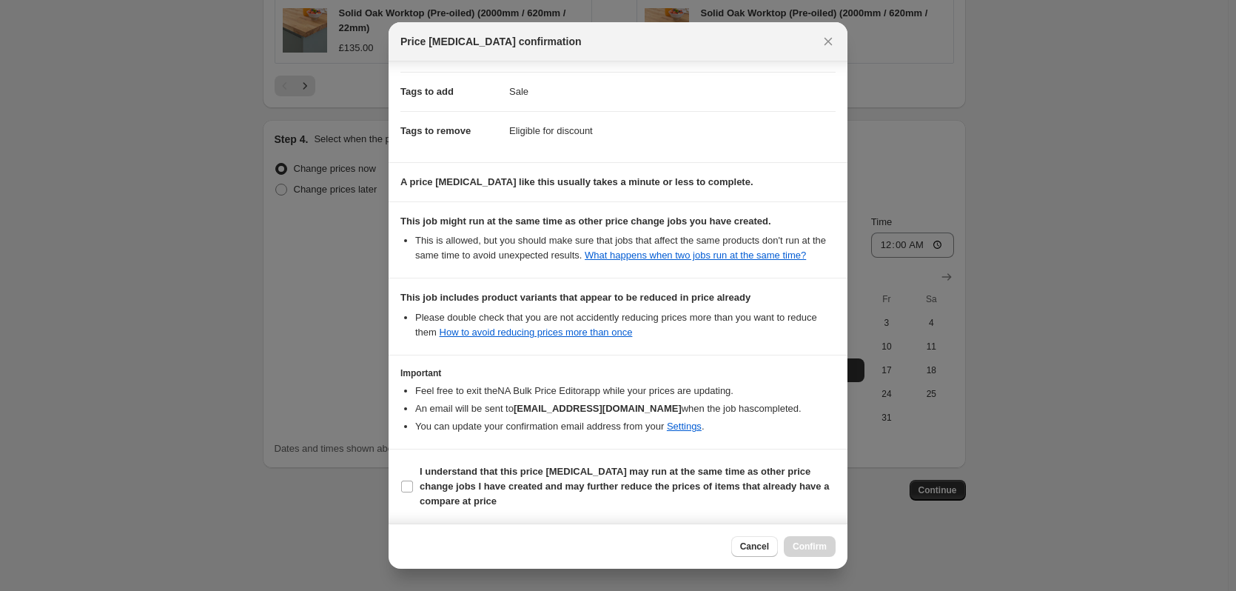
scroll to position [232, 0]
click at [596, 471] on b "I understand that this price change job may run at the same time as other price…" at bounding box center [624, 486] width 409 height 41
click at [413, 480] on input "I understand that this price change job may run at the same time as other price…" at bounding box center [407, 486] width 12 height 12
checkbox input "true"
click at [813, 540] on button "Confirm" at bounding box center [810, 546] width 52 height 21
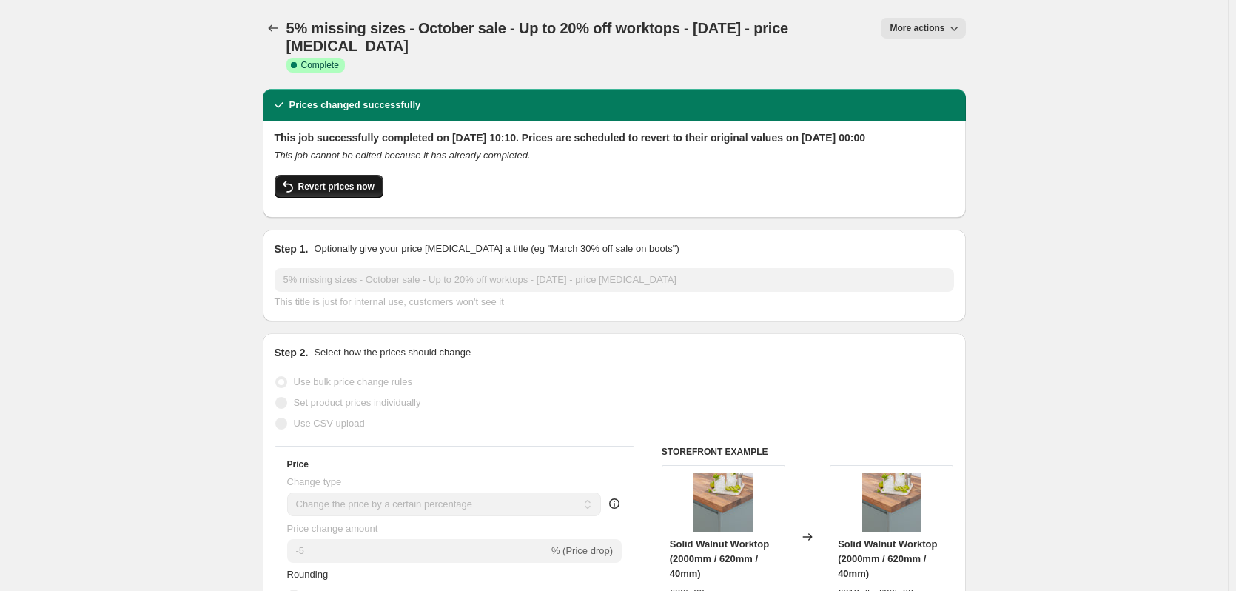
click at [347, 192] on button "Revert prices now" at bounding box center [329, 187] width 109 height 24
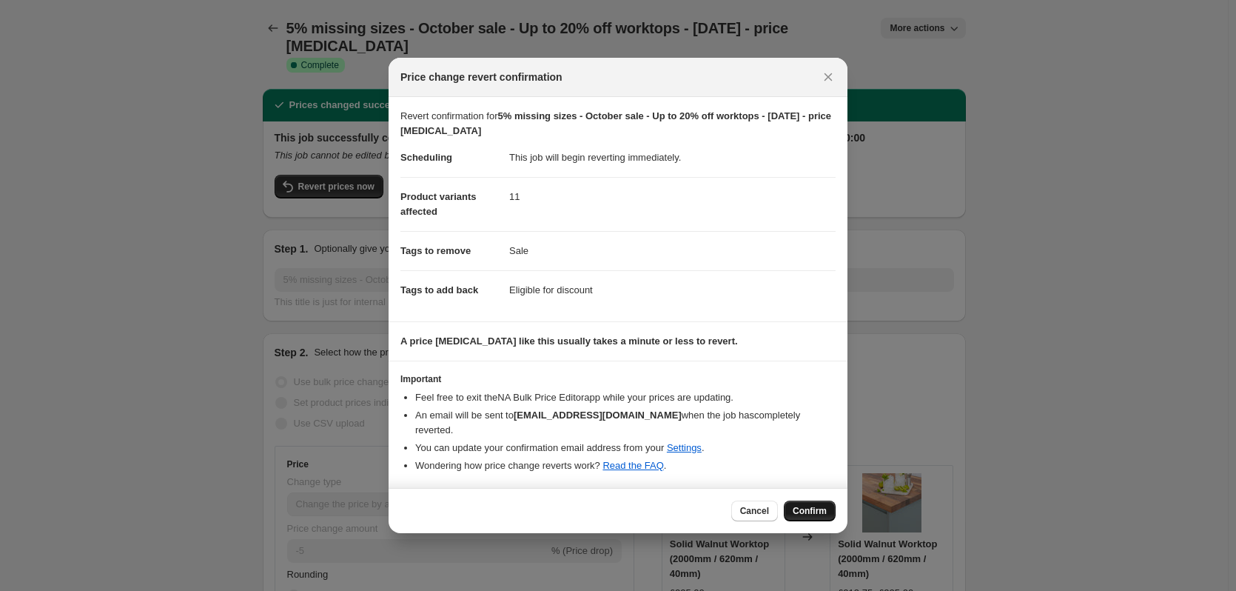
click at [807, 505] on span "Confirm" at bounding box center [810, 511] width 34 height 12
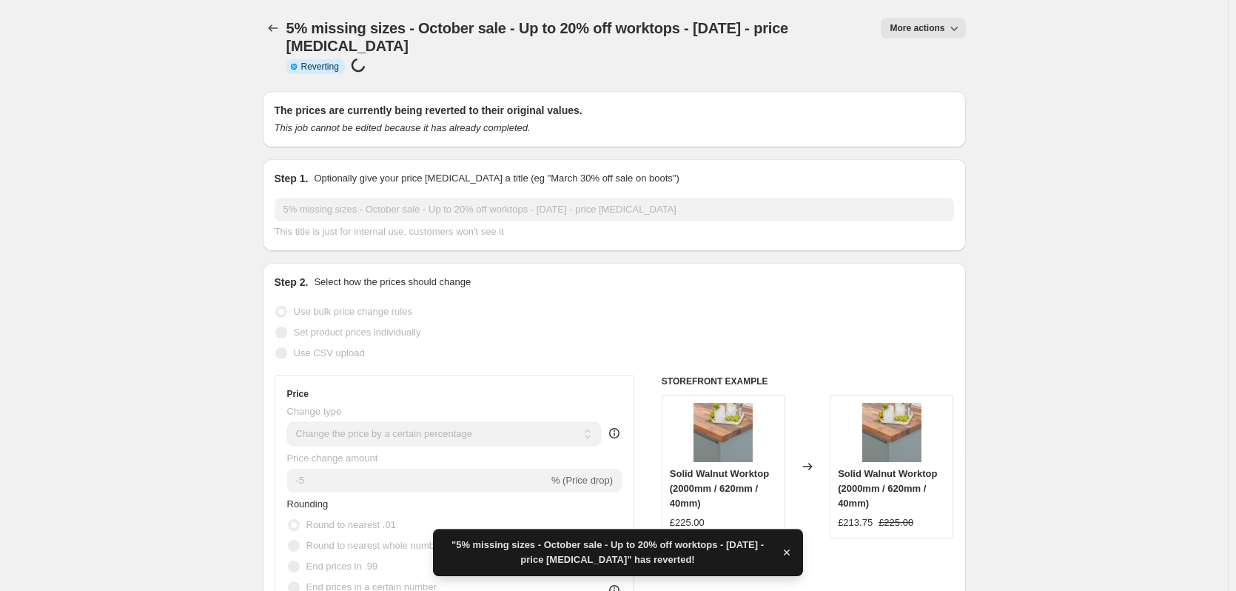
checkbox input "true"
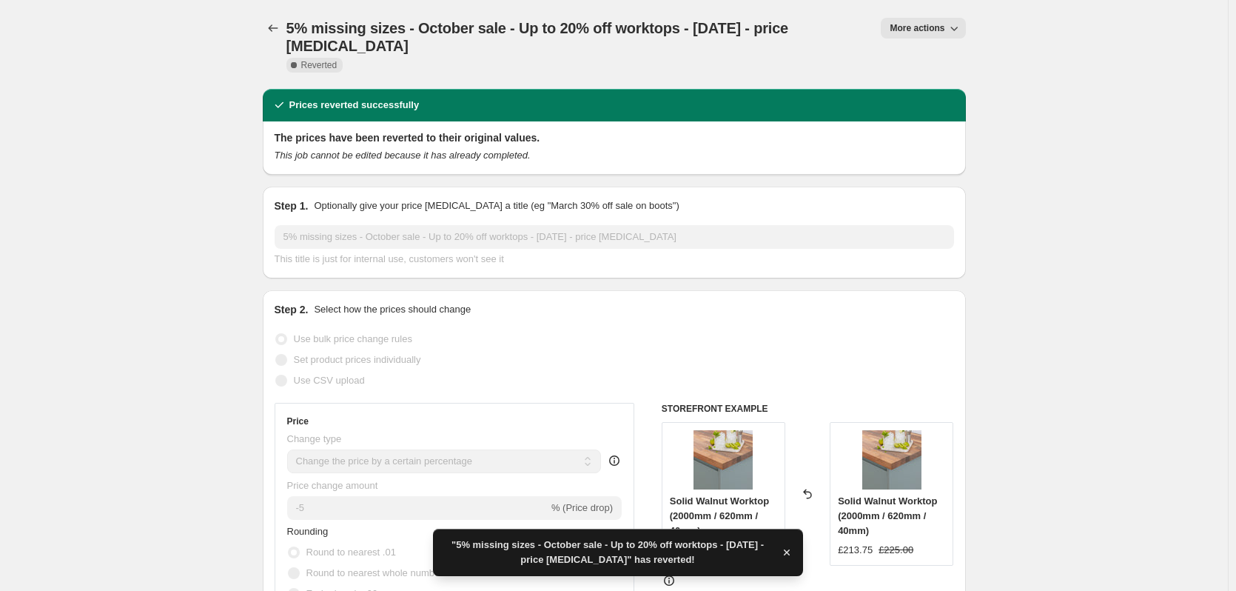
click at [926, 31] on span "More actions" at bounding box center [917, 28] width 55 height 12
click at [938, 58] on span "Copy to new job" at bounding box center [930, 58] width 69 height 11
select select "percentage"
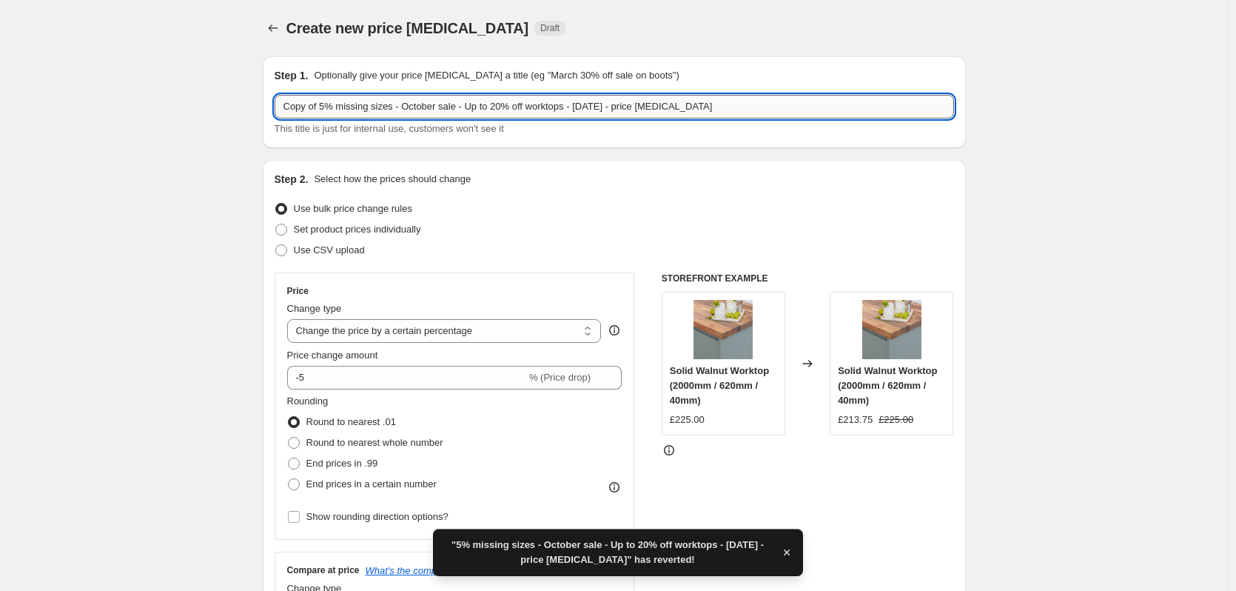
click at [390, 107] on input "Copy of 5% missing sizes - October sale - Up to 20% off worktops - [DATE] - pri…" at bounding box center [614, 107] width 679 height 24
paste input "text"
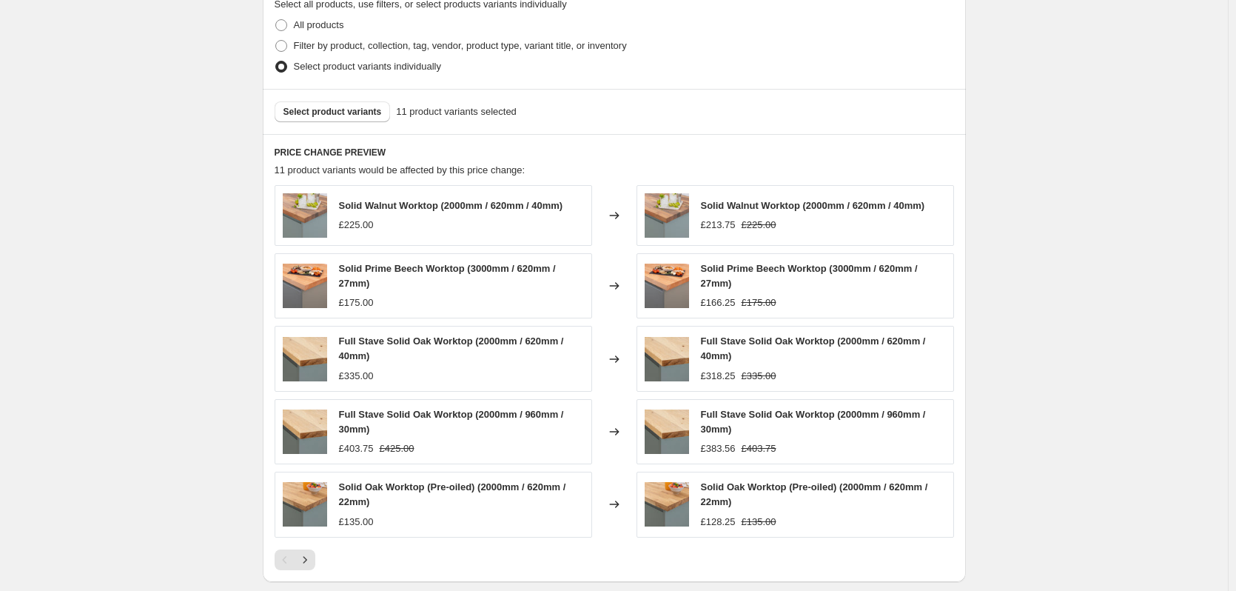
scroll to position [888, 0]
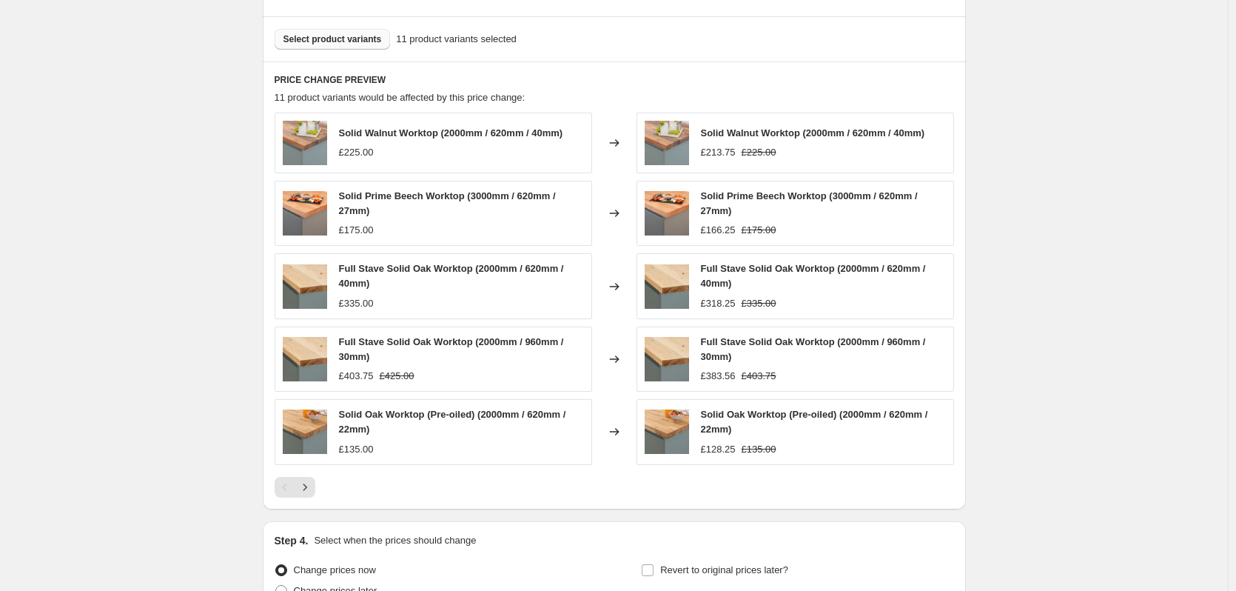
type input "5% missing sizes - October sale - Up to 20% off worktops - [DATE] - price [MEDI…"
click at [332, 40] on span "Select product variants" at bounding box center [332, 39] width 98 height 12
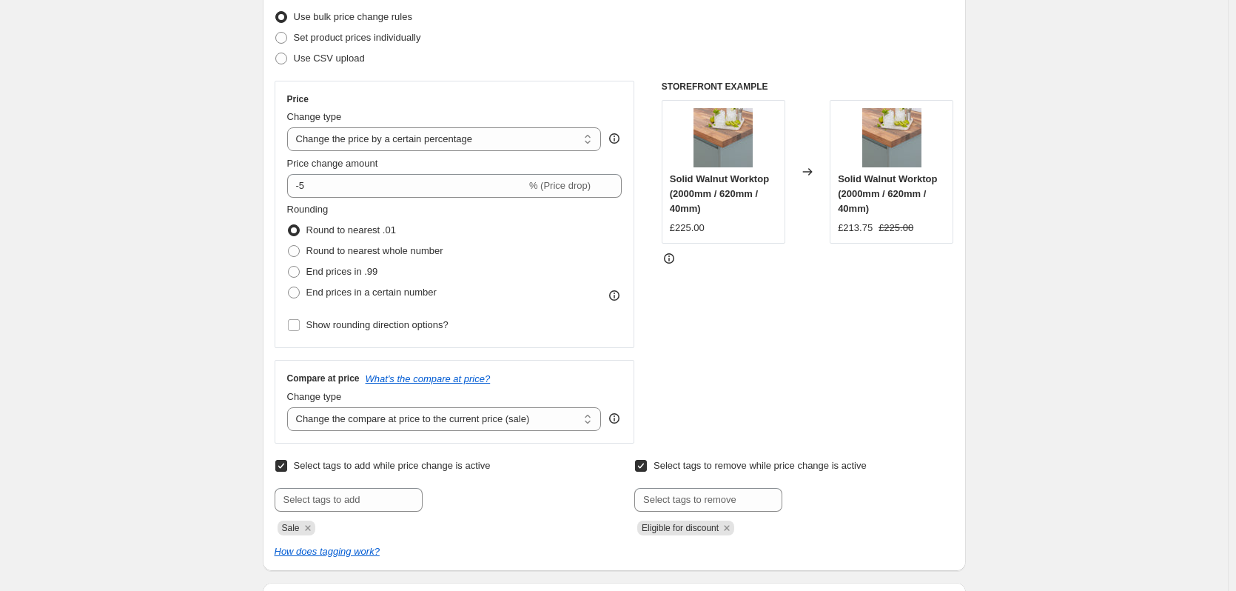
scroll to position [0, 0]
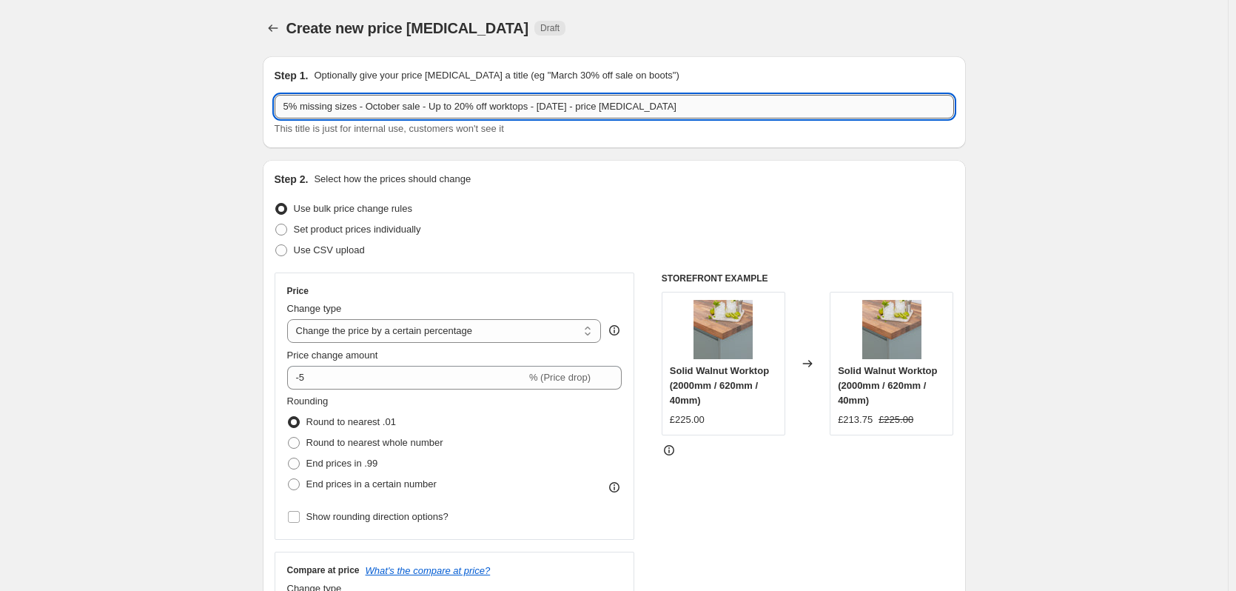
click at [419, 106] on input "5% missing sizes - October sale - Up to 20% off worktops - [DATE] - price [MEDI…" at bounding box center [614, 107] width 679 height 24
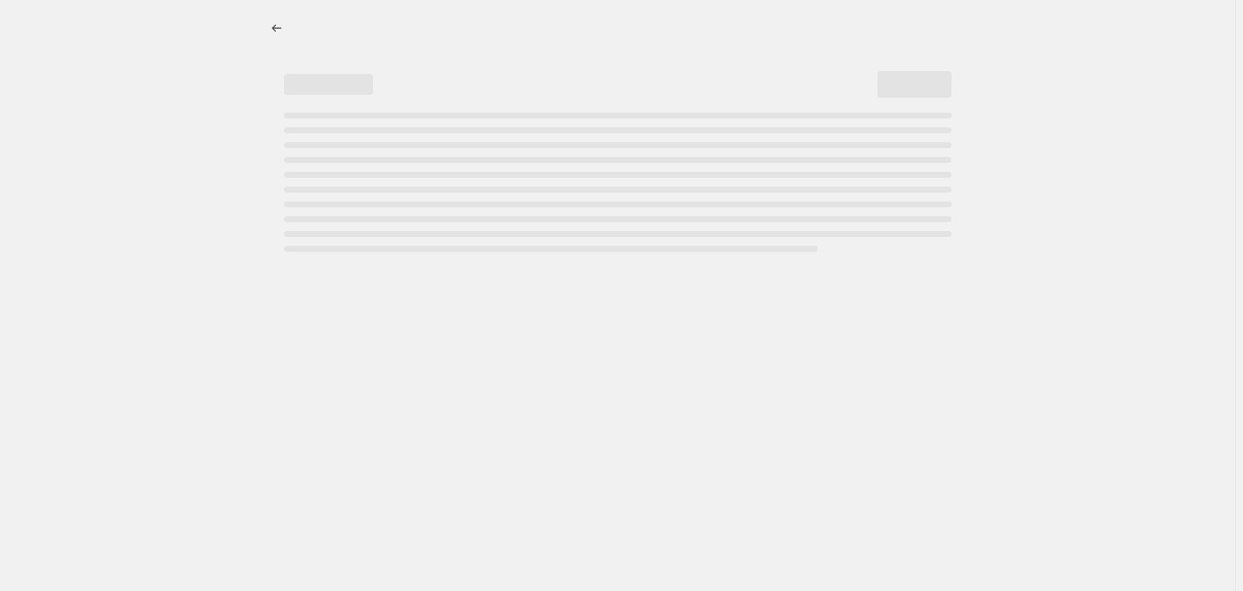
select select "percentage"
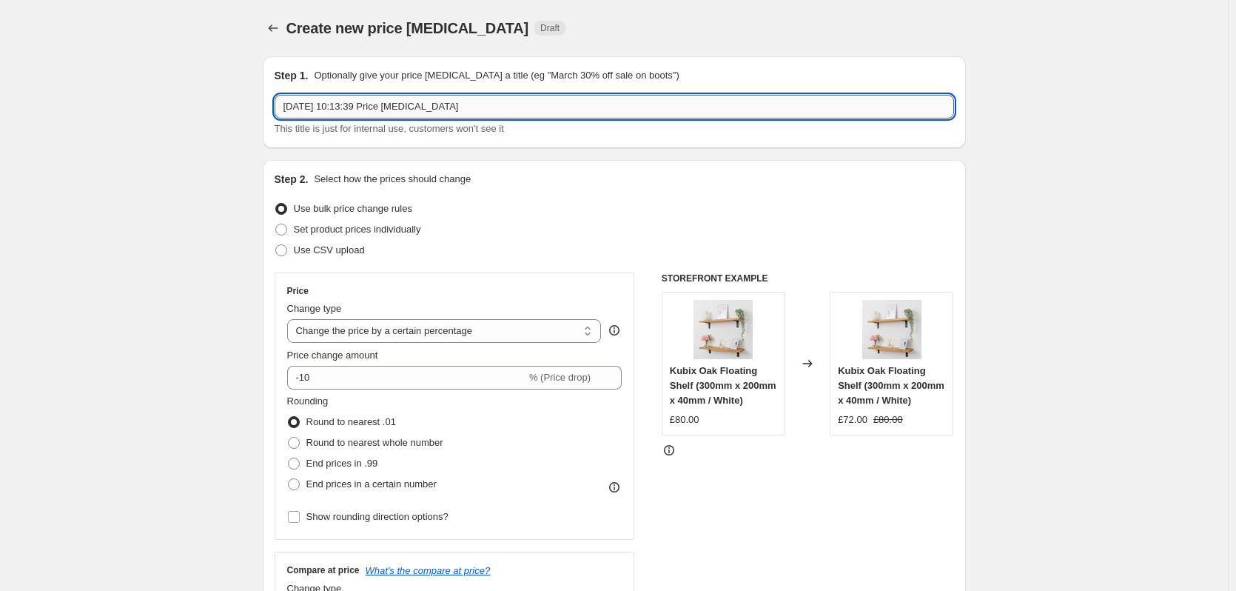
click at [447, 111] on input "[DATE] 10:13:39 Price [MEDICAL_DATA]" at bounding box center [614, 107] width 679 height 24
paste input "5% missing sizes - October sale - Up to 20% off worktops - [DATE] - p"
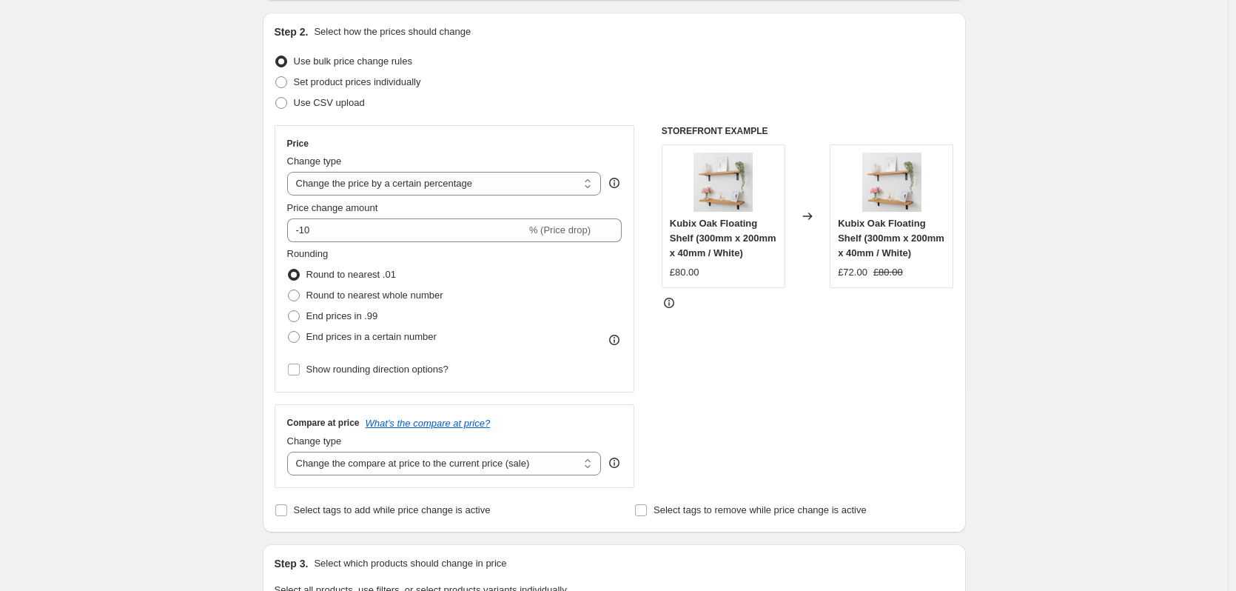
scroll to position [148, 0]
type input "5% missing sizes - October sale - Up to 20% off worktops - [DATE] - price [MEDI…"
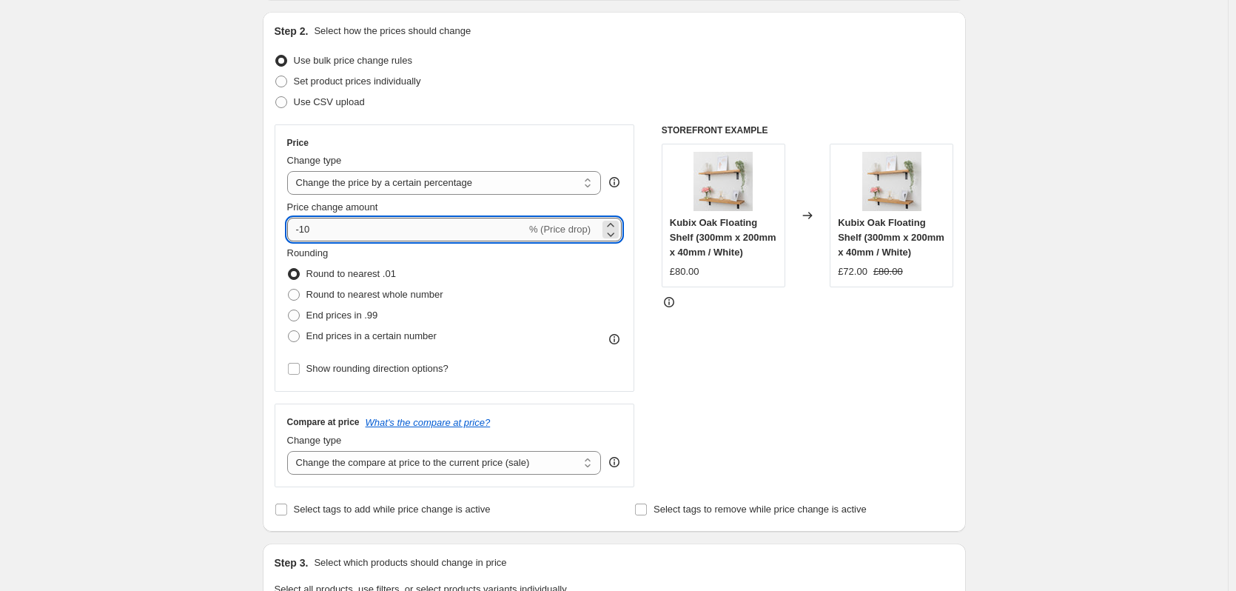
click at [312, 235] on input "-10" at bounding box center [406, 230] width 239 height 24
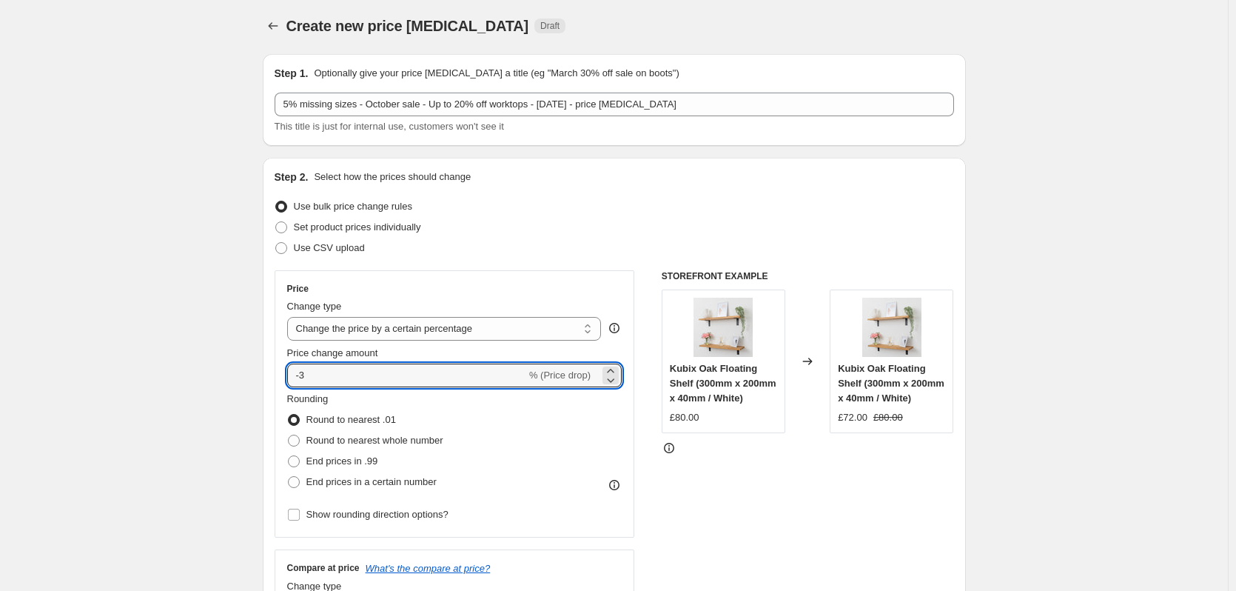
scroll to position [0, 0]
type input "-3"
click at [278, 24] on icon "Price change jobs" at bounding box center [273, 28] width 15 height 15
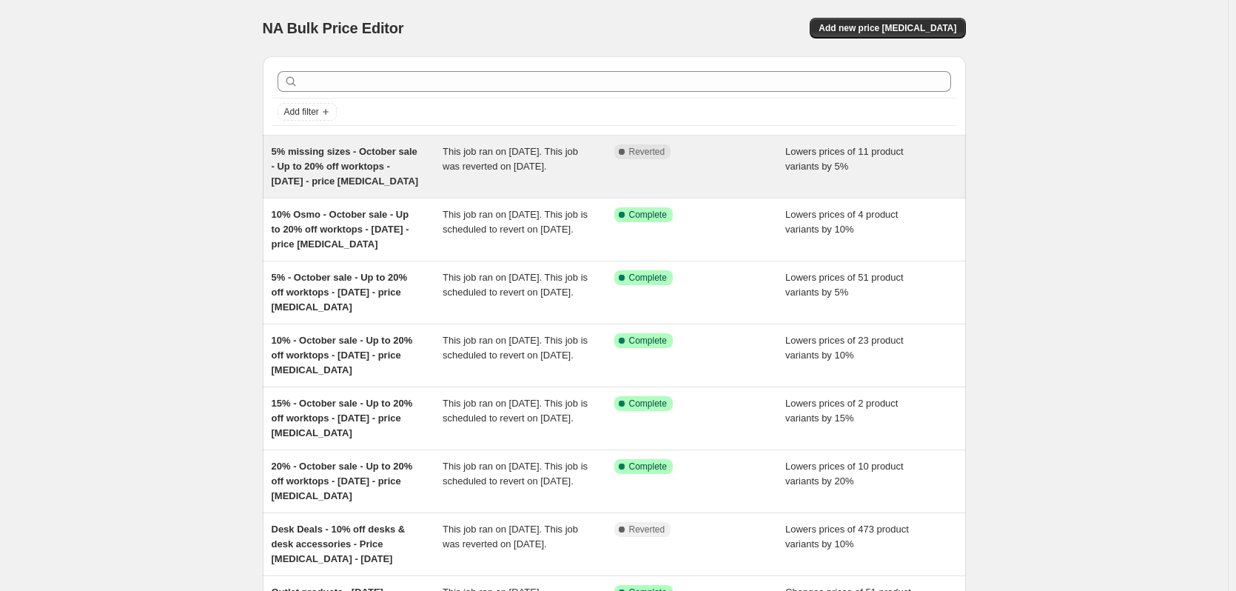
click at [391, 172] on div "5% missing sizes - October sale - Up to 20% off worktops - [DATE] - price [MEDI…" at bounding box center [358, 166] width 172 height 44
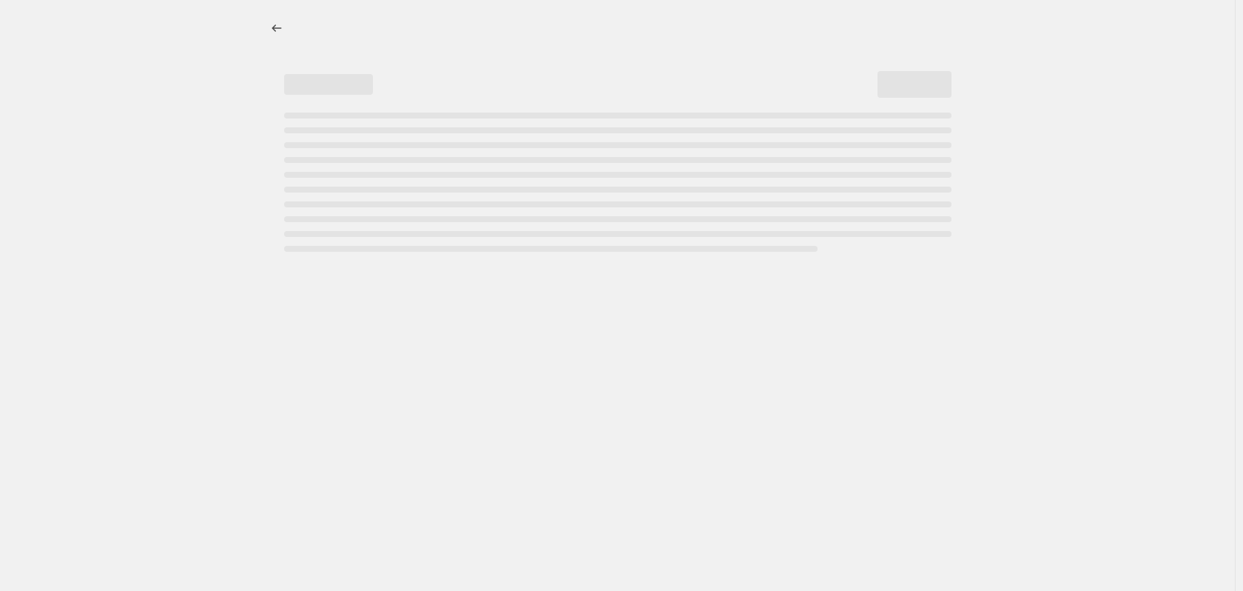
select select "percentage"
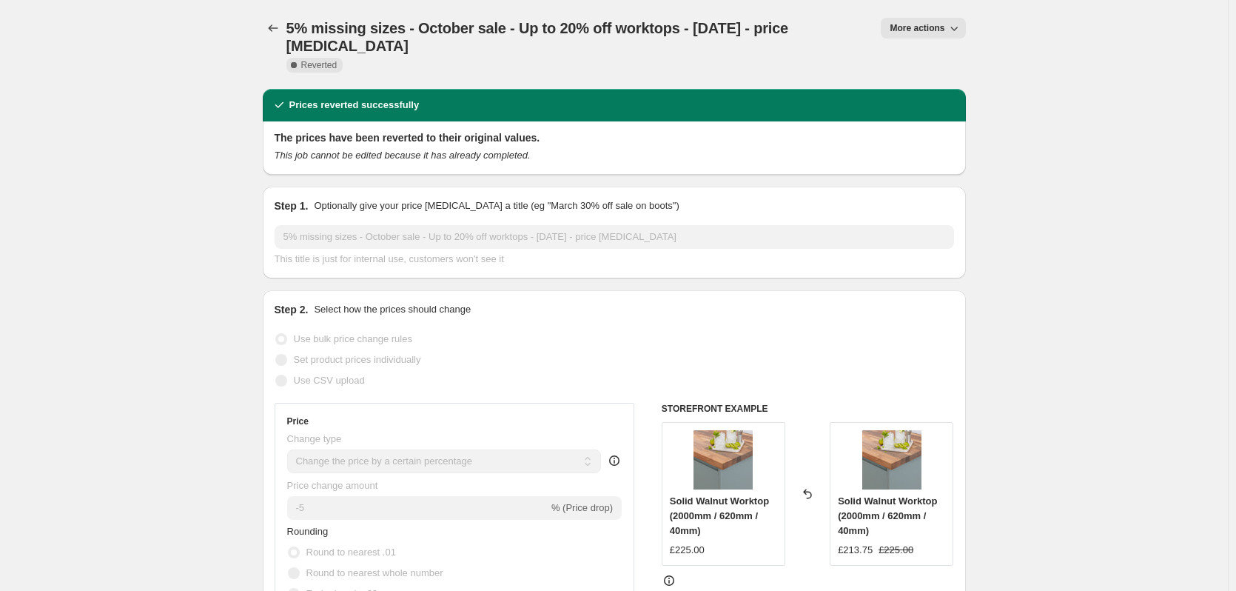
click at [938, 30] on span "More actions" at bounding box center [917, 28] width 55 height 12
click at [933, 64] on span "Copy to new job" at bounding box center [930, 58] width 69 height 11
select select "percentage"
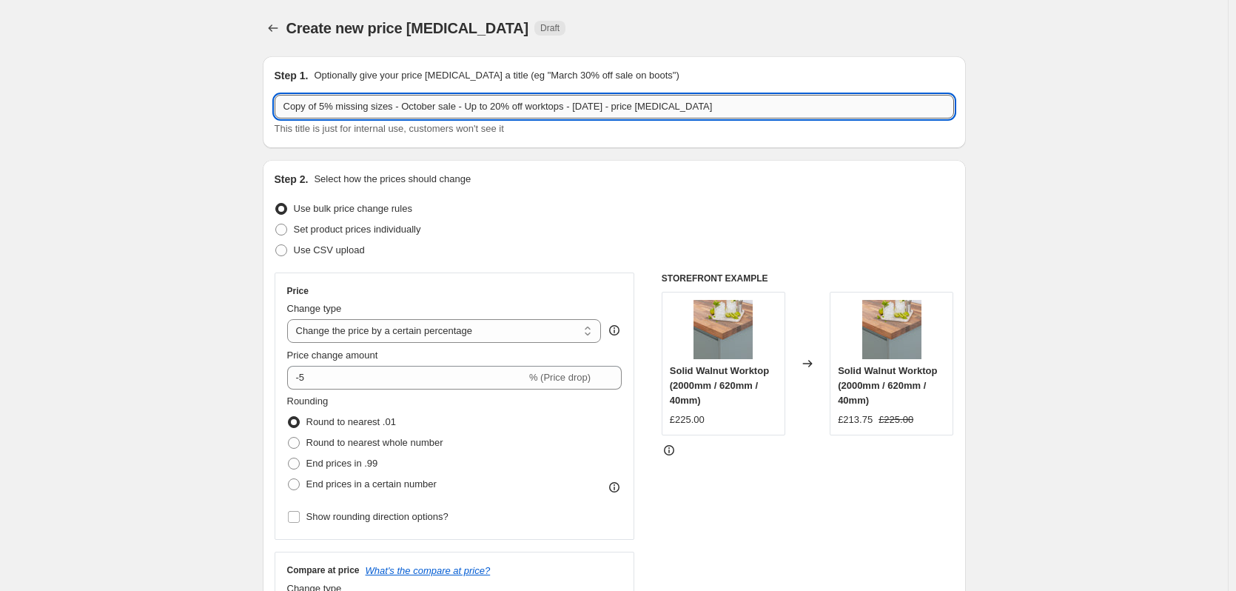
click at [434, 105] on input "Copy of 5% missing sizes - October sale - Up to 20% off worktops - [DATE] - pri…" at bounding box center [614, 107] width 679 height 24
paste input "text"
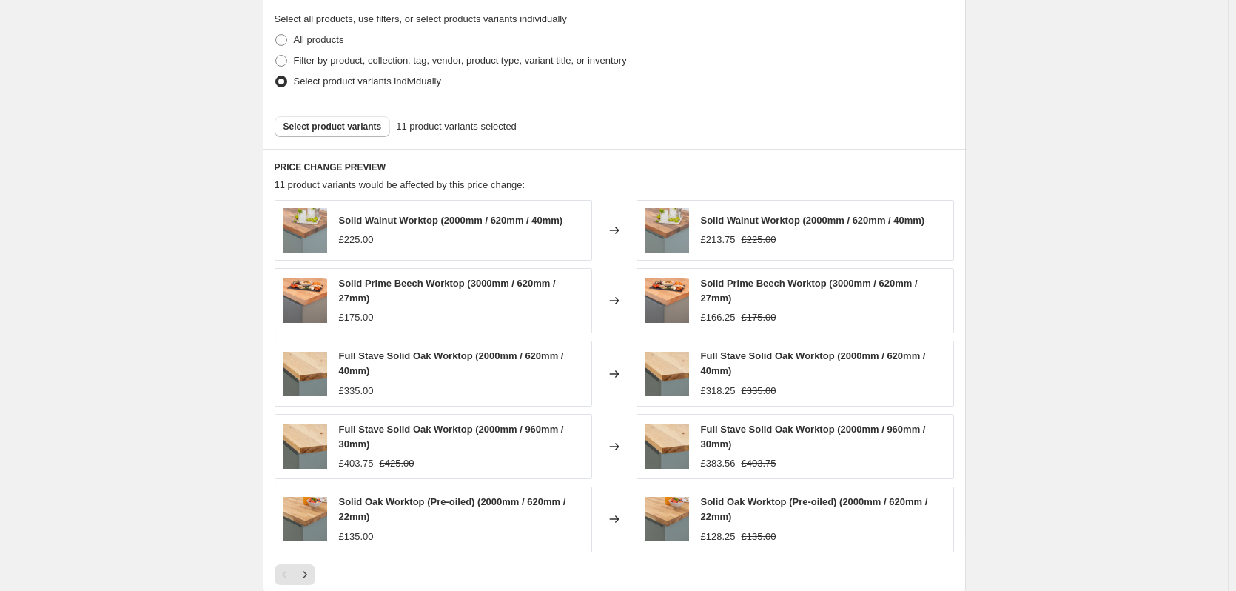
scroll to position [814, 0]
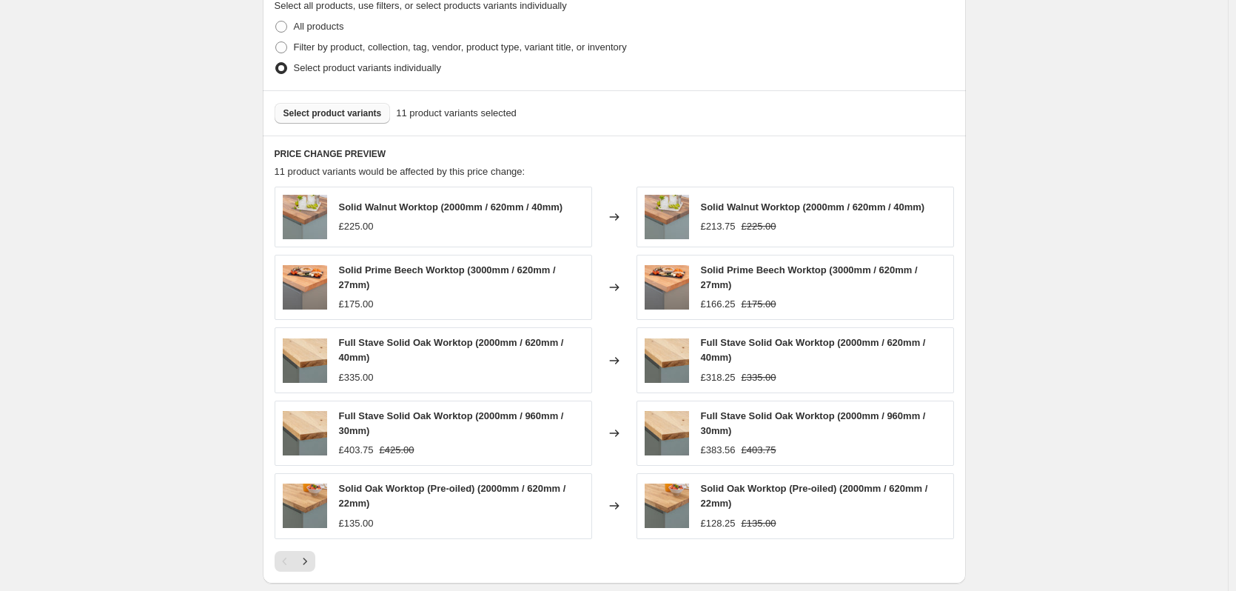
type input "5% missing sizes - October sale - Up to 20% off worktops - [DATE] - price [MEDI…"
click at [349, 118] on span "Select product variants" at bounding box center [332, 113] width 98 height 12
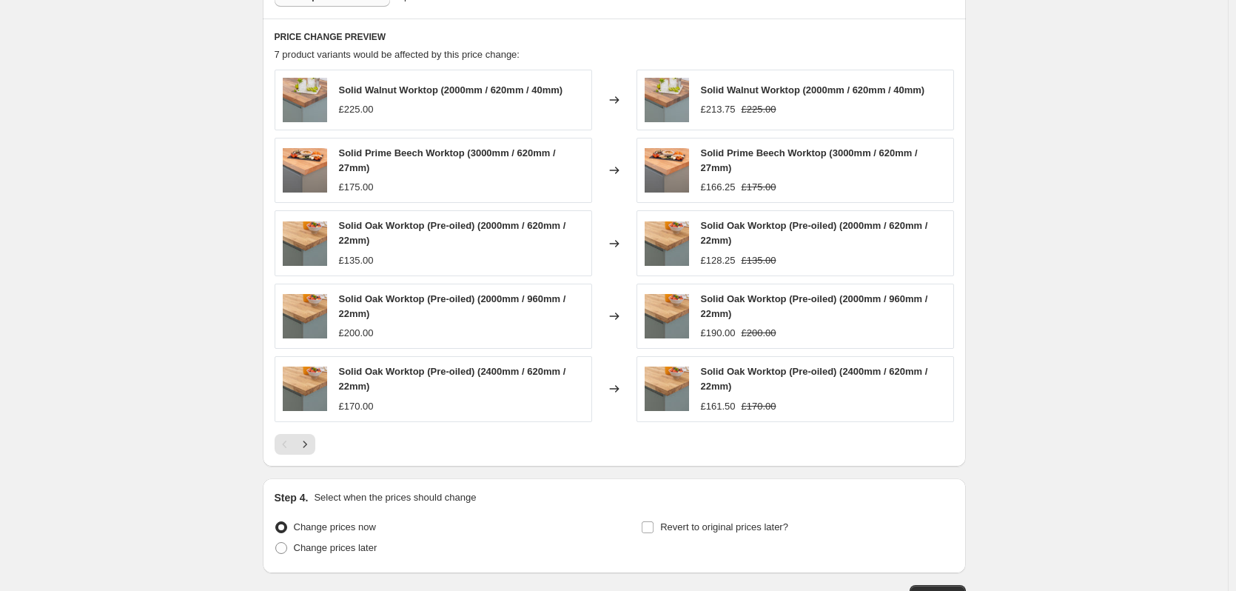
scroll to position [962, 0]
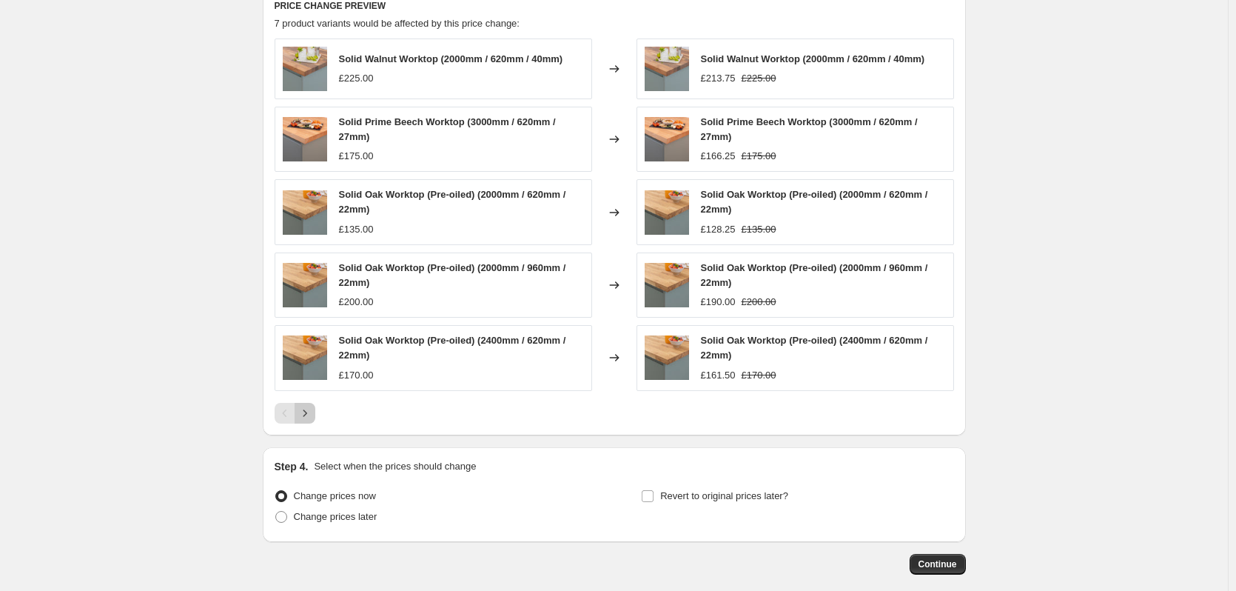
click at [312, 411] on icon "Next" at bounding box center [305, 413] width 15 height 15
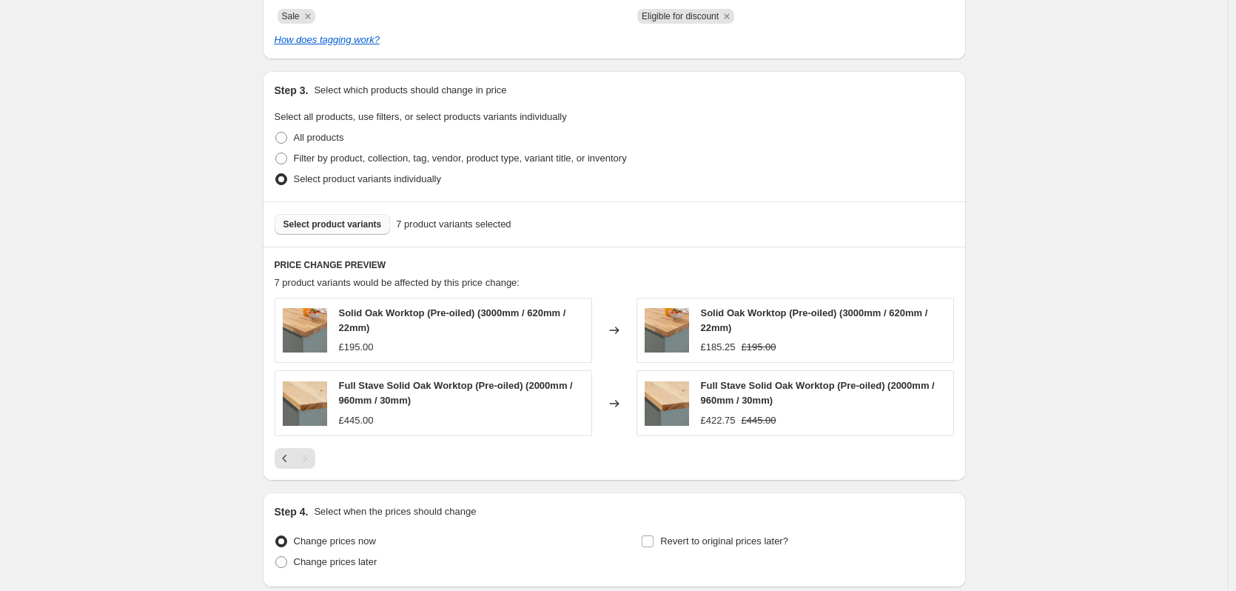
scroll to position [601, 0]
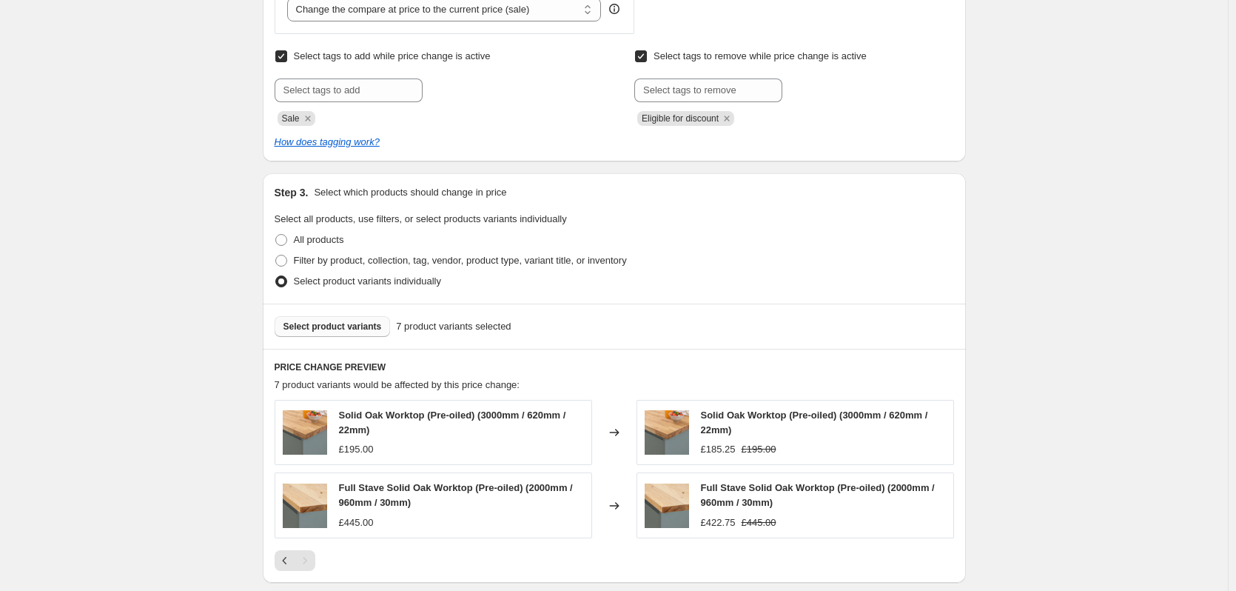
click at [352, 325] on span "Select product variants" at bounding box center [332, 326] width 98 height 12
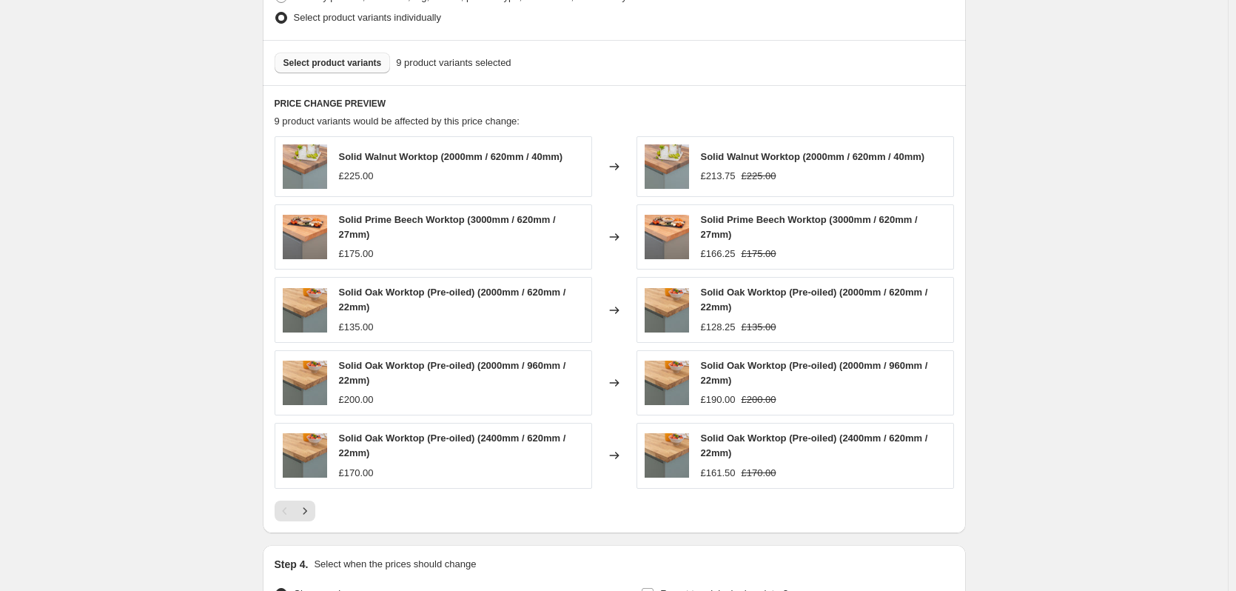
scroll to position [897, 0]
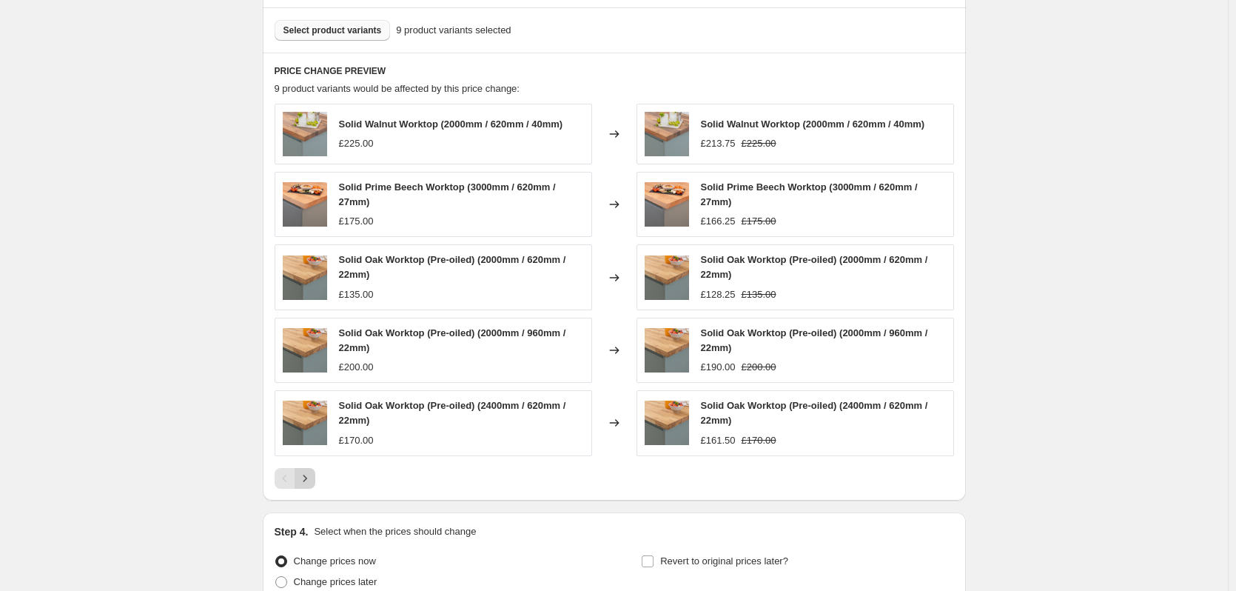
click at [311, 474] on icon "Next" at bounding box center [305, 478] width 15 height 15
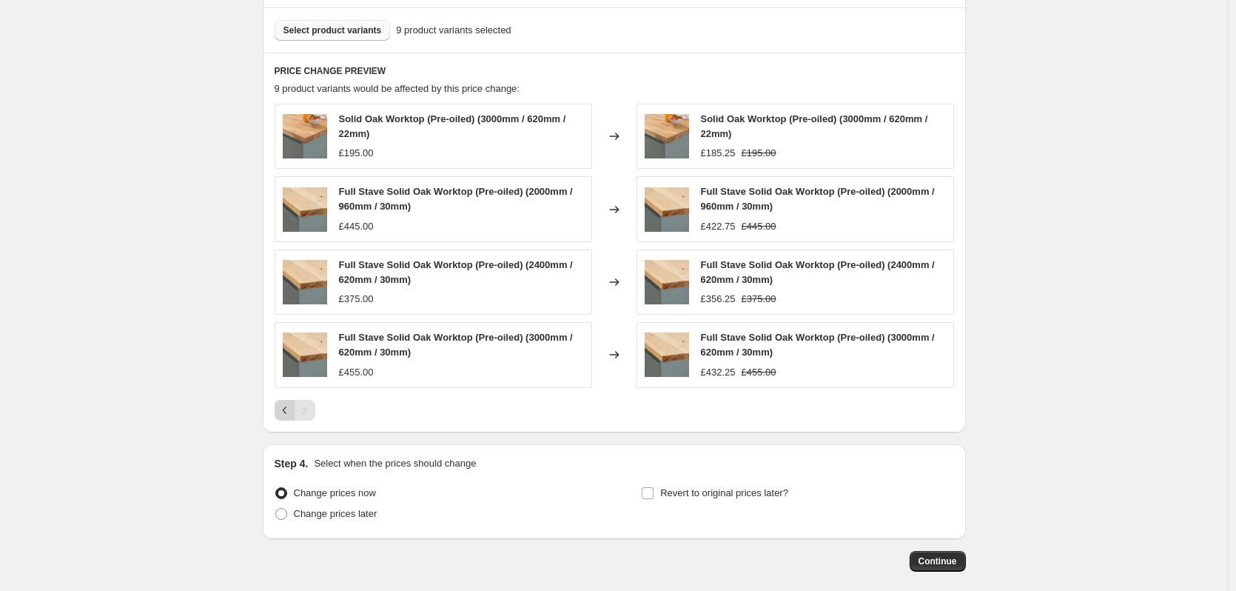
click at [290, 417] on icon "Previous" at bounding box center [285, 410] width 15 height 15
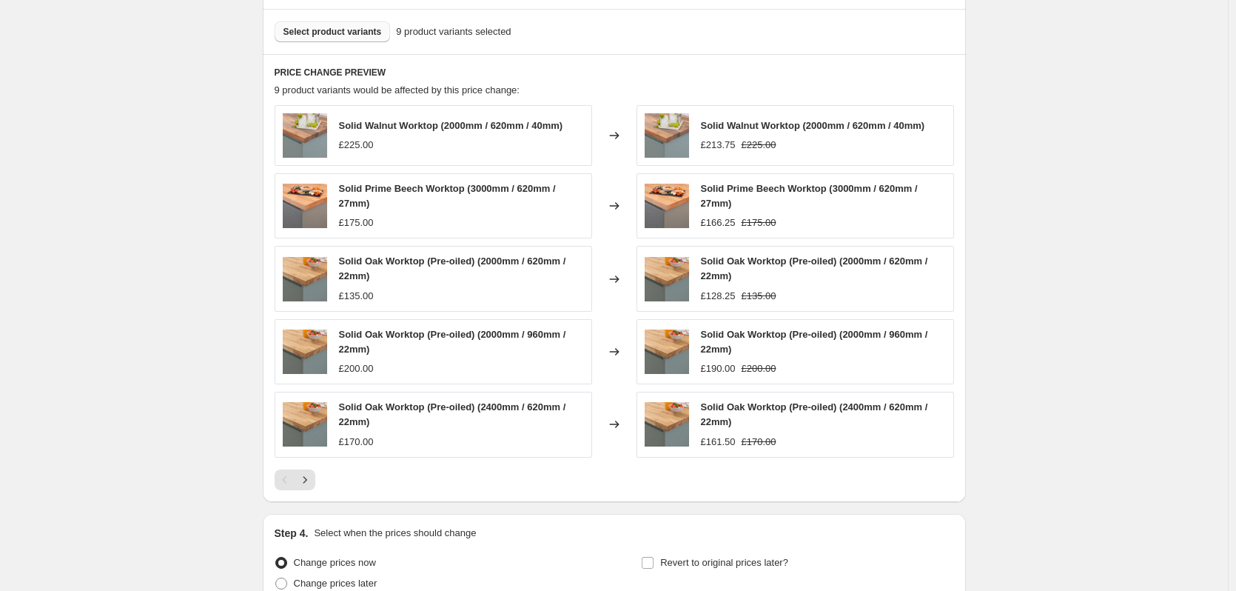
scroll to position [527, 0]
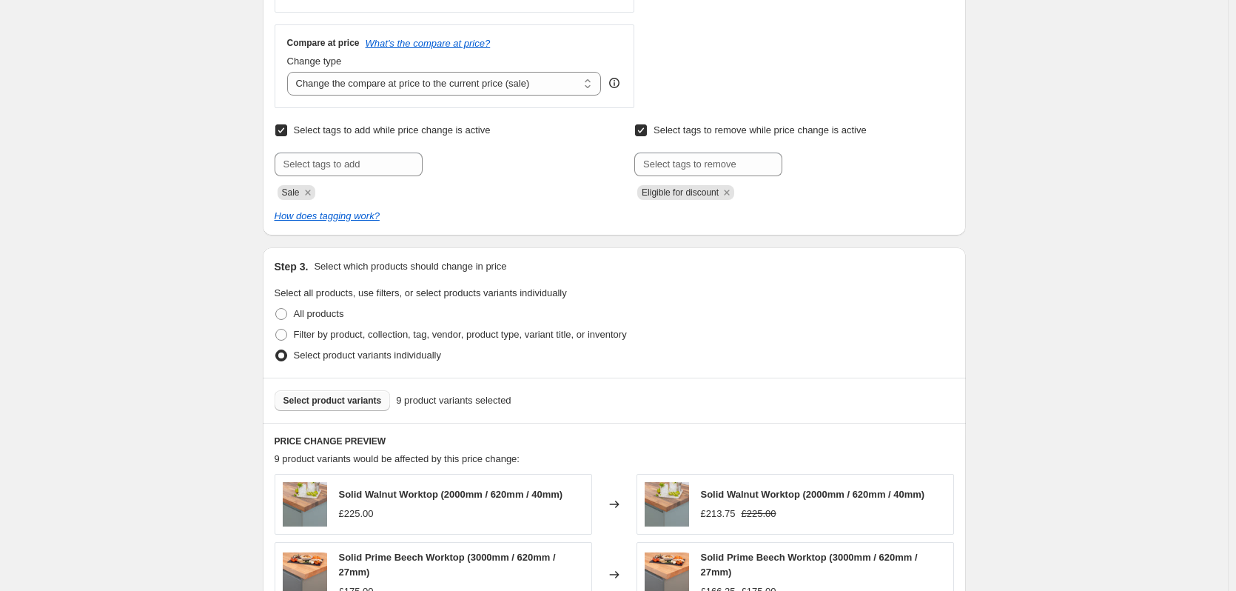
click at [332, 410] on button "Select product variants" at bounding box center [333, 400] width 116 height 21
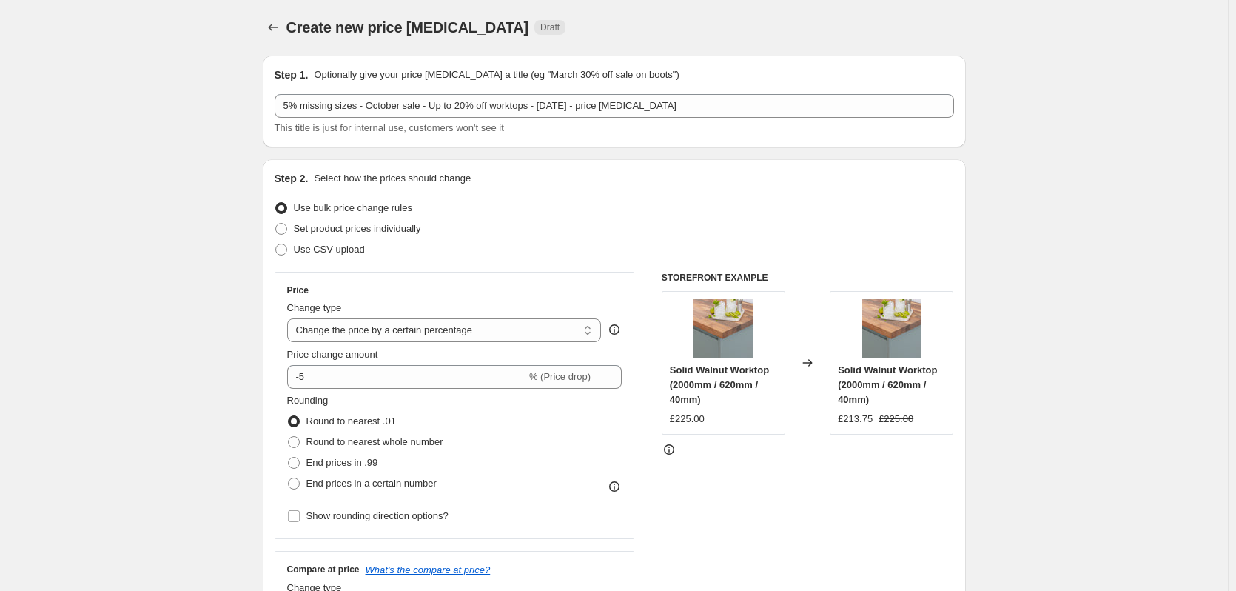
scroll to position [0, 0]
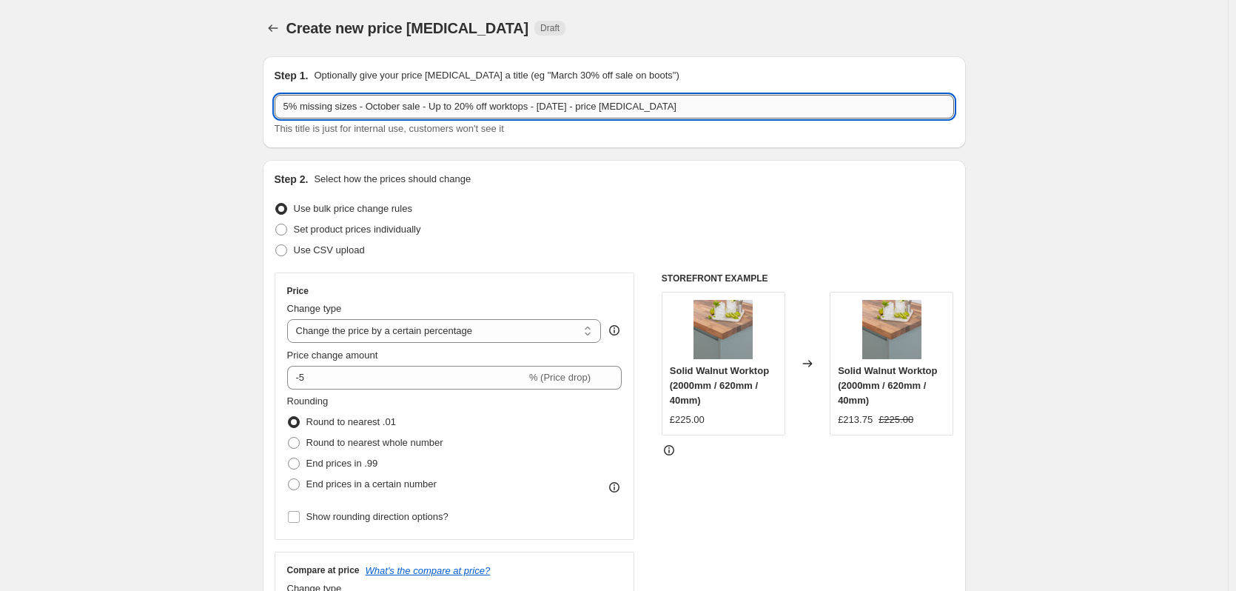
click at [483, 106] on input "5% missing sizes - October sale - Up to 20% off worktops - [DATE] - price [MEDI…" at bounding box center [614, 107] width 679 height 24
click at [275, 28] on icon "Price change jobs" at bounding box center [273, 28] width 15 height 15
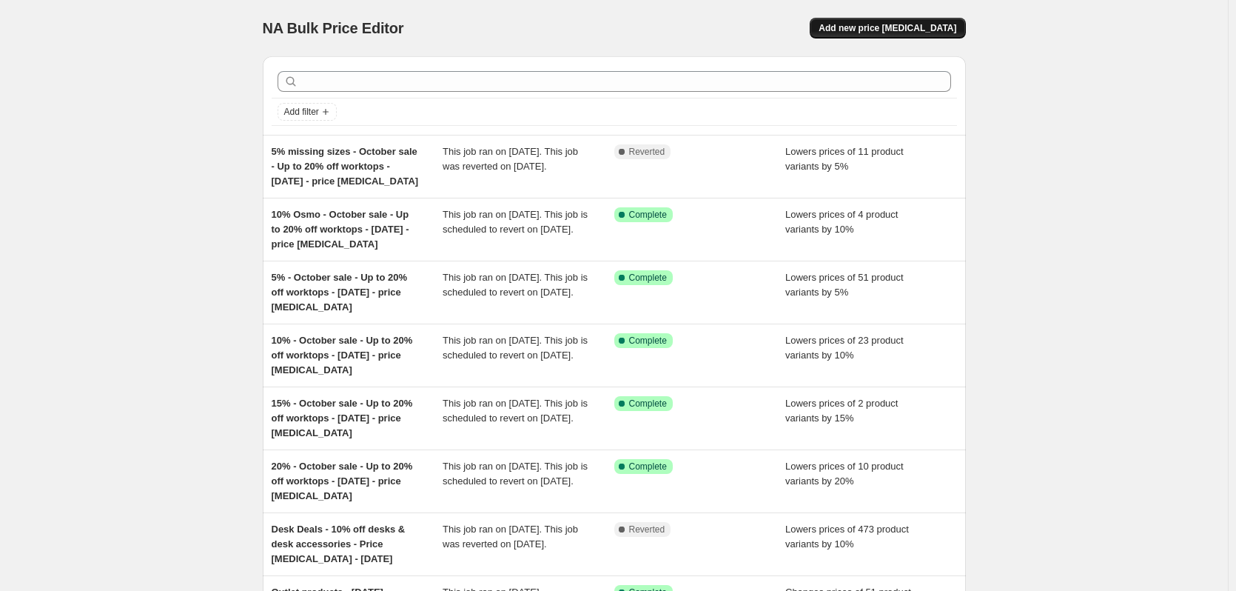
click at [921, 27] on span "Add new price [MEDICAL_DATA]" at bounding box center [888, 28] width 138 height 12
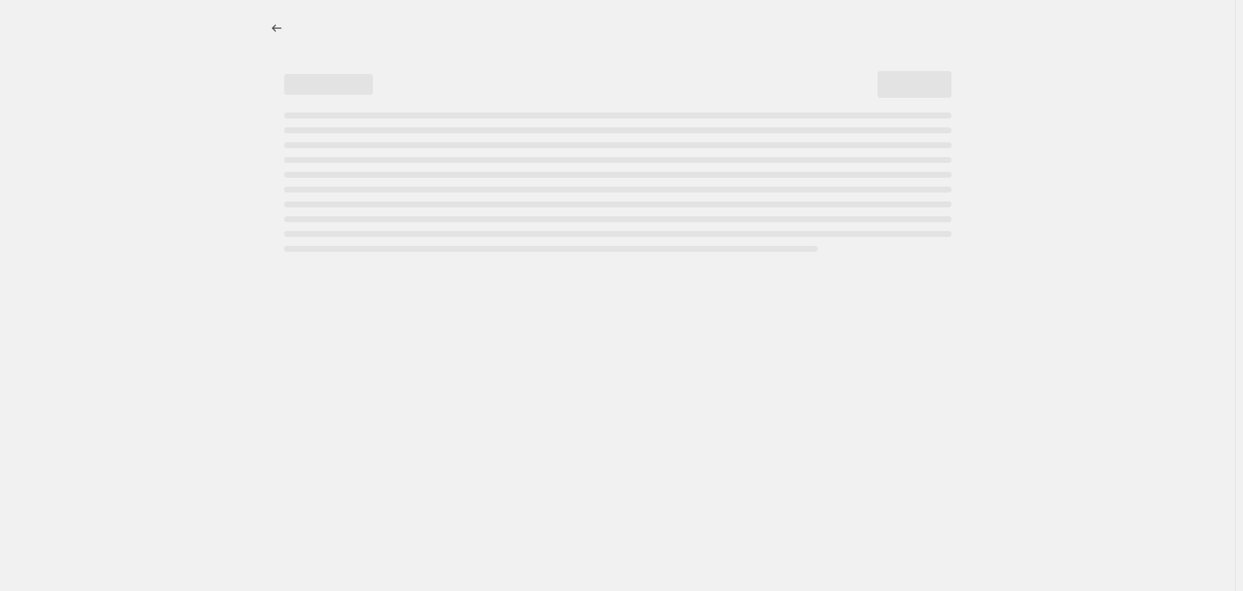
select select "percentage"
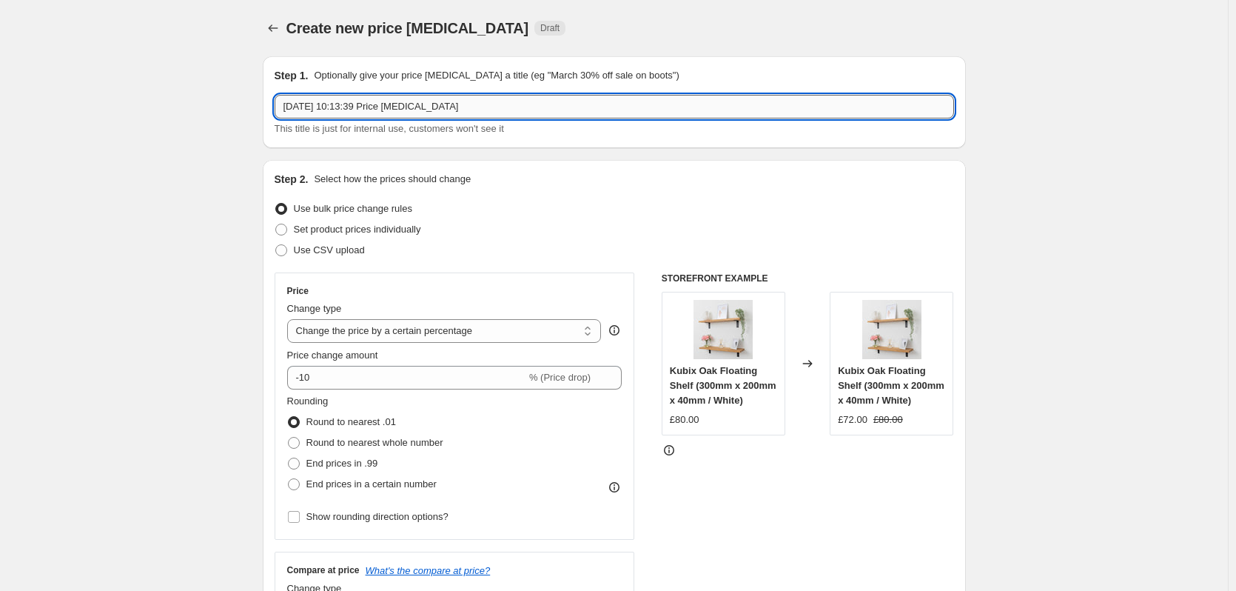
click at [404, 101] on input "[DATE] 10:13:39 Price [MEDICAL_DATA]" at bounding box center [614, 107] width 679 height 24
paste input "5% missing sizes - October sale - Up to 20% off worktops - [DATE] - p"
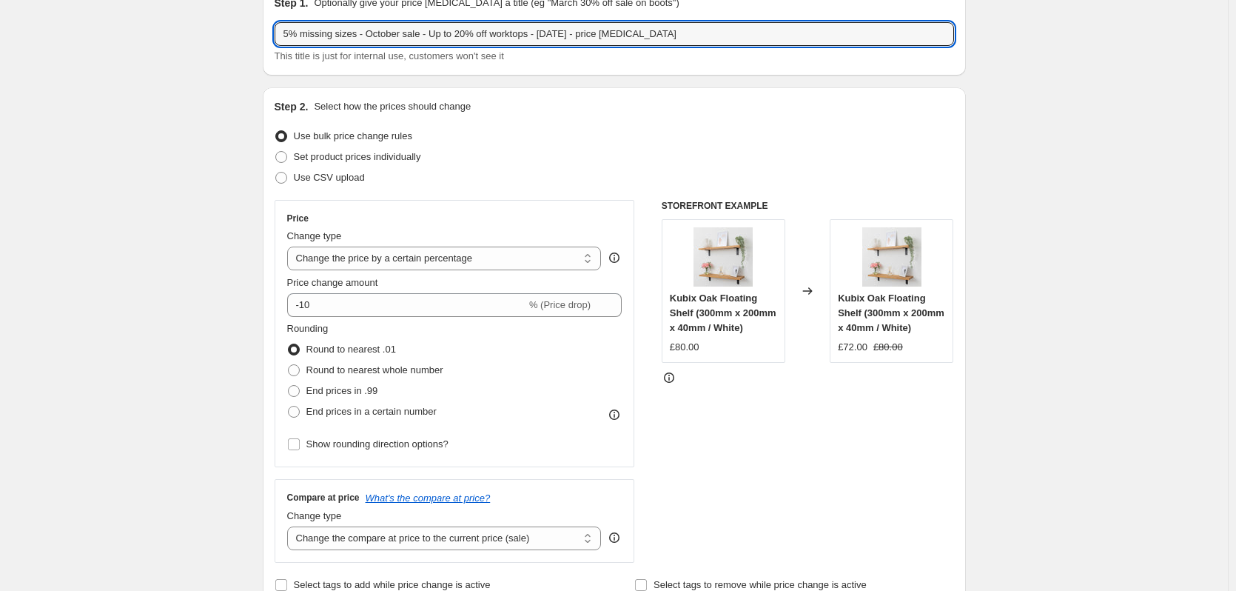
scroll to position [74, 0]
type input "5% missing sizes - October sale - Up to 20% off worktops - [DATE] - price [MEDI…"
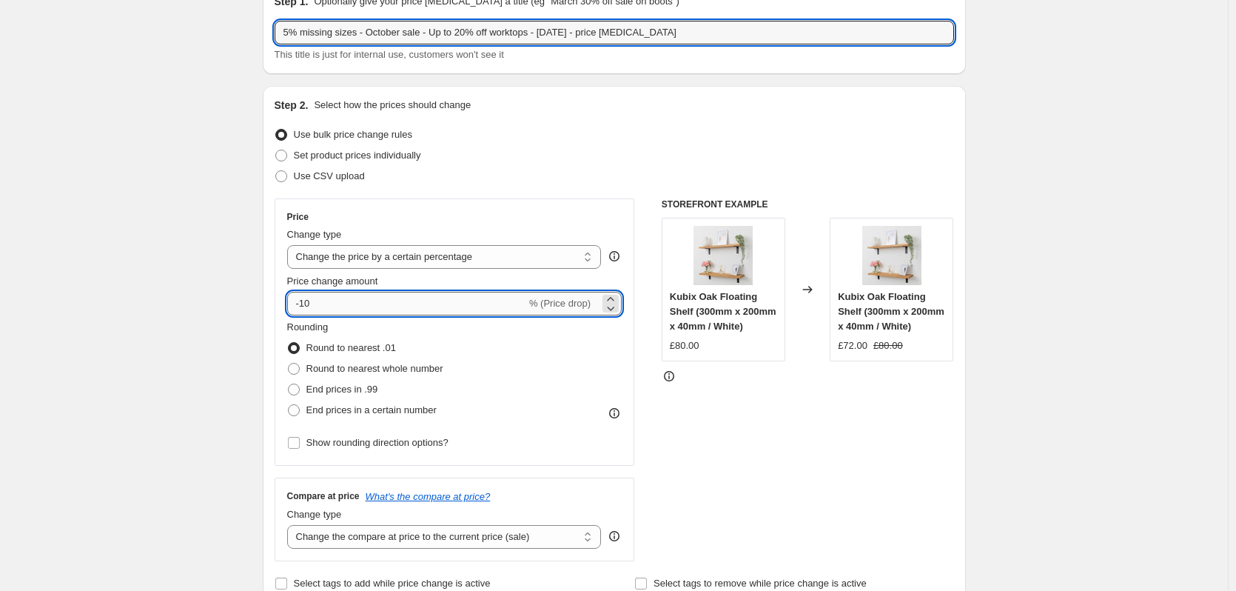
click at [394, 298] on input "-10" at bounding box center [406, 304] width 239 height 24
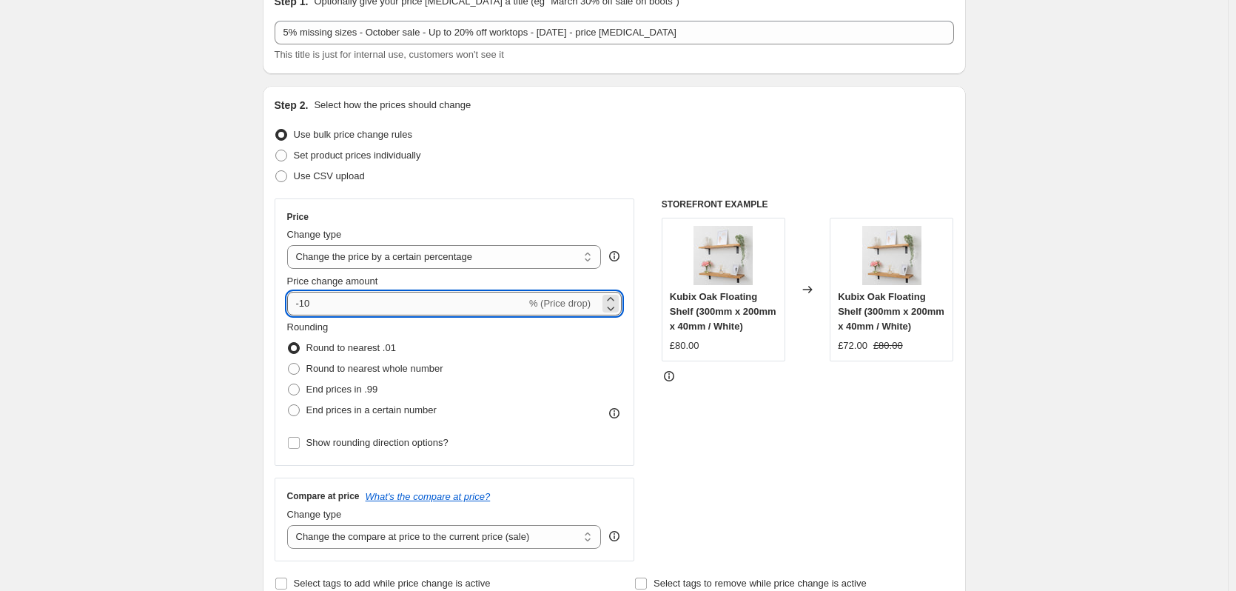
click at [394, 298] on input "-10" at bounding box center [406, 304] width 239 height 24
drag, startPoint x: 370, startPoint y: 302, endPoint x: 306, endPoint y: 306, distance: 63.8
click at [306, 306] on input "-10" at bounding box center [406, 304] width 239 height 24
type input "-1"
type input "-5"
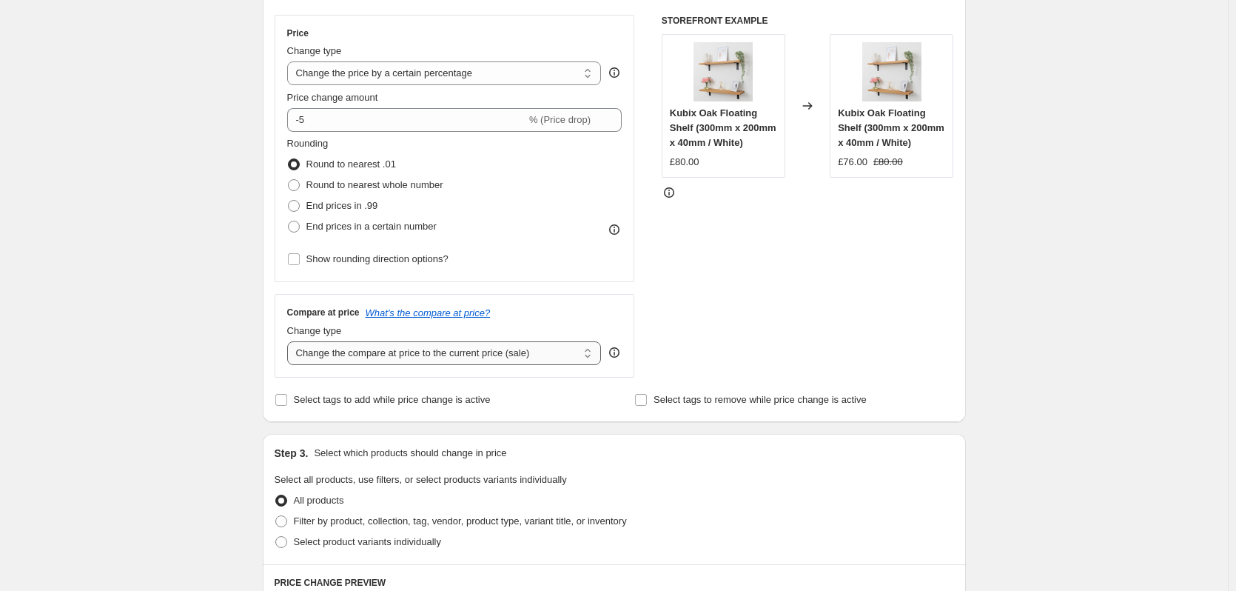
scroll to position [296, 0]
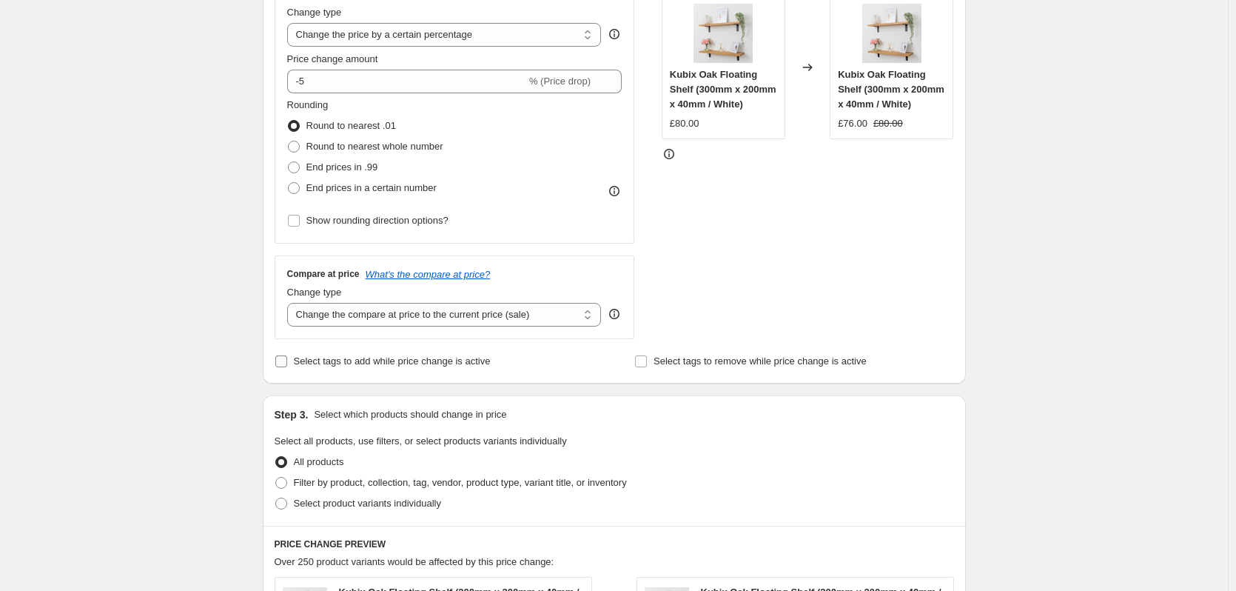
click at [456, 357] on span "Select tags to add while price change is active" at bounding box center [392, 360] width 197 height 11
click at [287, 357] on input "Select tags to add while price change is active" at bounding box center [281, 361] width 12 height 12
checkbox input "true"
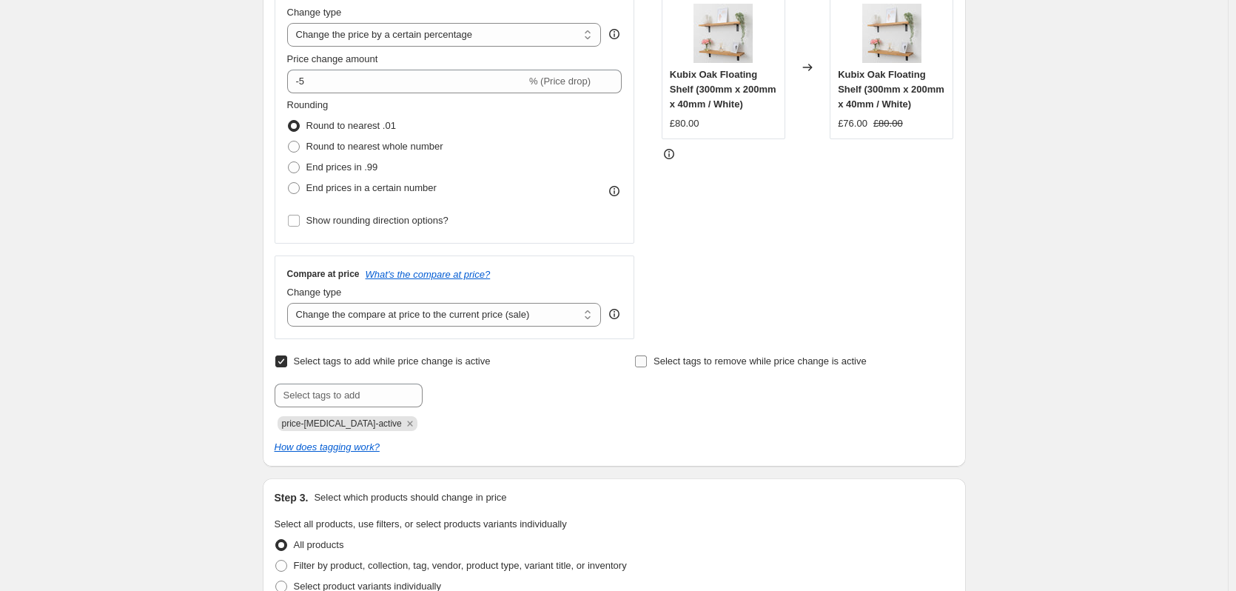
click at [697, 360] on span "Select tags to remove while price change is active" at bounding box center [760, 360] width 213 height 11
click at [647, 360] on input "Select tags to remove while price change is active" at bounding box center [641, 361] width 12 height 12
checkbox input "true"
click at [403, 426] on icon "Remove price-change-job-active" at bounding box center [409, 423] width 13 height 13
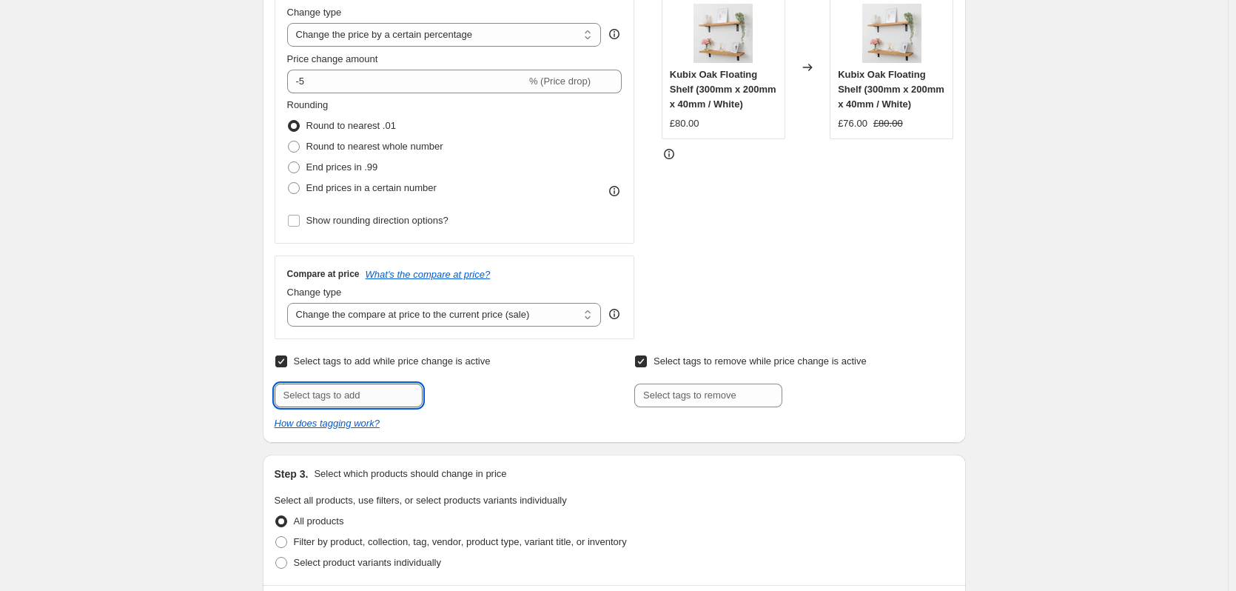
click at [363, 402] on input "text" at bounding box center [349, 395] width 148 height 24
type input "Sale"
click at [472, 398] on span "Sale" at bounding box center [463, 394] width 19 height 10
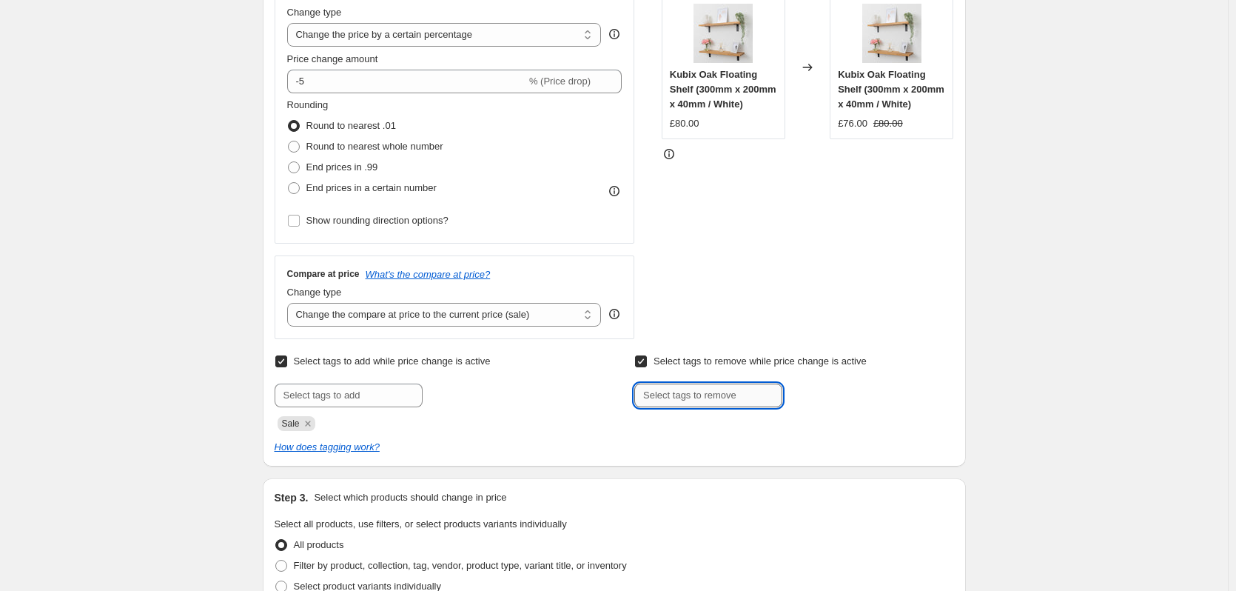
click at [695, 405] on input "text" at bounding box center [708, 395] width 148 height 24
type input "Eligible for discount"
click at [853, 393] on span "Eligible for..." at bounding box center [841, 394] width 53 height 10
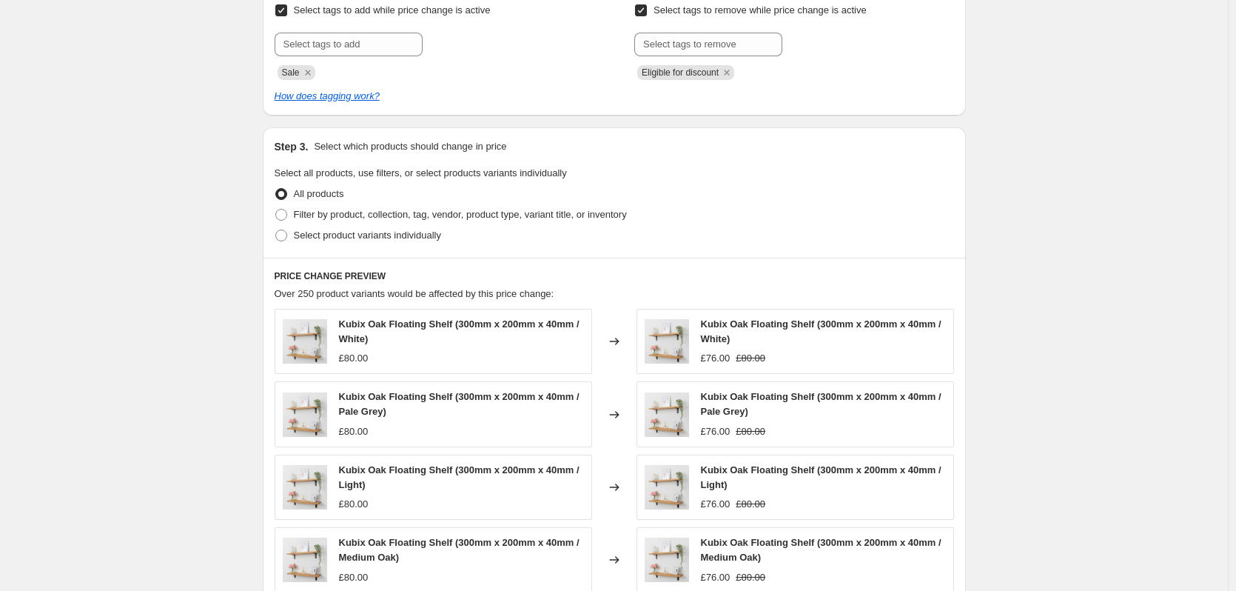
scroll to position [666, 0]
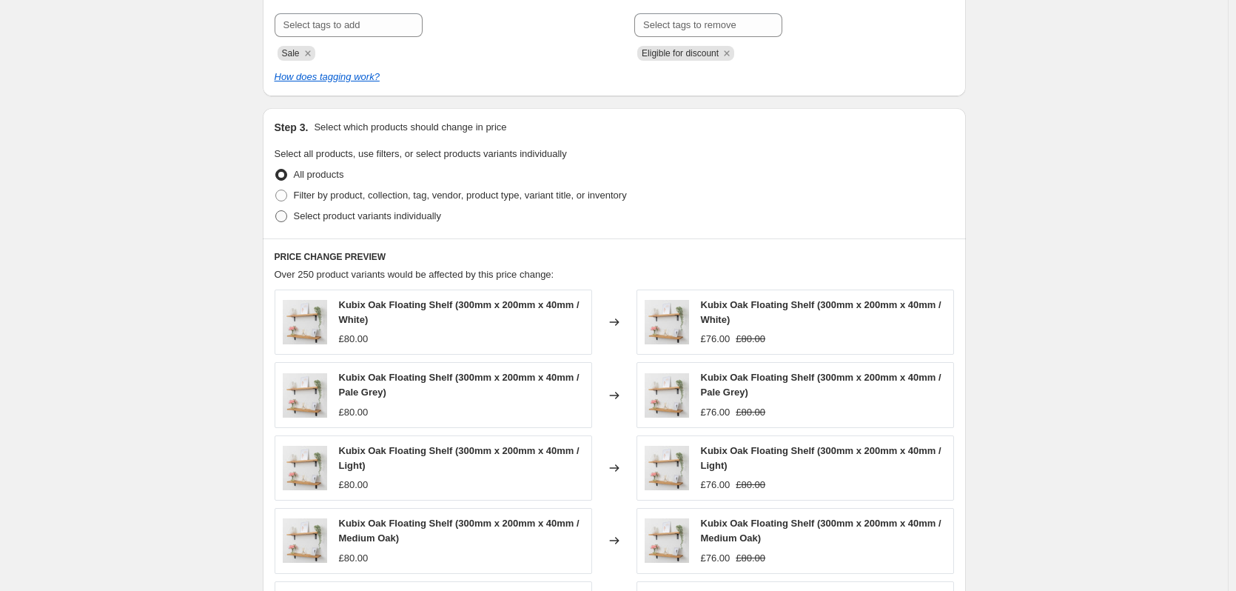
click at [352, 219] on span "Select product variants individually" at bounding box center [367, 215] width 147 height 11
click at [276, 211] on input "Select product variants individually" at bounding box center [275, 210] width 1 height 1
radio input "true"
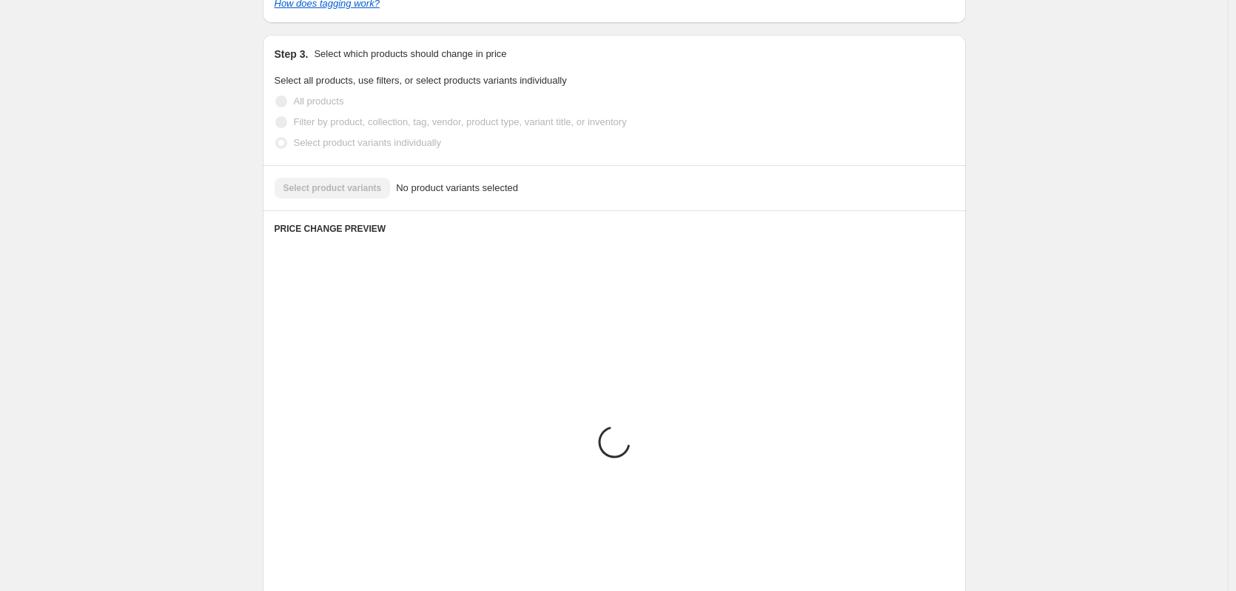
scroll to position [645, 0]
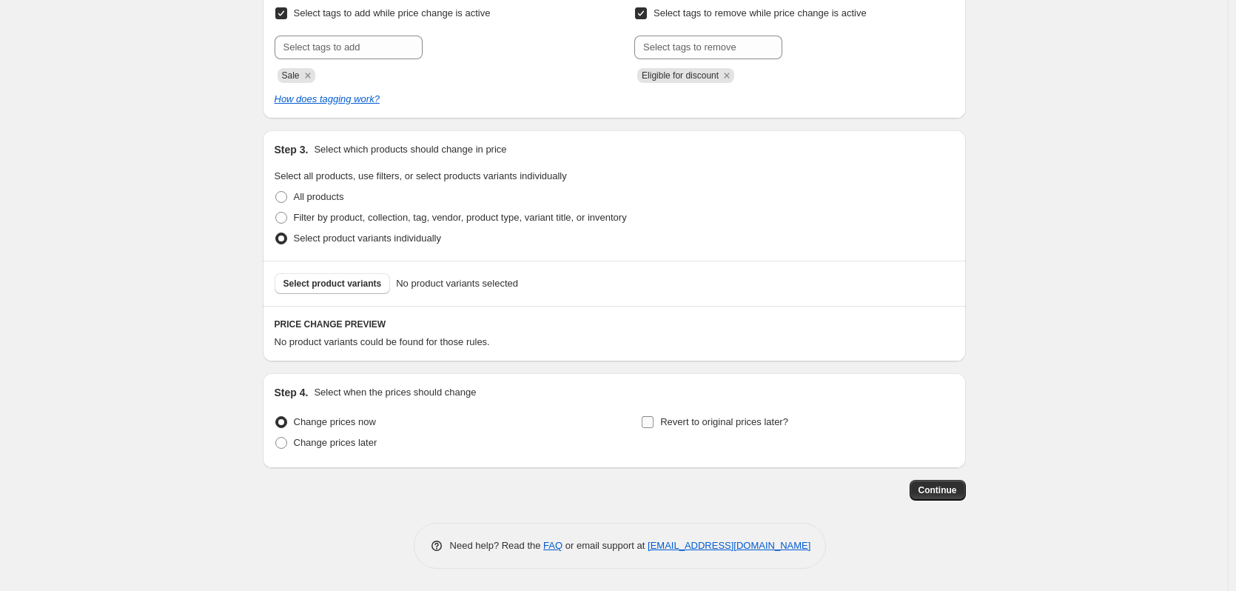
click at [712, 416] on span "Revert to original prices later?" at bounding box center [724, 421] width 128 height 11
click at [654, 416] on input "Revert to original prices later?" at bounding box center [648, 422] width 12 height 12
checkbox input "true"
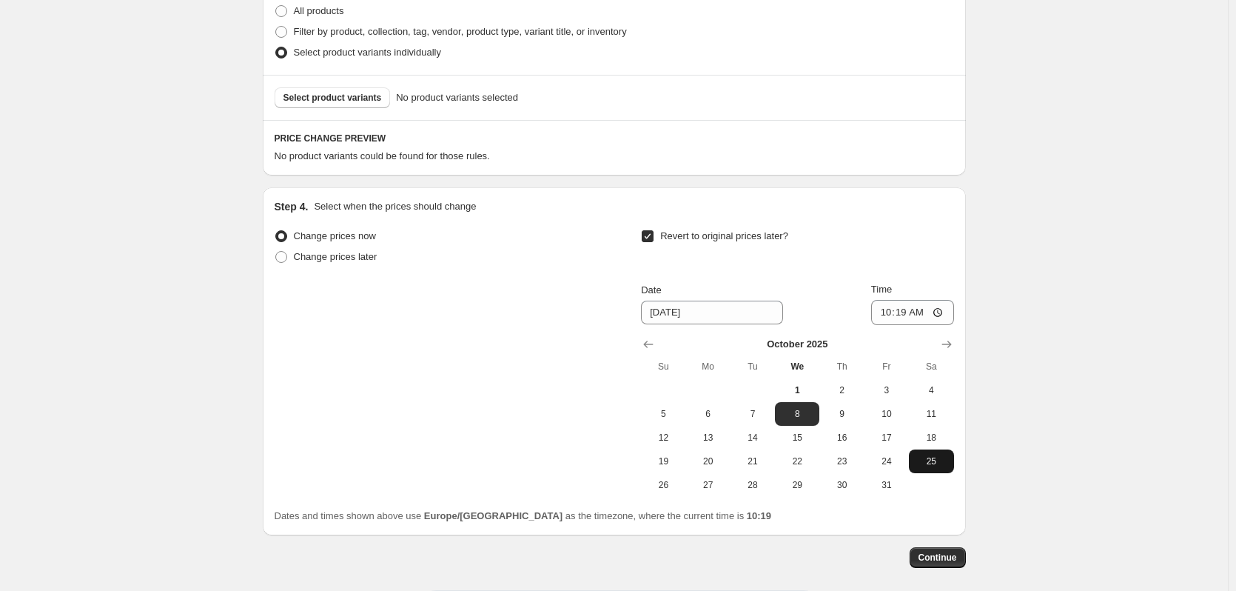
scroll to position [867, 0]
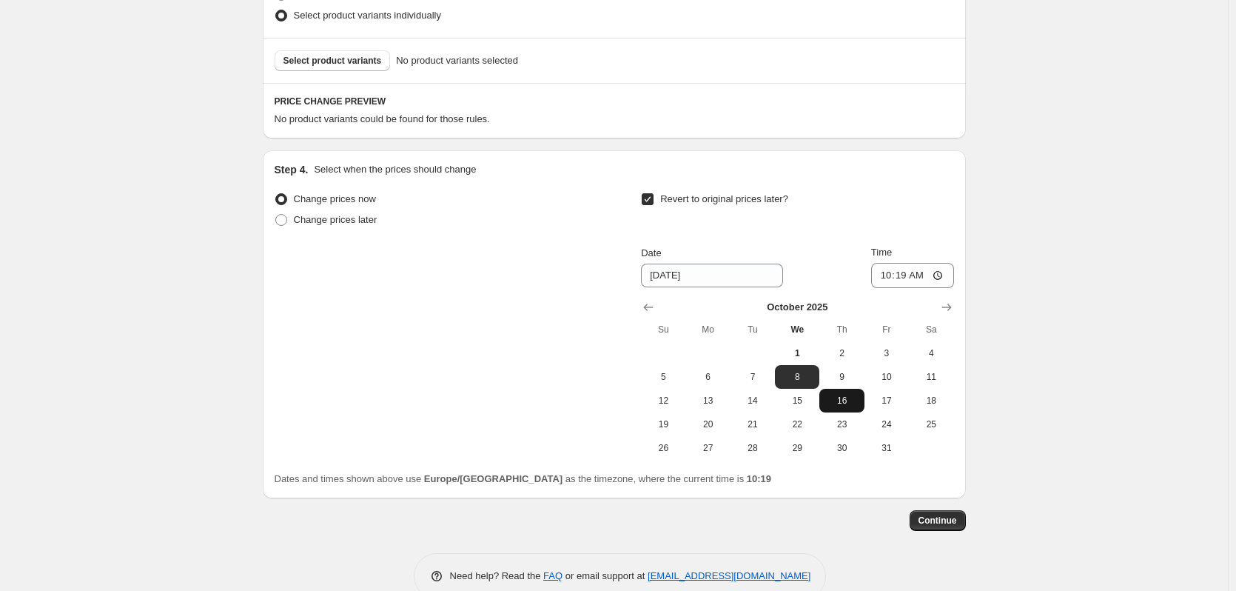
click at [840, 399] on span "16" at bounding box center [841, 400] width 33 height 12
type input "[DATE]"
click at [908, 272] on input "10:19" at bounding box center [912, 275] width 83 height 25
type input "00:00"
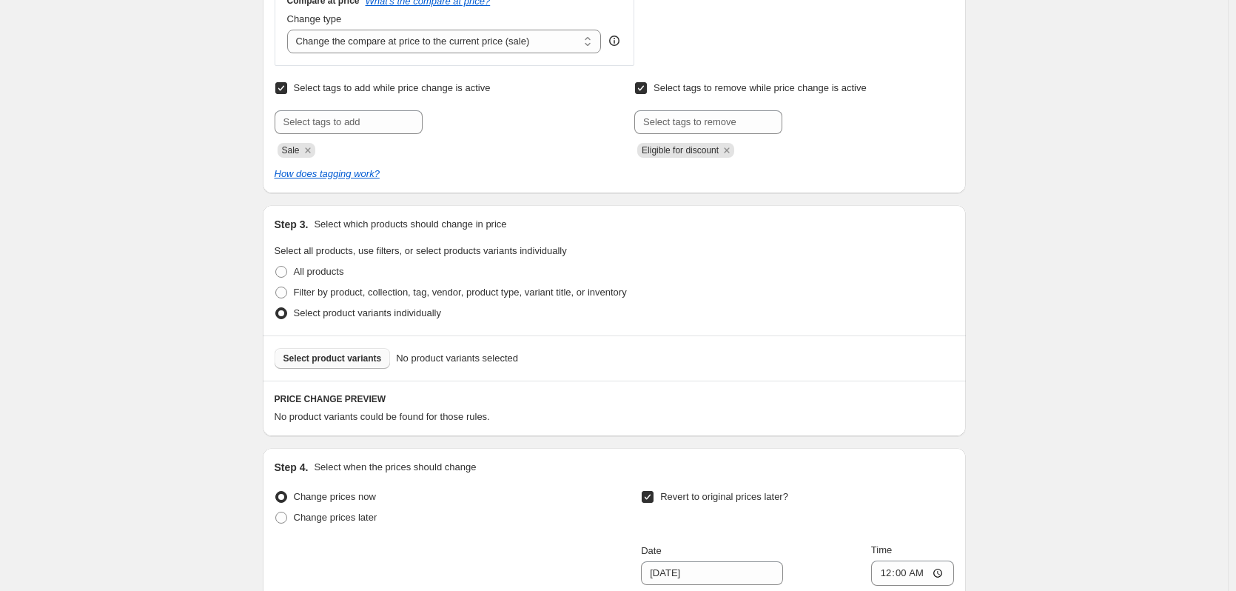
scroll to position [571, 0]
click at [363, 353] on span "Select product variants" at bounding box center [332, 357] width 98 height 12
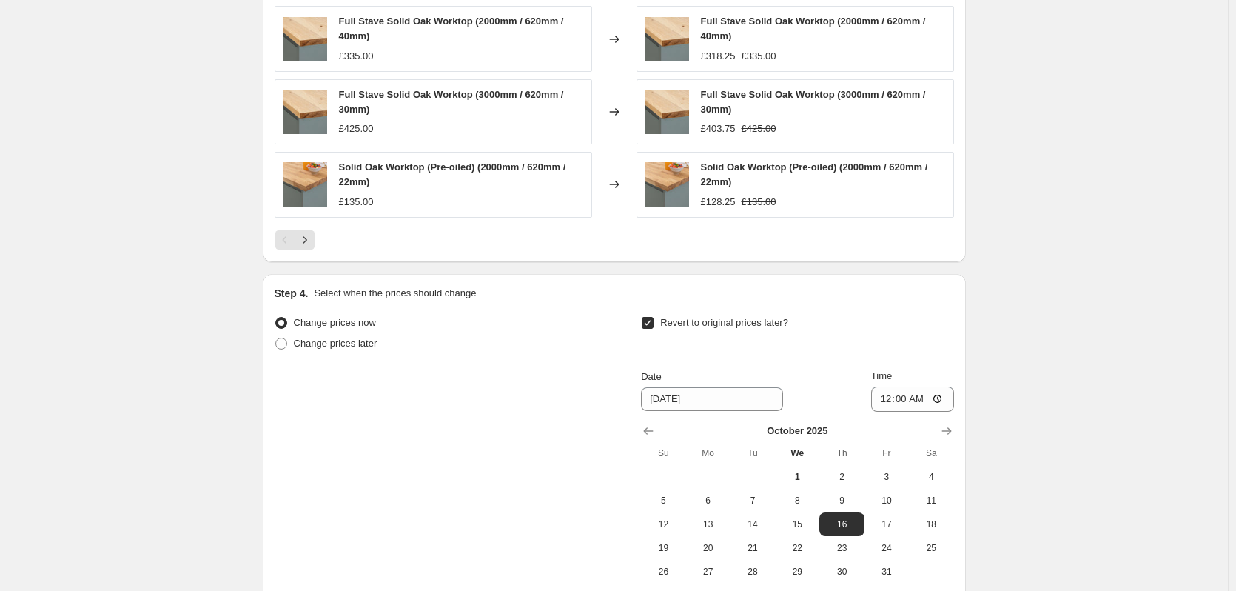
scroll to position [1290, 0]
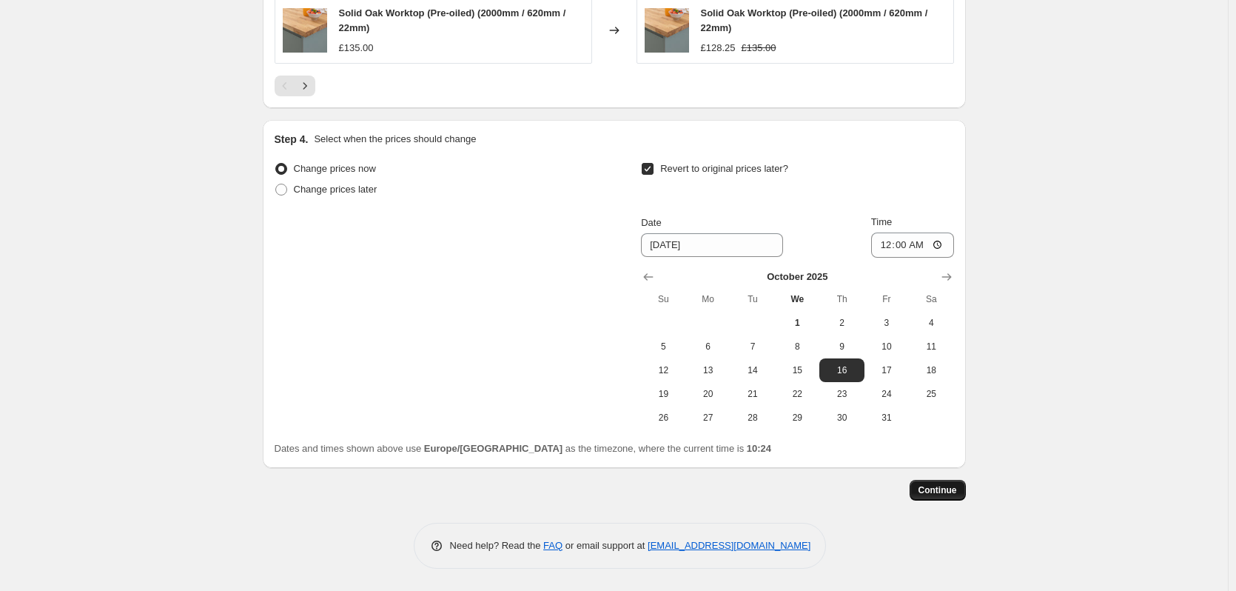
click at [943, 491] on span "Continue" at bounding box center [937, 490] width 38 height 12
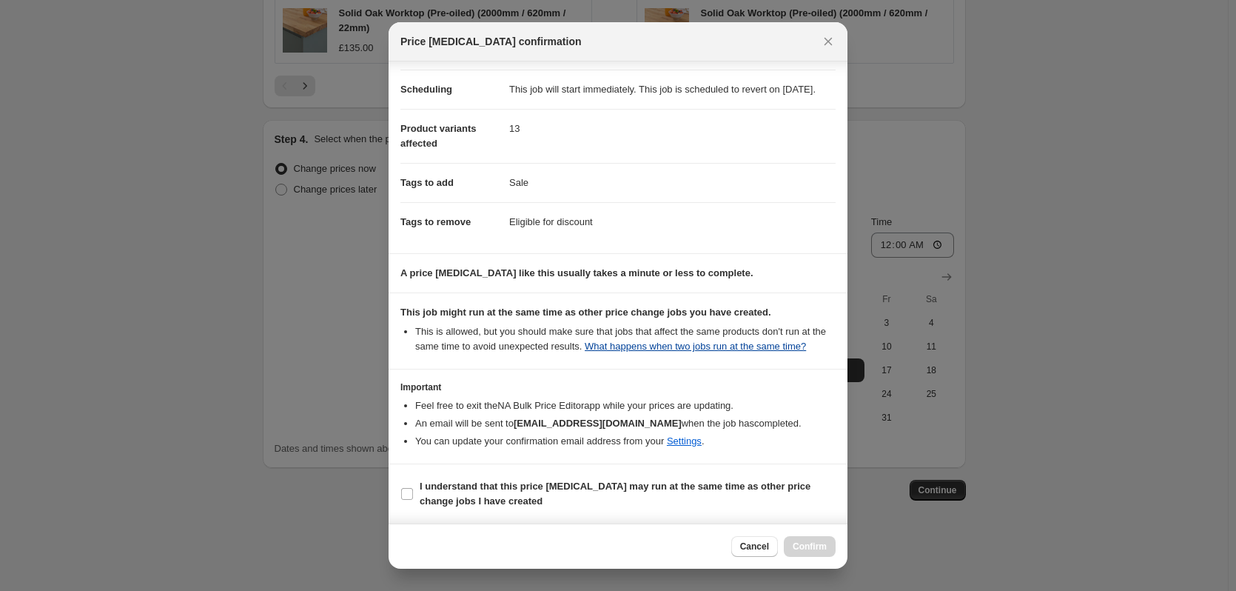
scroll to position [141, 0]
click at [641, 487] on b "I understand that this price [MEDICAL_DATA] may run at the same time as other p…" at bounding box center [615, 493] width 391 height 26
click at [413, 488] on input "I understand that this price [MEDICAL_DATA] may run at the same time as other p…" at bounding box center [407, 494] width 12 height 12
checkbox input "true"
click at [804, 540] on button "Confirm" at bounding box center [810, 546] width 52 height 21
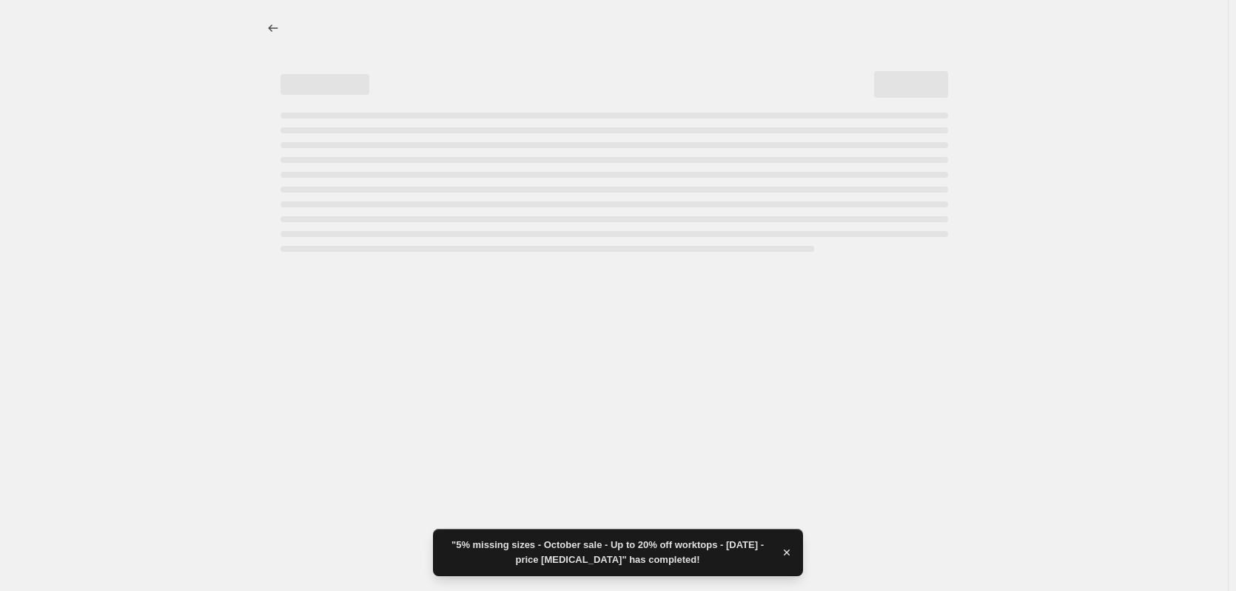
select select "percentage"
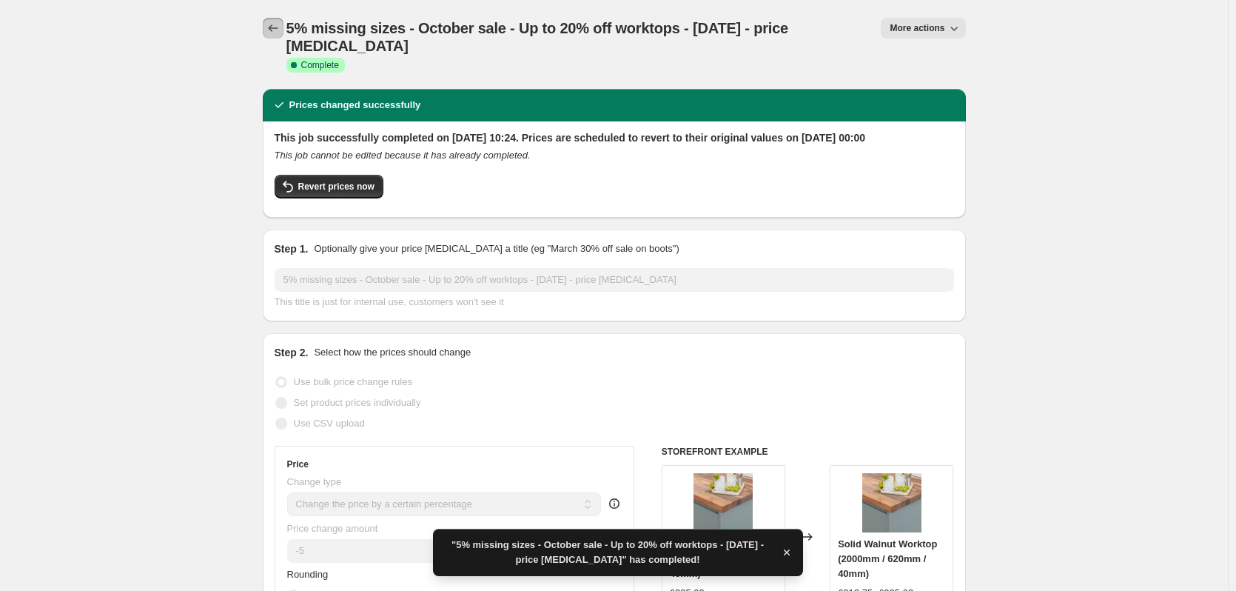
click at [279, 33] on icon "Price change jobs" at bounding box center [273, 28] width 15 height 15
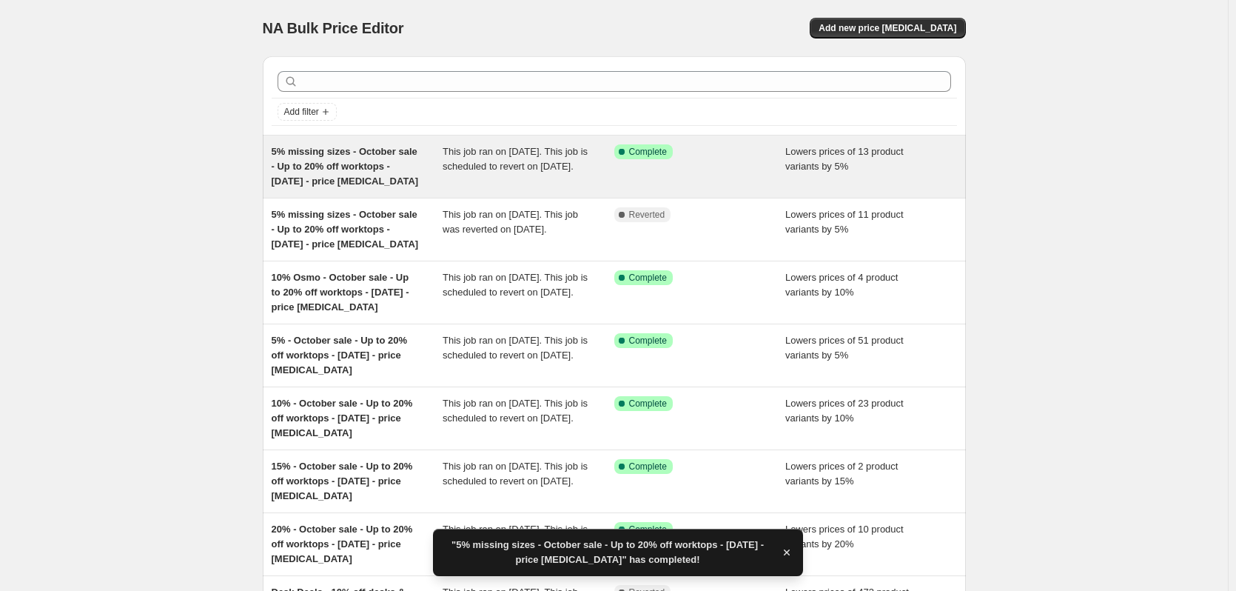
click at [407, 195] on div "5% missing sizes - October sale - Up to 20% off worktops - [DATE] - price [MEDI…" at bounding box center [614, 166] width 703 height 62
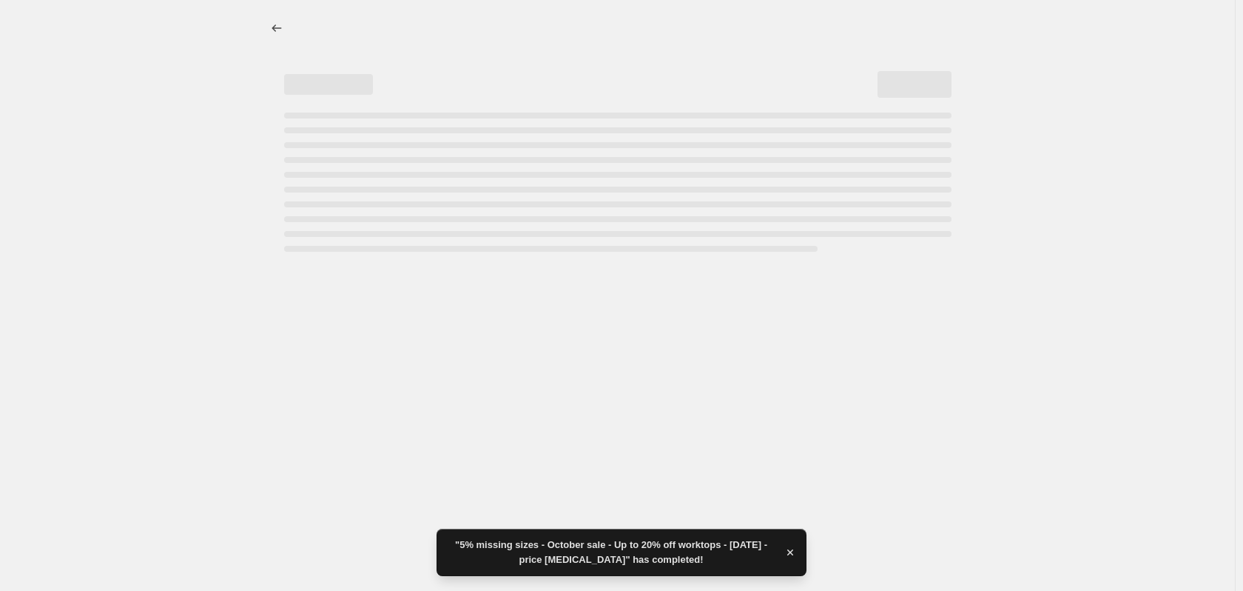
select select "percentage"
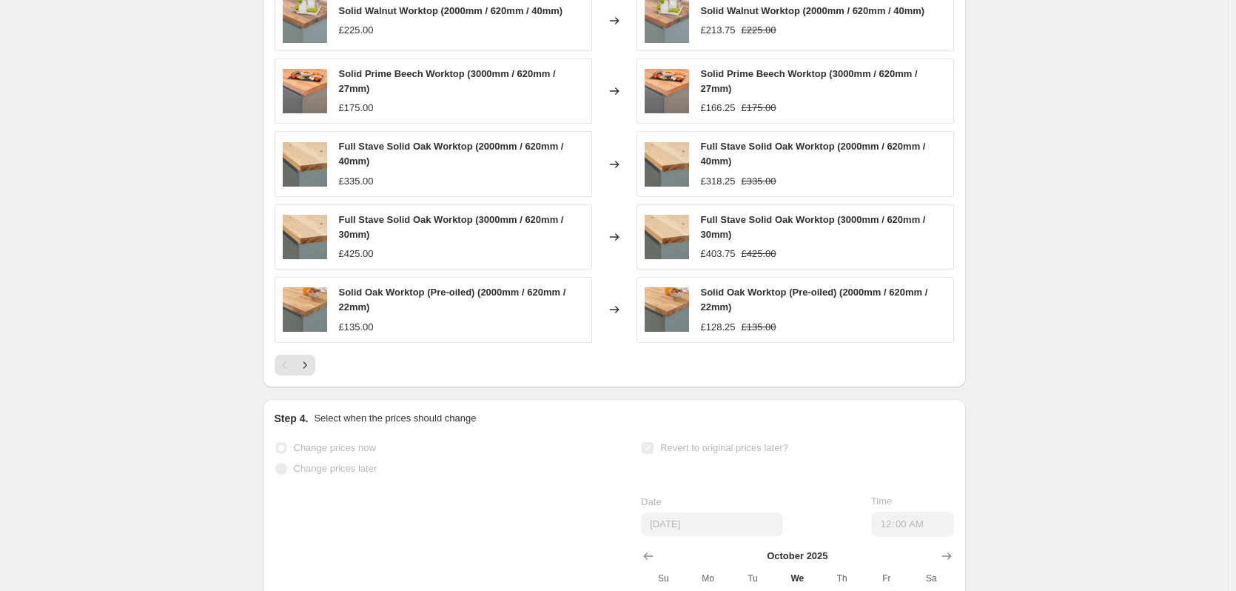
scroll to position [1184, 0]
click at [305, 372] on icon "Next" at bounding box center [305, 364] width 15 height 15
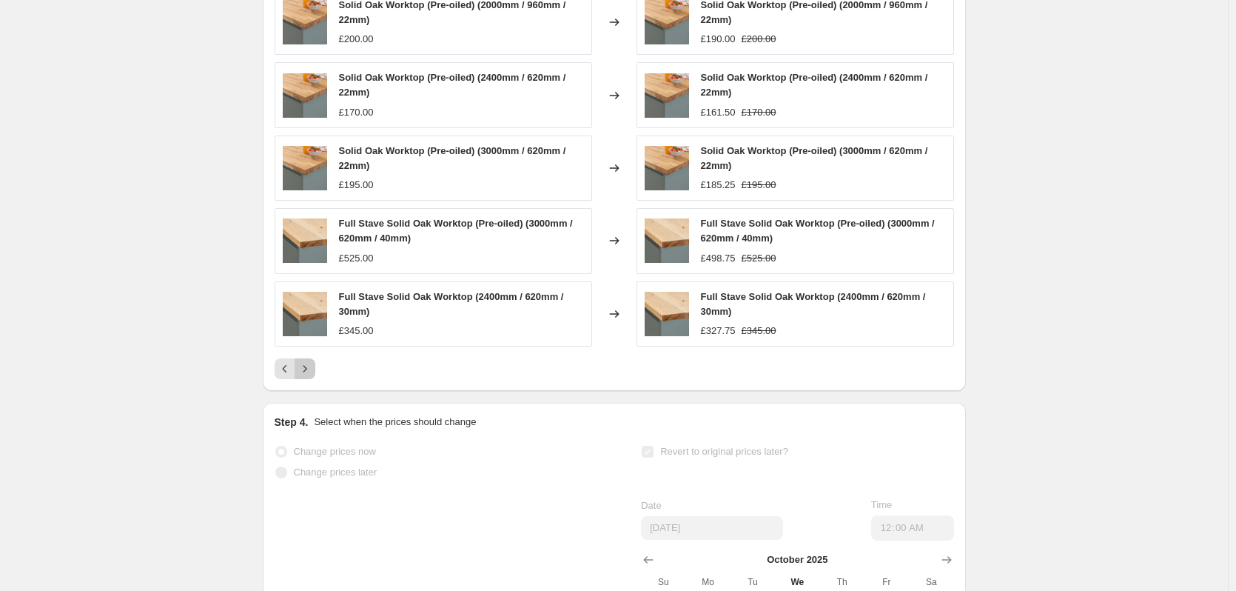
click at [308, 376] on icon "Next" at bounding box center [305, 368] width 15 height 15
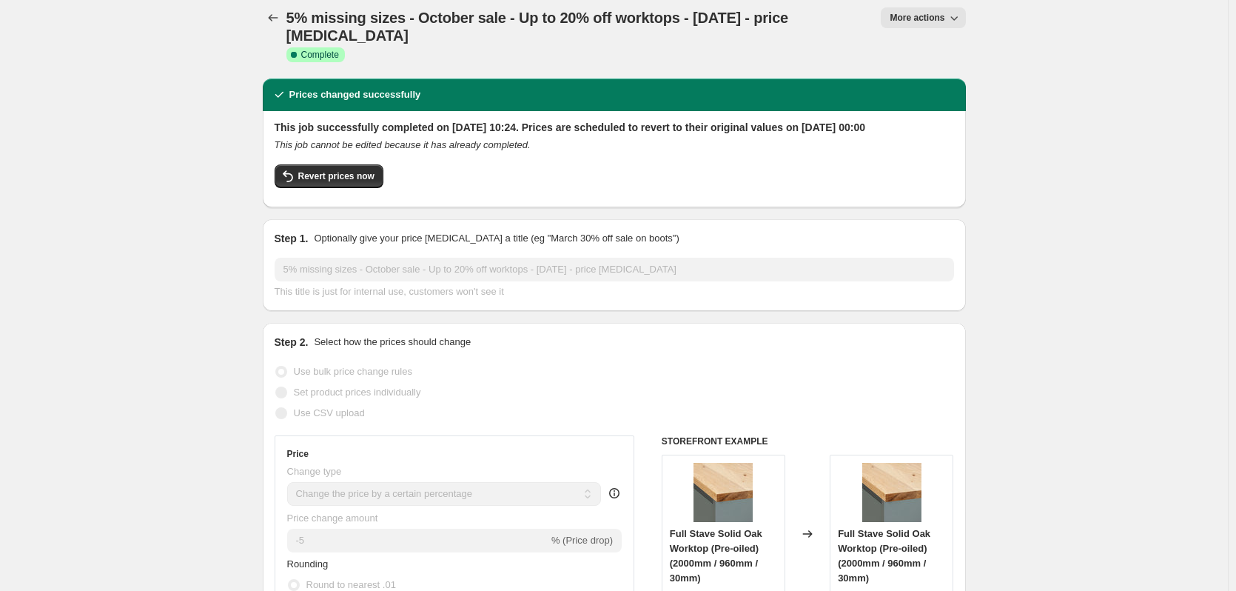
scroll to position [0, 0]
